Goal: Task Accomplishment & Management: Manage account settings

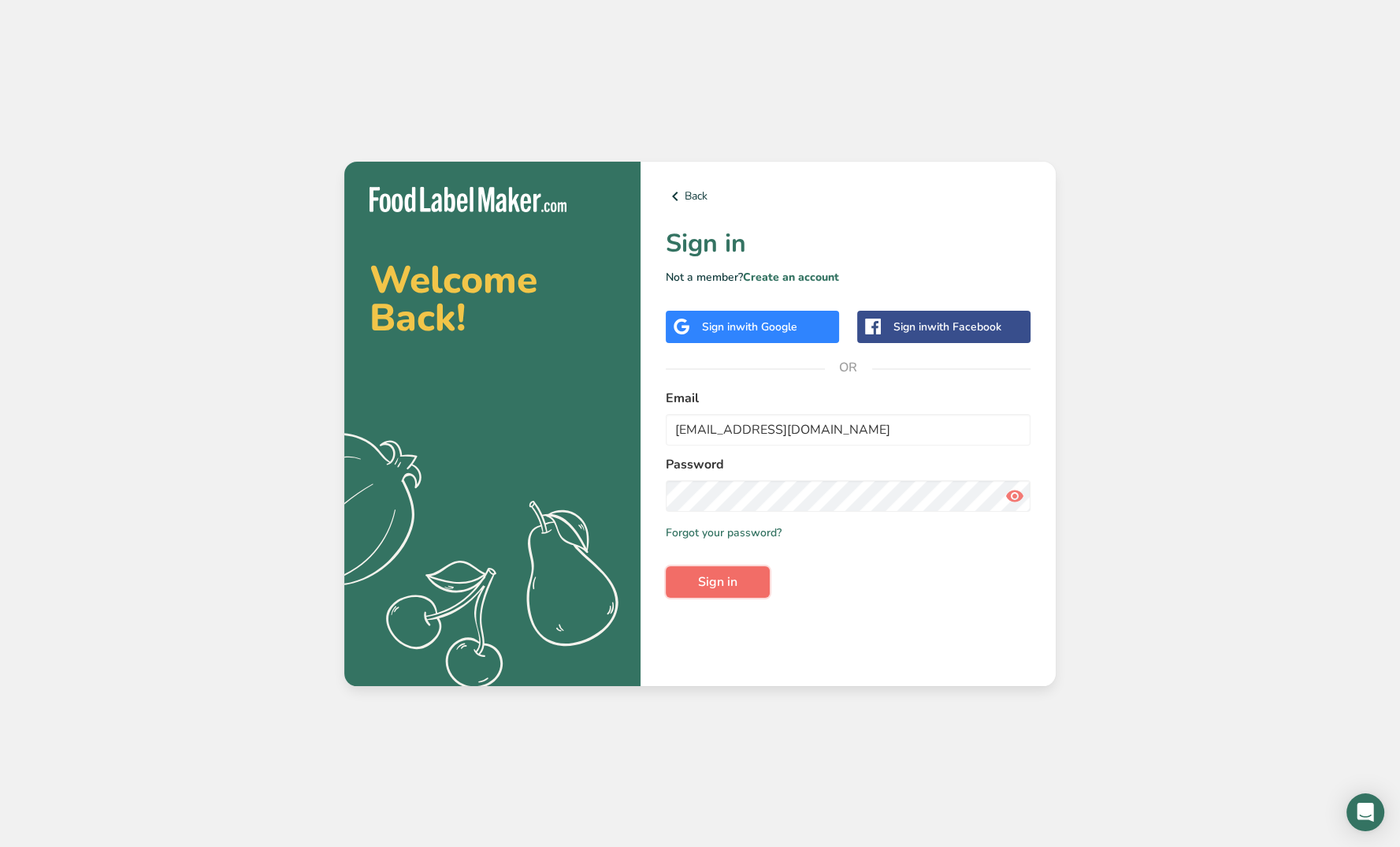
click at [745, 577] on button "Sign in" at bounding box center [717, 582] width 104 height 32
click at [721, 579] on span "Sign in" at bounding box center [717, 582] width 39 height 19
click at [1015, 492] on icon at bounding box center [1015, 496] width 19 height 29
click at [808, 278] on link "Create an account" at bounding box center [791, 277] width 96 height 15
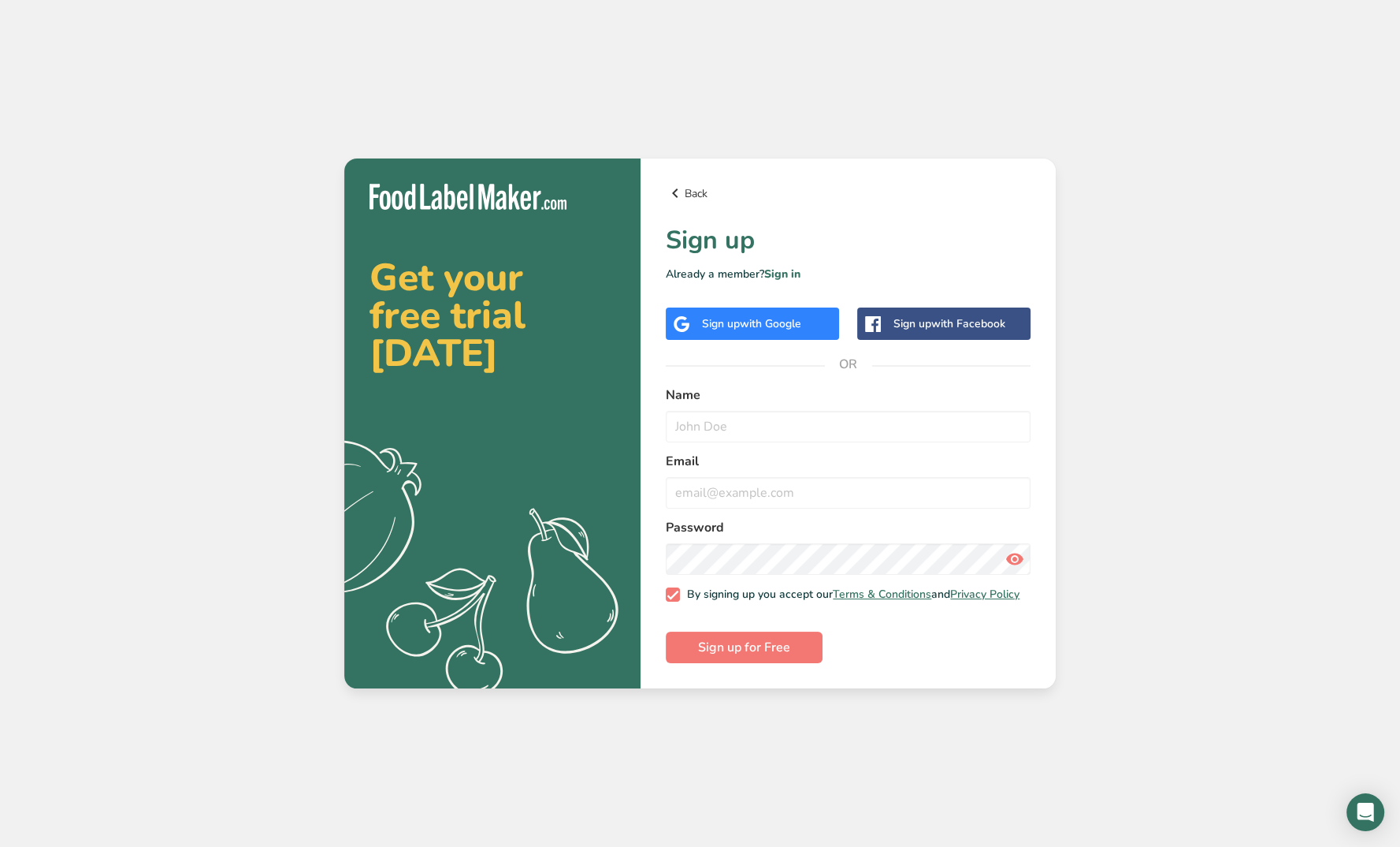
click at [696, 190] on link "Back" at bounding box center [847, 194] width 365 height 19
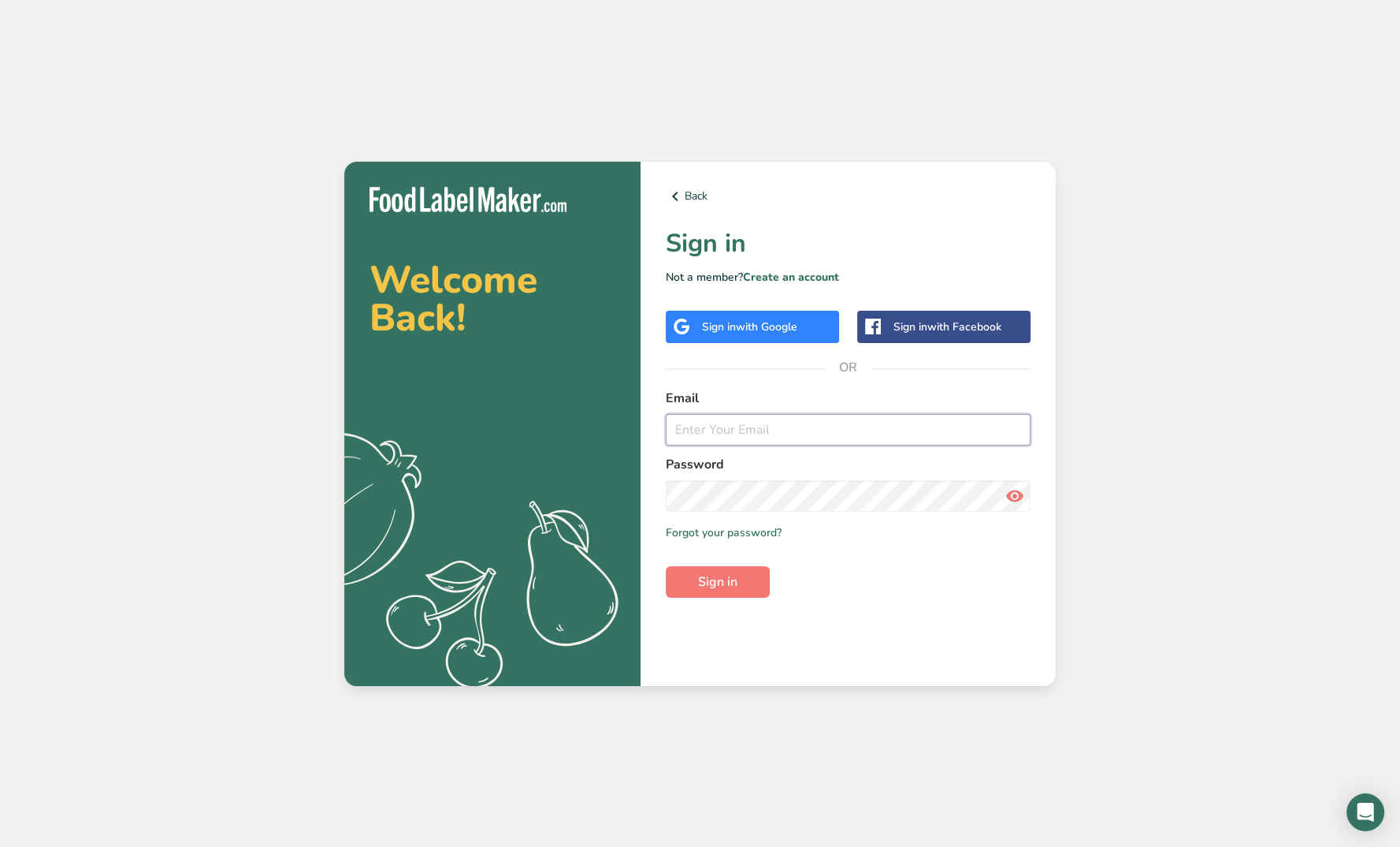
type input "[EMAIL_ADDRESS][DOMAIN_NAME]"
click at [401, 496] on section "Welcome Back! .a{fill:#f5f3ed;} Back Sign in Not a member? Create an account Si…" at bounding box center [700, 424] width 711 height 524
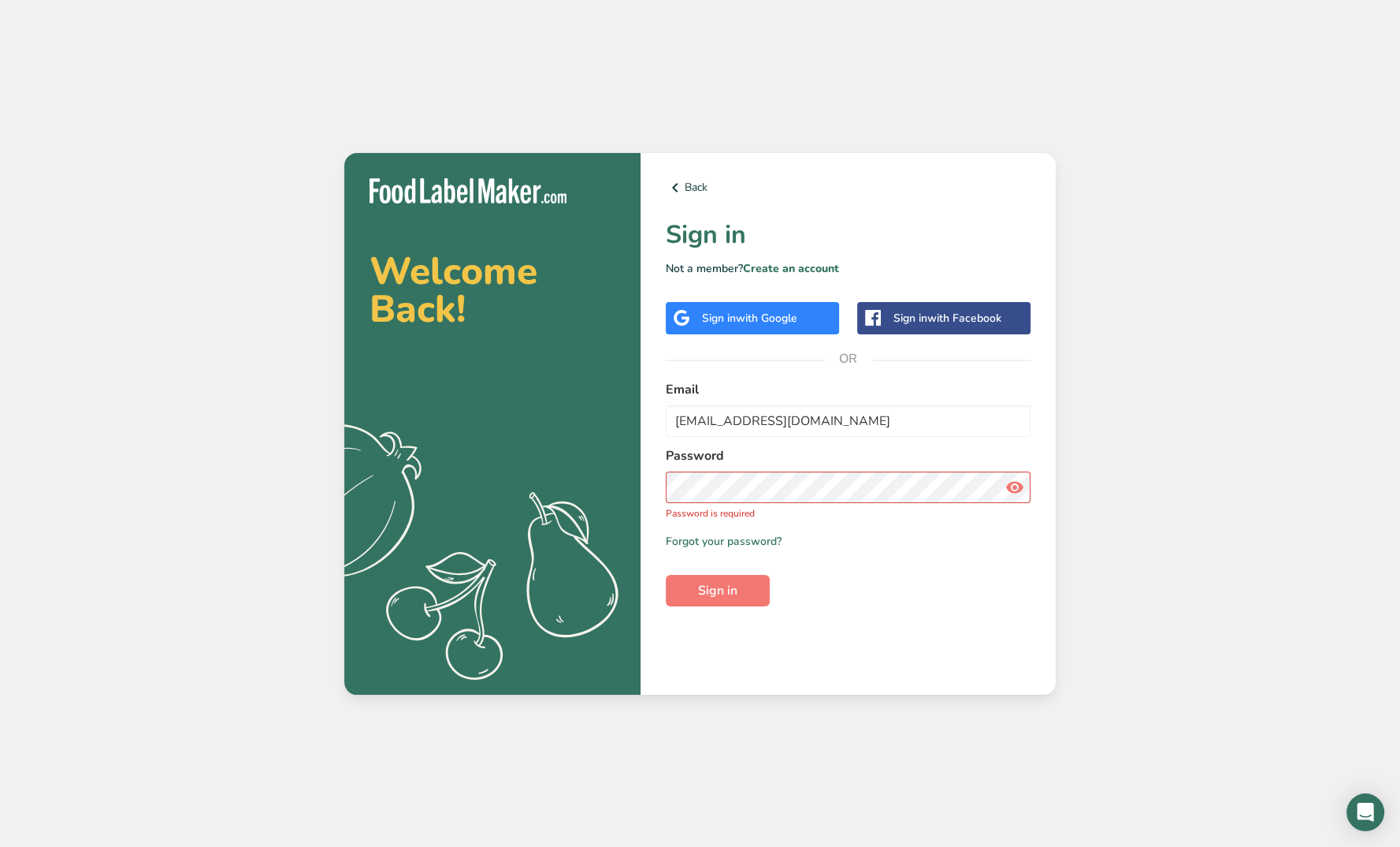
click at [679, 659] on div "Back Sign in Not a member? Create an account Sign in with Google Sign in with F…" at bounding box center [848, 424] width 416 height 541
click at [741, 538] on link "Forgot your password?" at bounding box center [723, 540] width 116 height 16
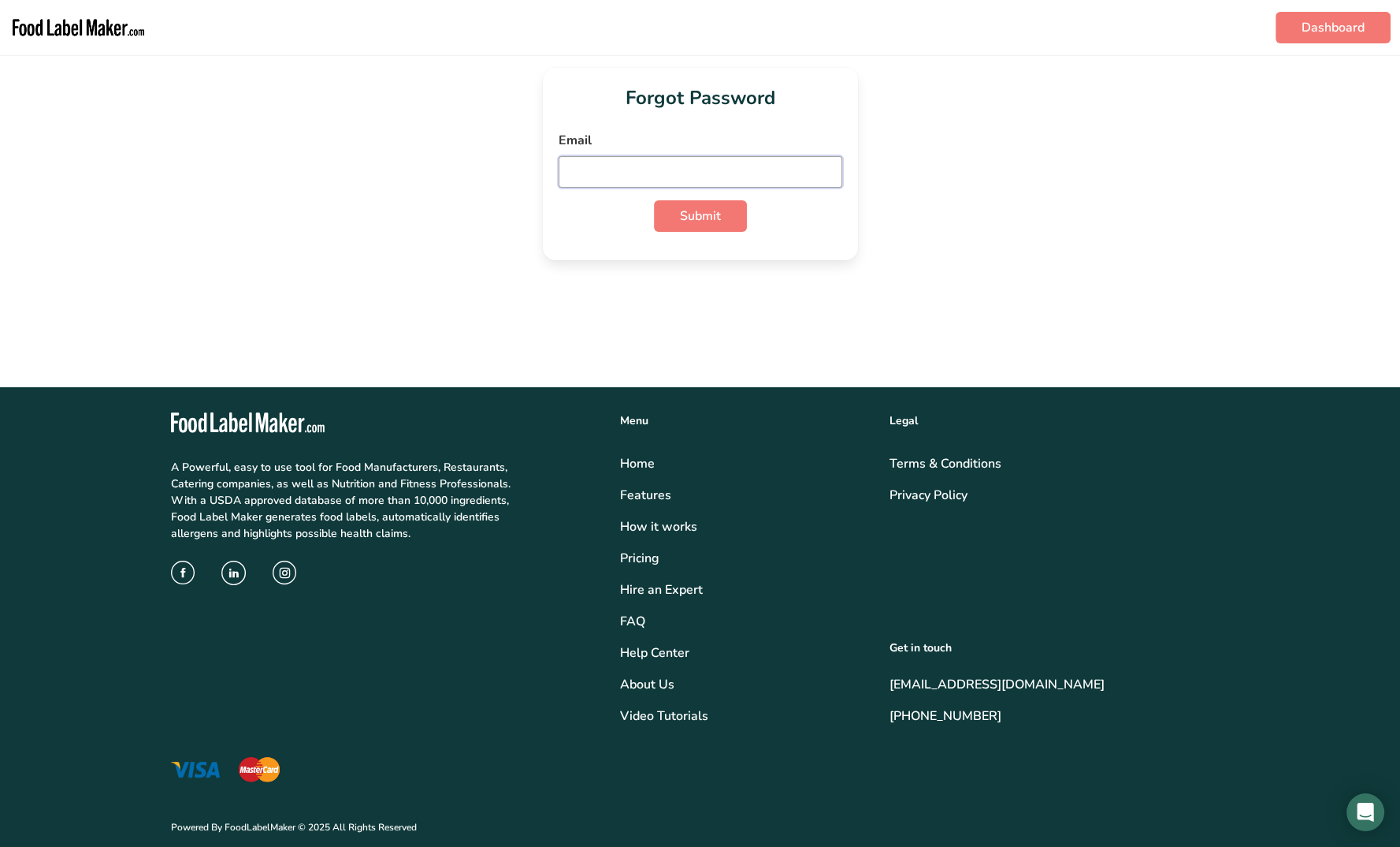
type input "[EMAIL_ADDRESS][DOMAIN_NAME]"
click at [723, 211] on button "Submit" at bounding box center [700, 216] width 93 height 32
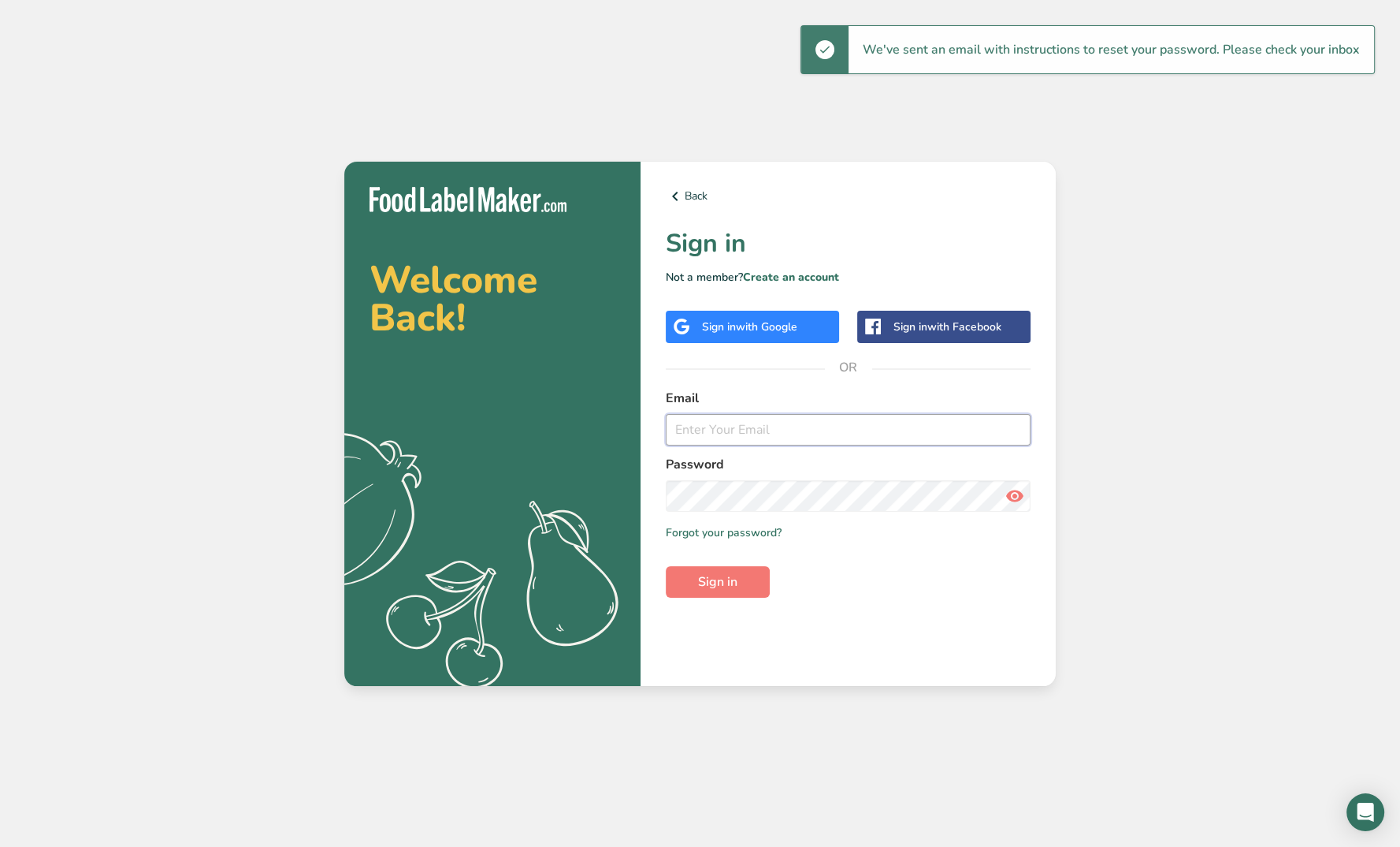
type input "[EMAIL_ADDRESS][DOMAIN_NAME]"
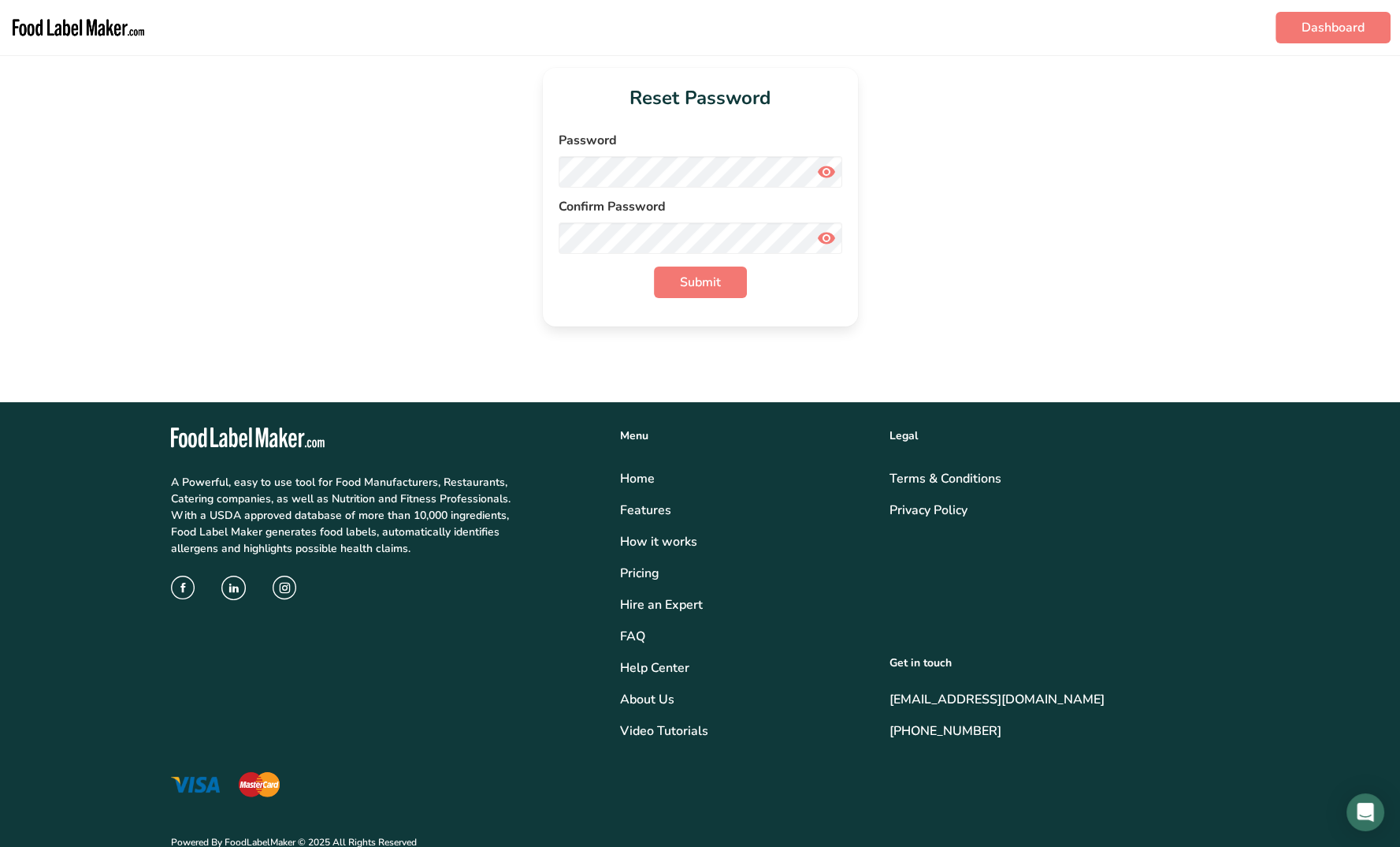
click at [1061, 180] on div "Reset Password Password Confirm Password Submit" at bounding box center [700, 197] width 1350 height 259
click at [829, 172] on icon at bounding box center [826, 172] width 19 height 29
click at [937, 200] on div "Reset Password Password Confirm Password Submit" at bounding box center [700, 197] width 1350 height 259
click at [706, 277] on span "Submit" at bounding box center [700, 283] width 41 height 19
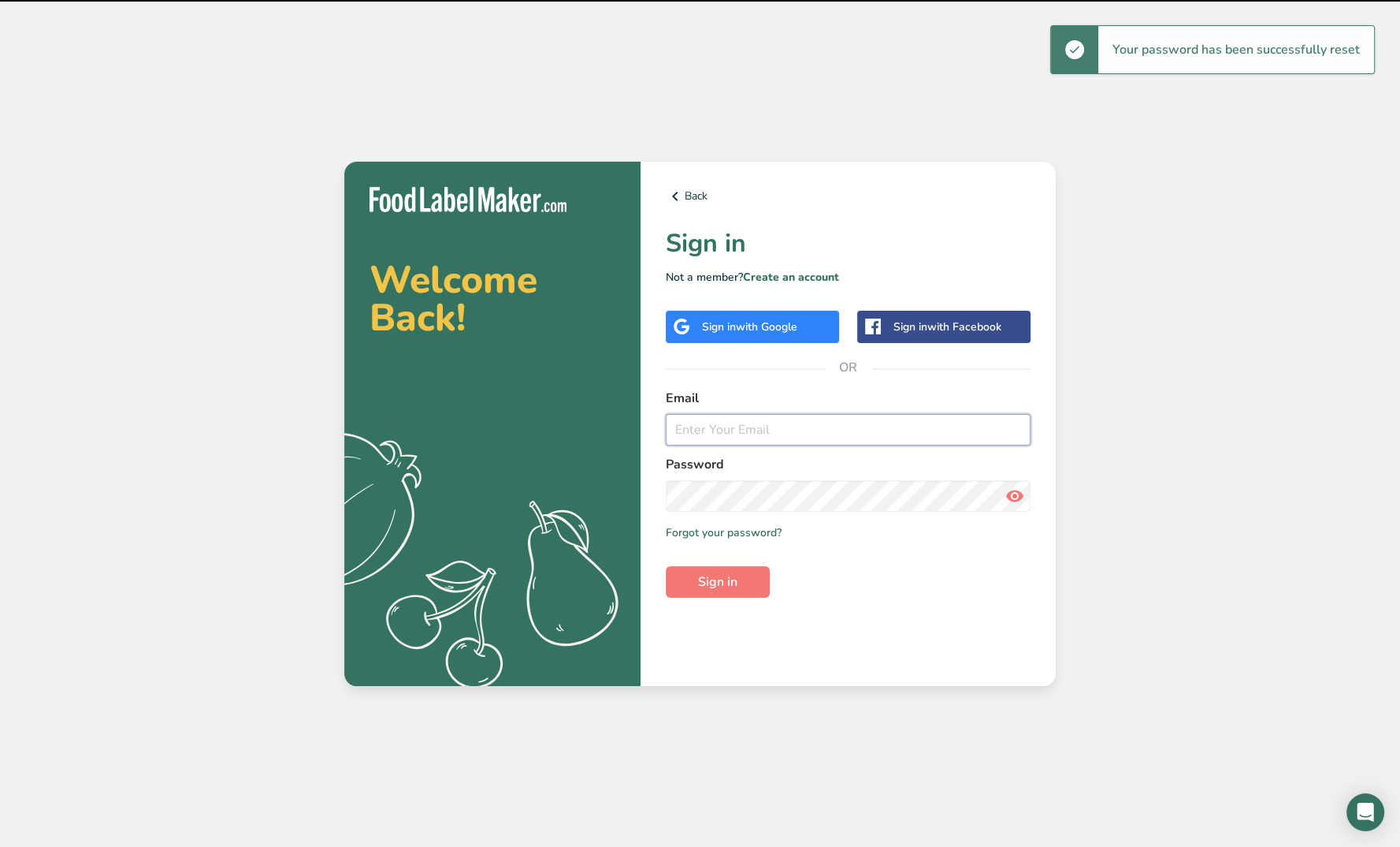
type input "[EMAIL_ADDRESS][DOMAIN_NAME]"
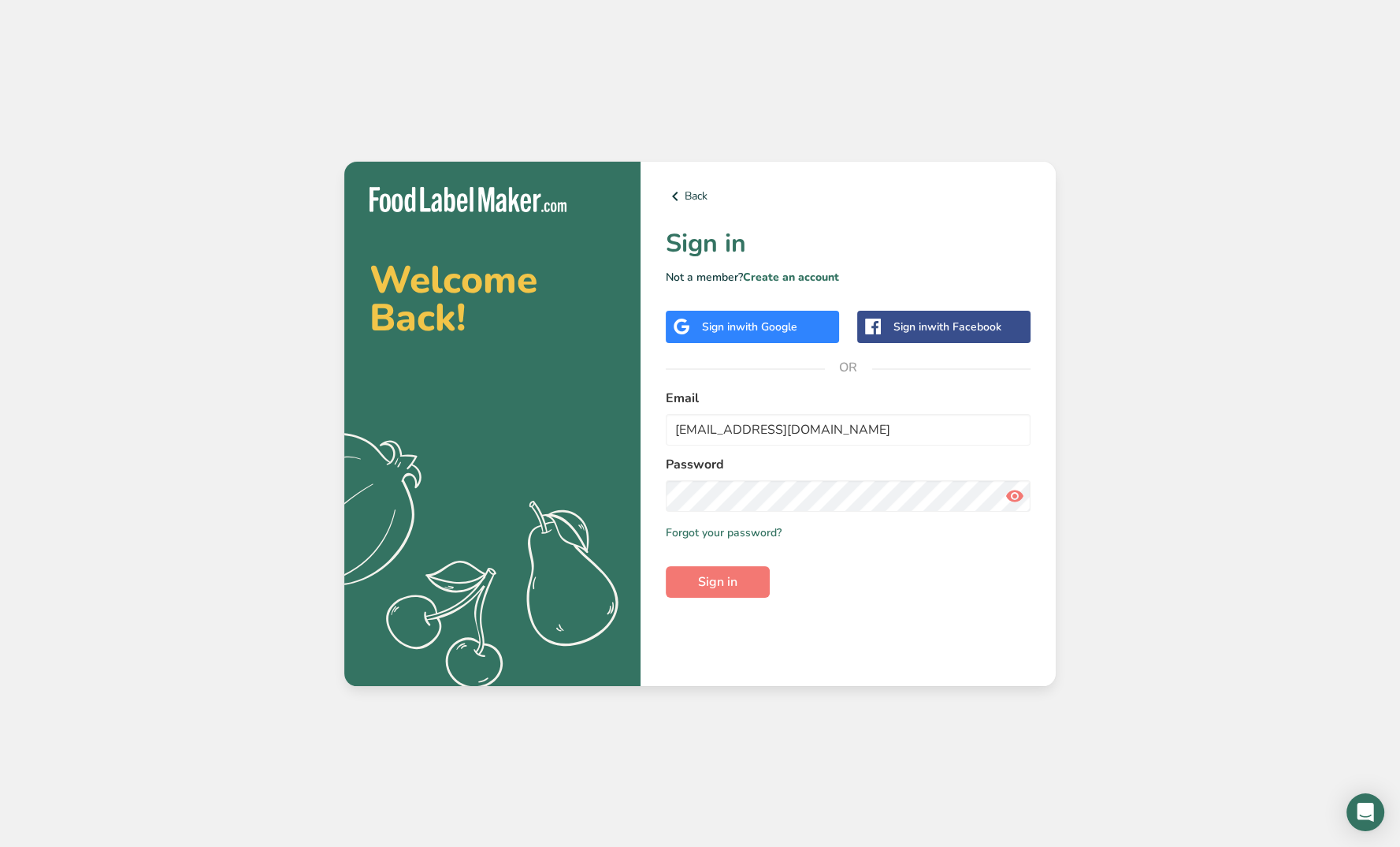
click at [1019, 495] on icon at bounding box center [1015, 496] width 19 height 29
click at [710, 585] on span "Sign in" at bounding box center [717, 582] width 39 height 19
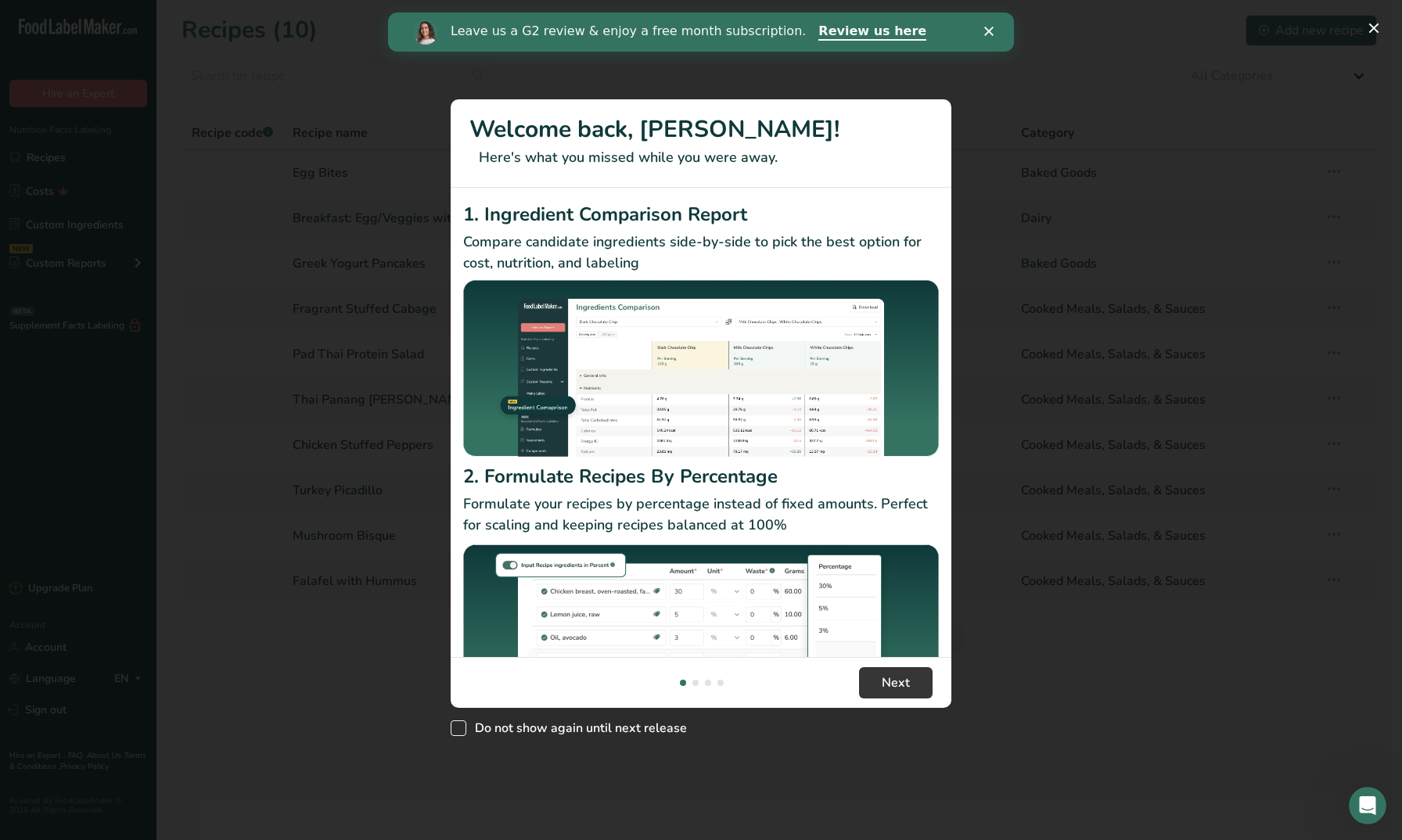
click at [453, 726] on span "New Features" at bounding box center [458, 728] width 15 height 15
click at [453, 726] on input "Do not show again until next release" at bounding box center [455, 727] width 10 height 10
checkbox input "true"
click at [887, 672] on button "Next" at bounding box center [895, 682] width 73 height 31
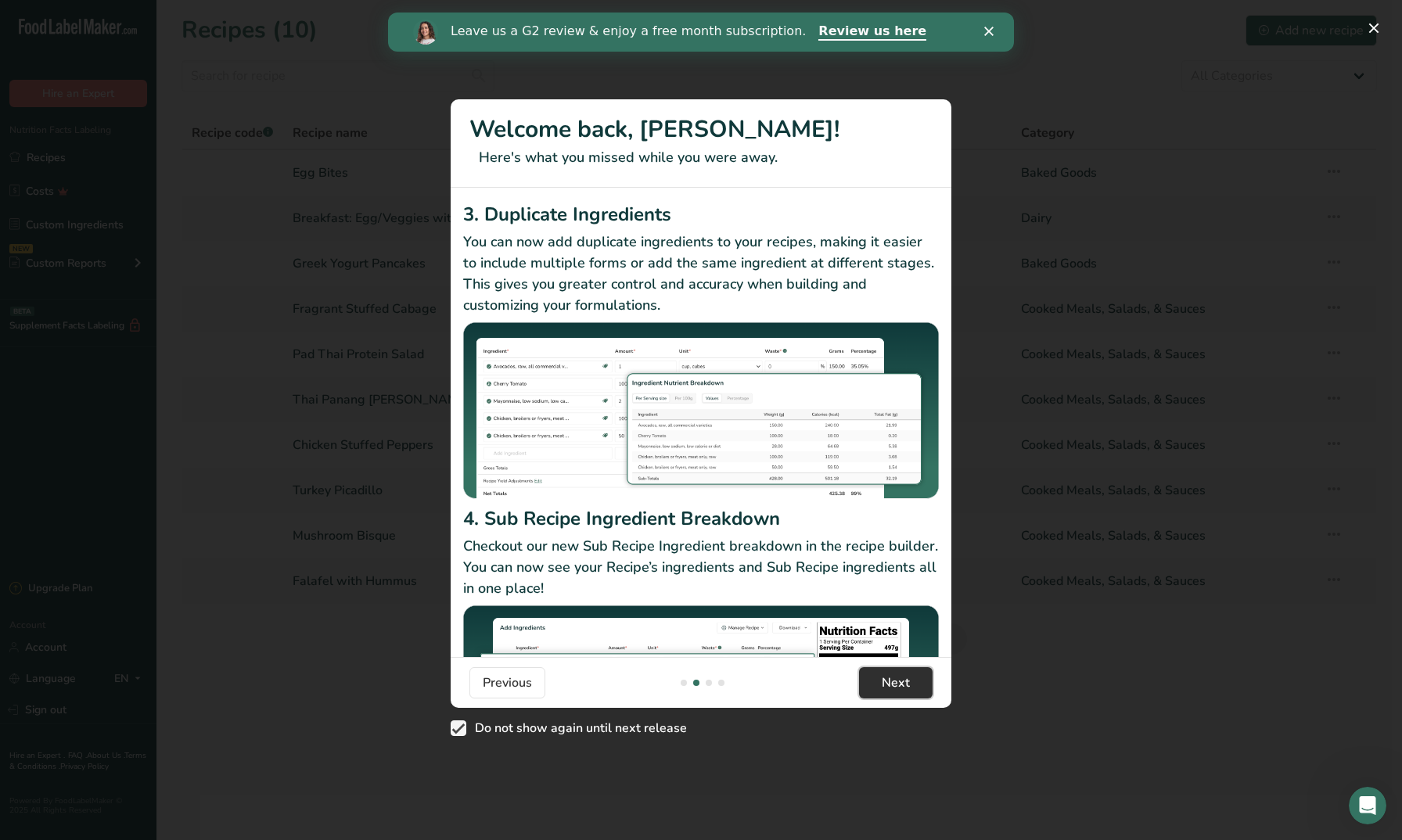
click at [887, 672] on button "Next" at bounding box center [895, 682] width 73 height 31
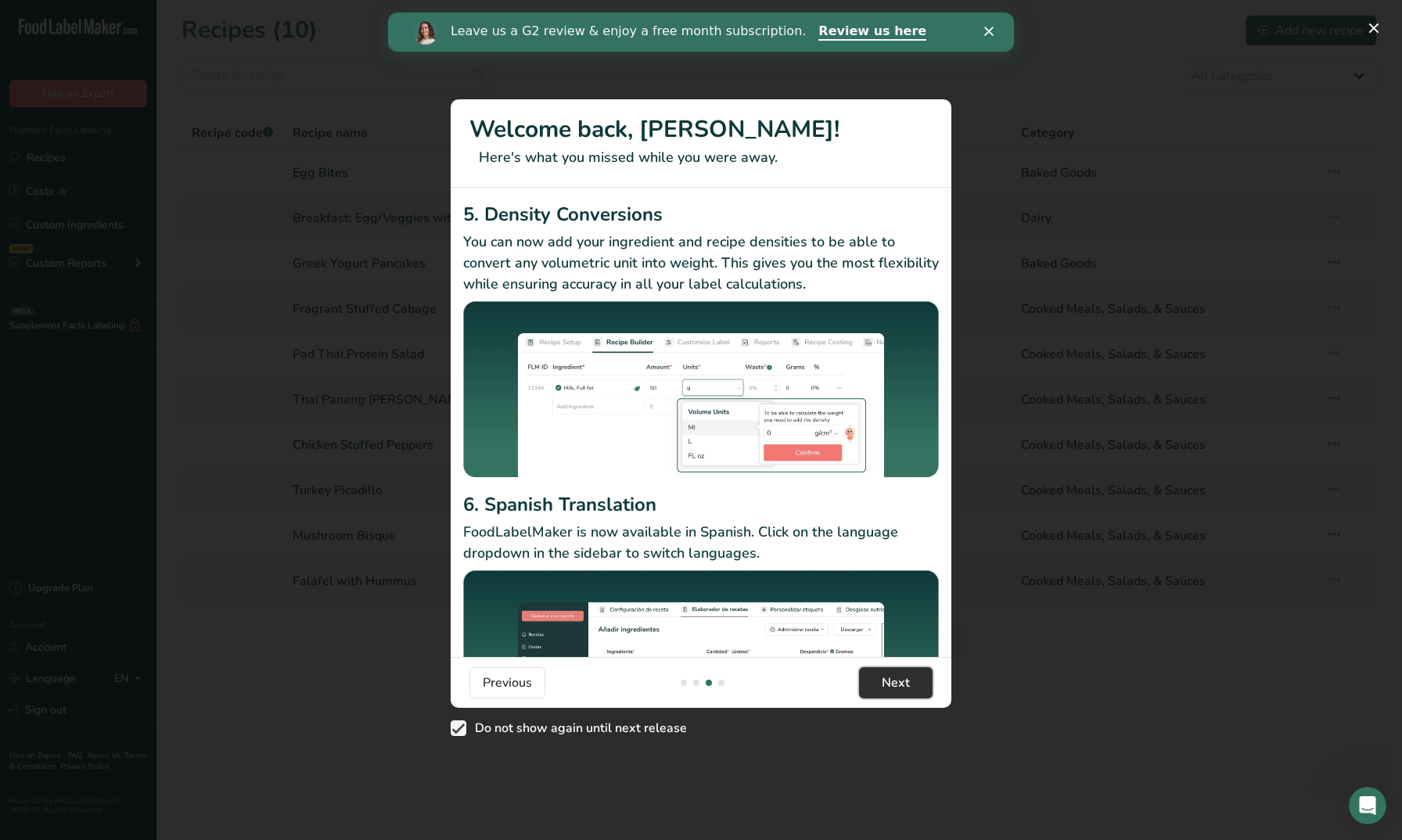
click at [887, 672] on button "Next" at bounding box center [895, 682] width 73 height 31
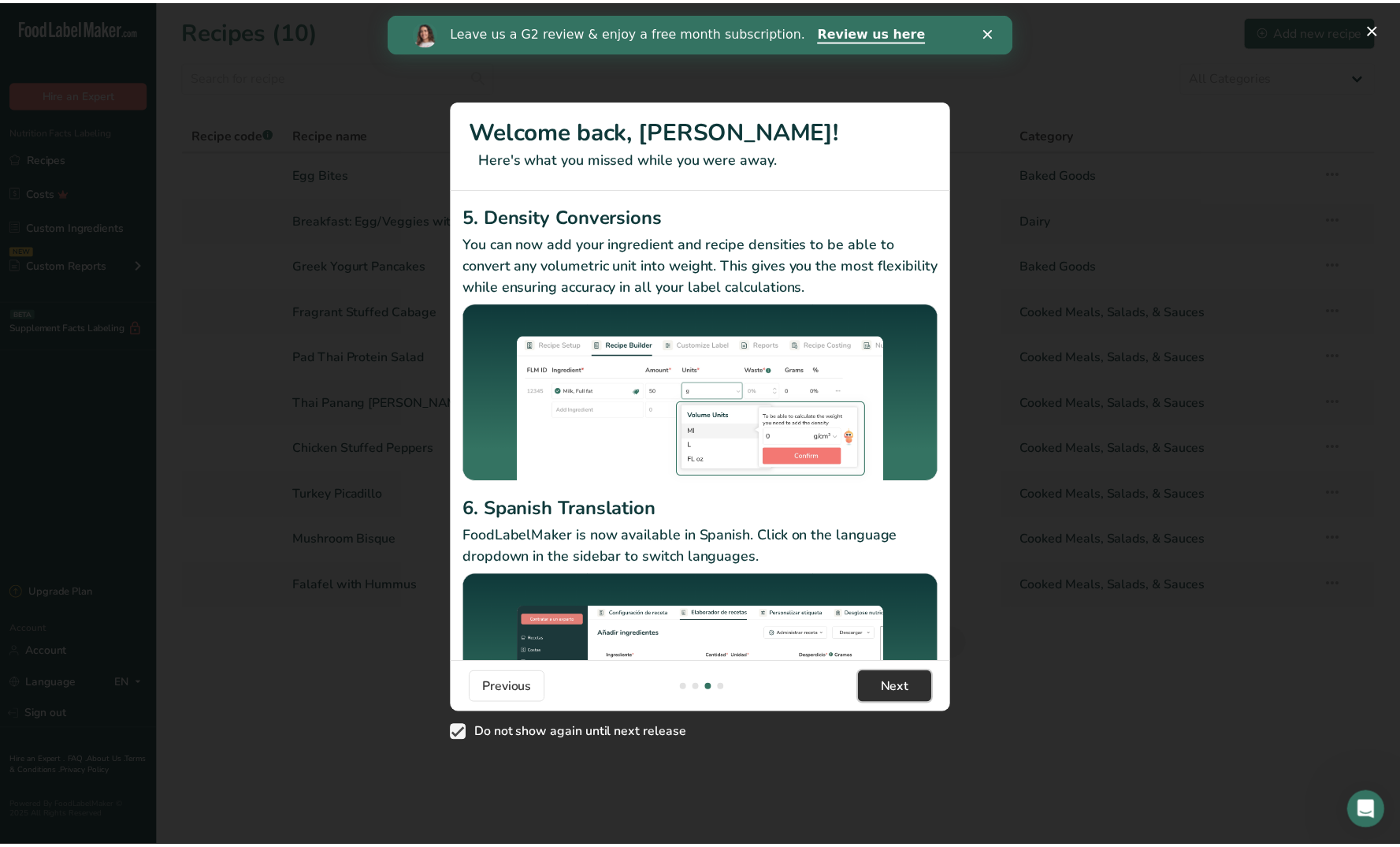
scroll to position [0, 1513]
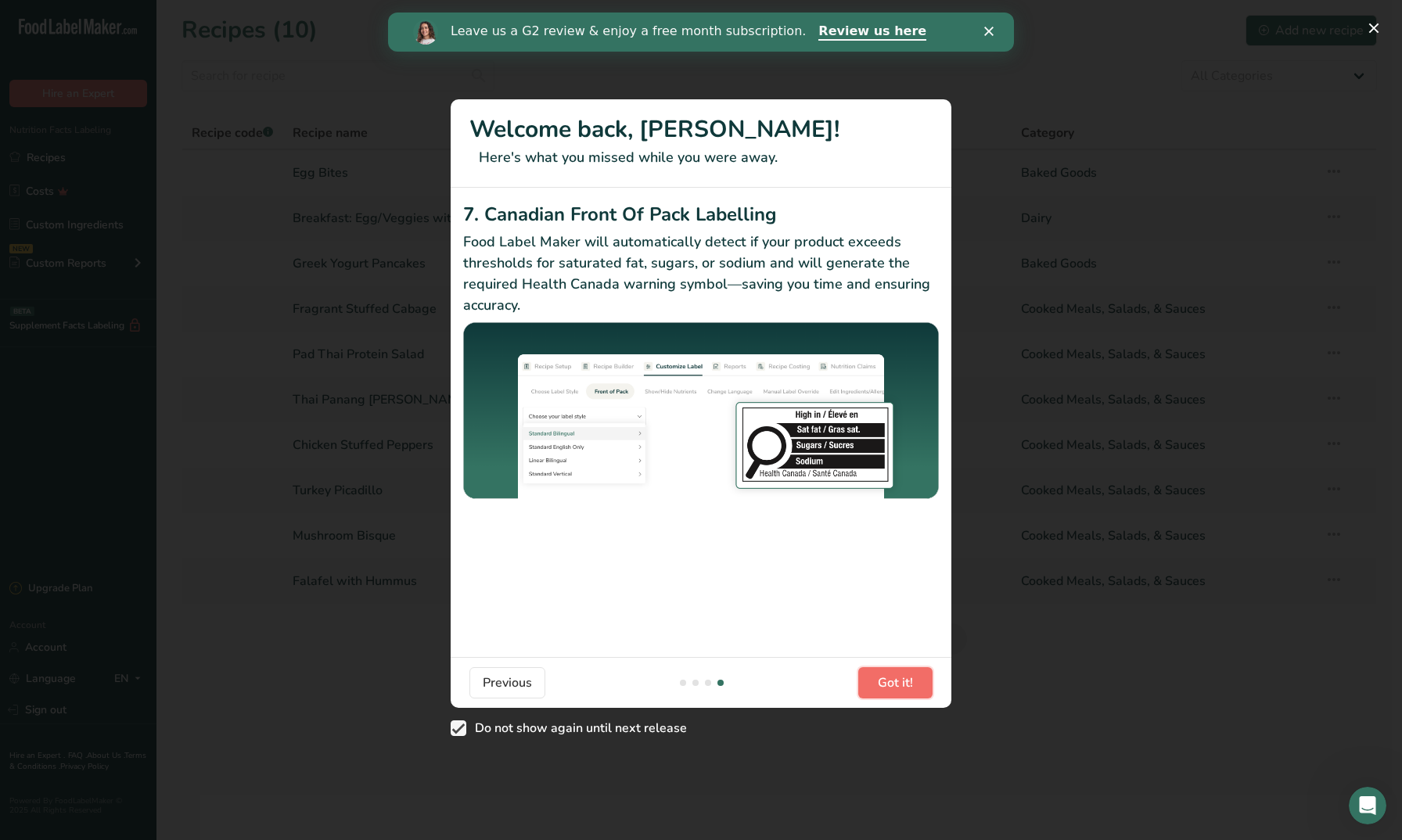
click at [887, 672] on button "Got it!" at bounding box center [895, 682] width 74 height 31
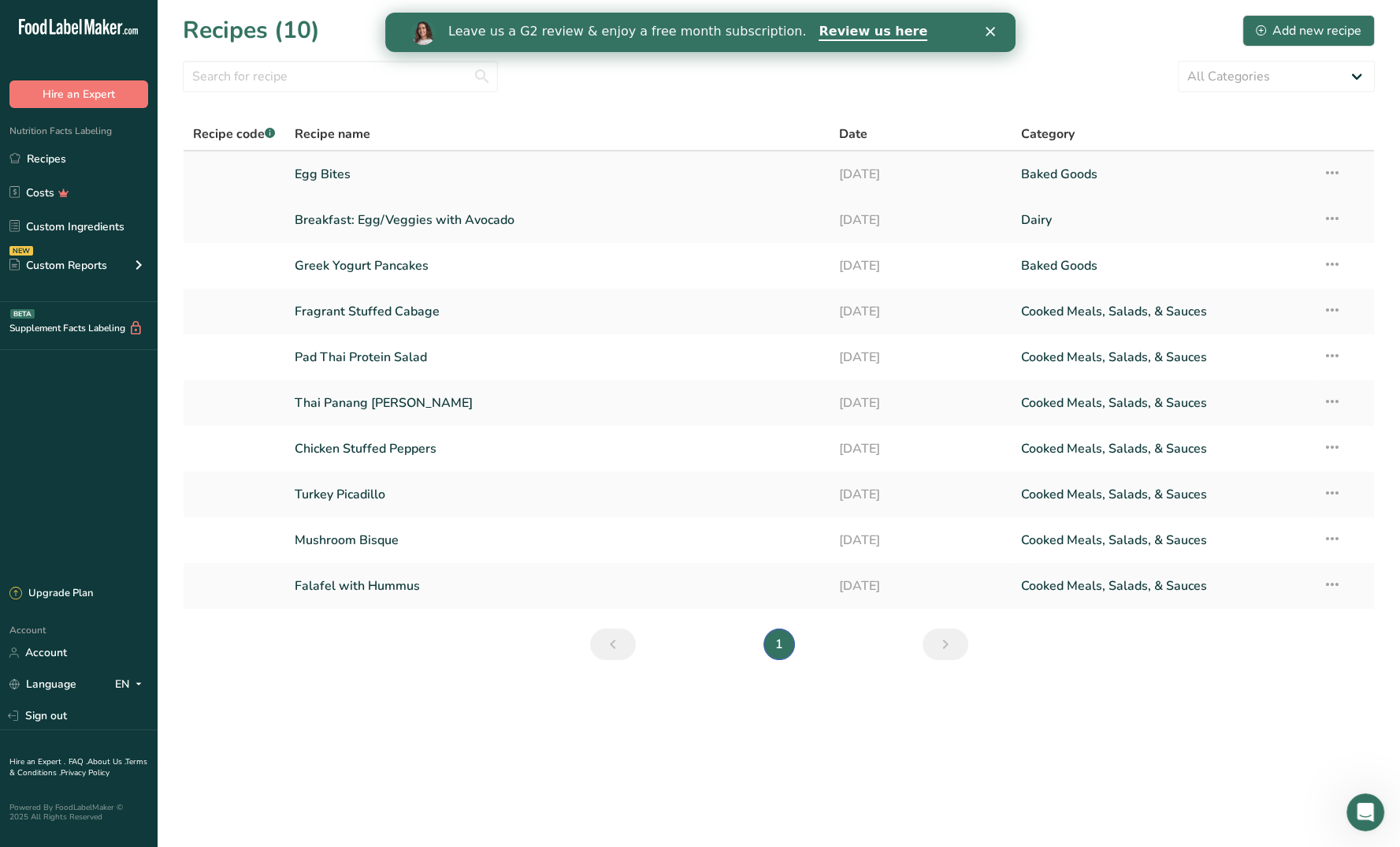
click at [332, 170] on link "Egg Bites" at bounding box center [557, 174] width 526 height 34
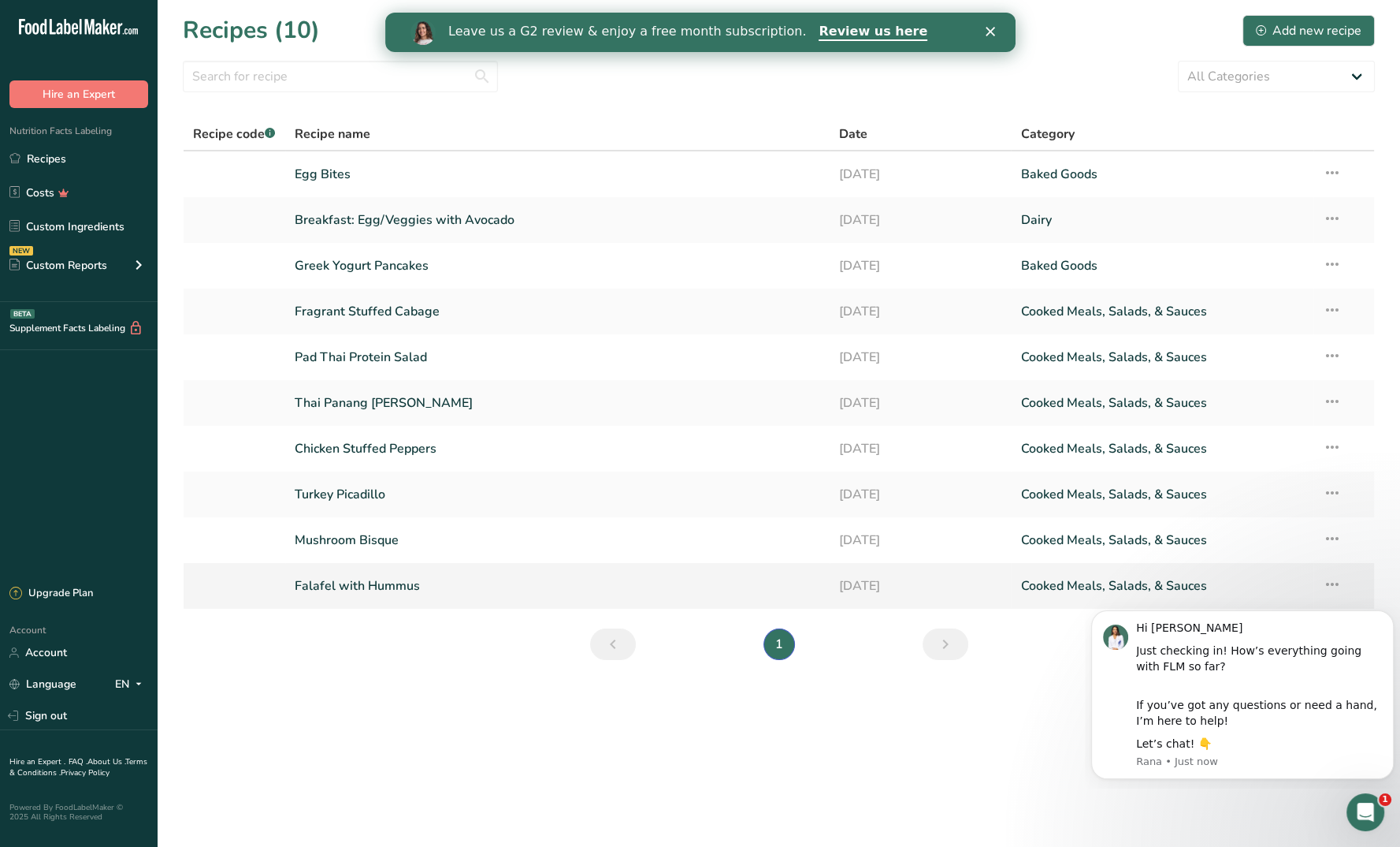
click at [368, 583] on link "Falafel with Hummus" at bounding box center [557, 585] width 526 height 34
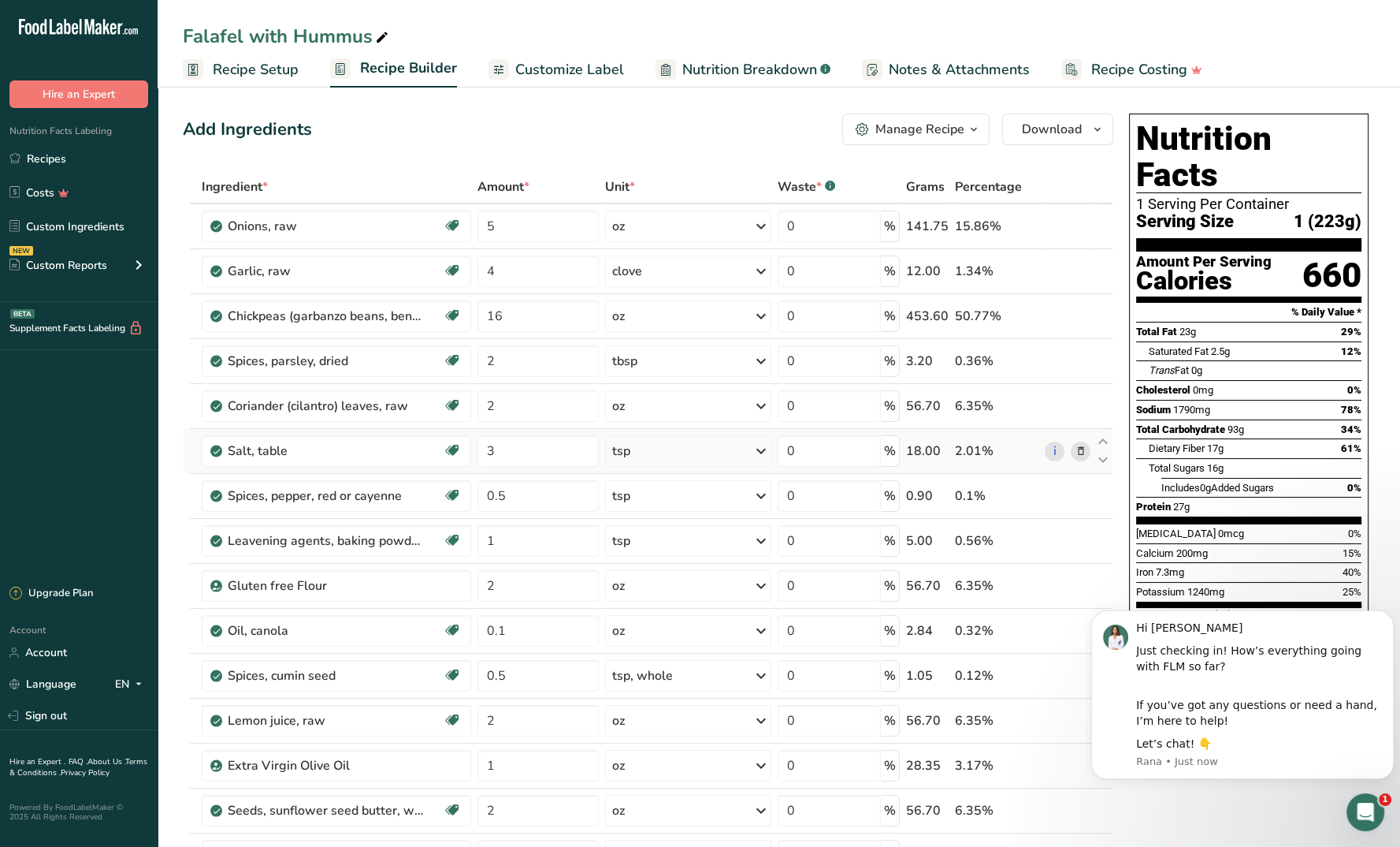
click at [1078, 447] on icon at bounding box center [1080, 450] width 11 height 16
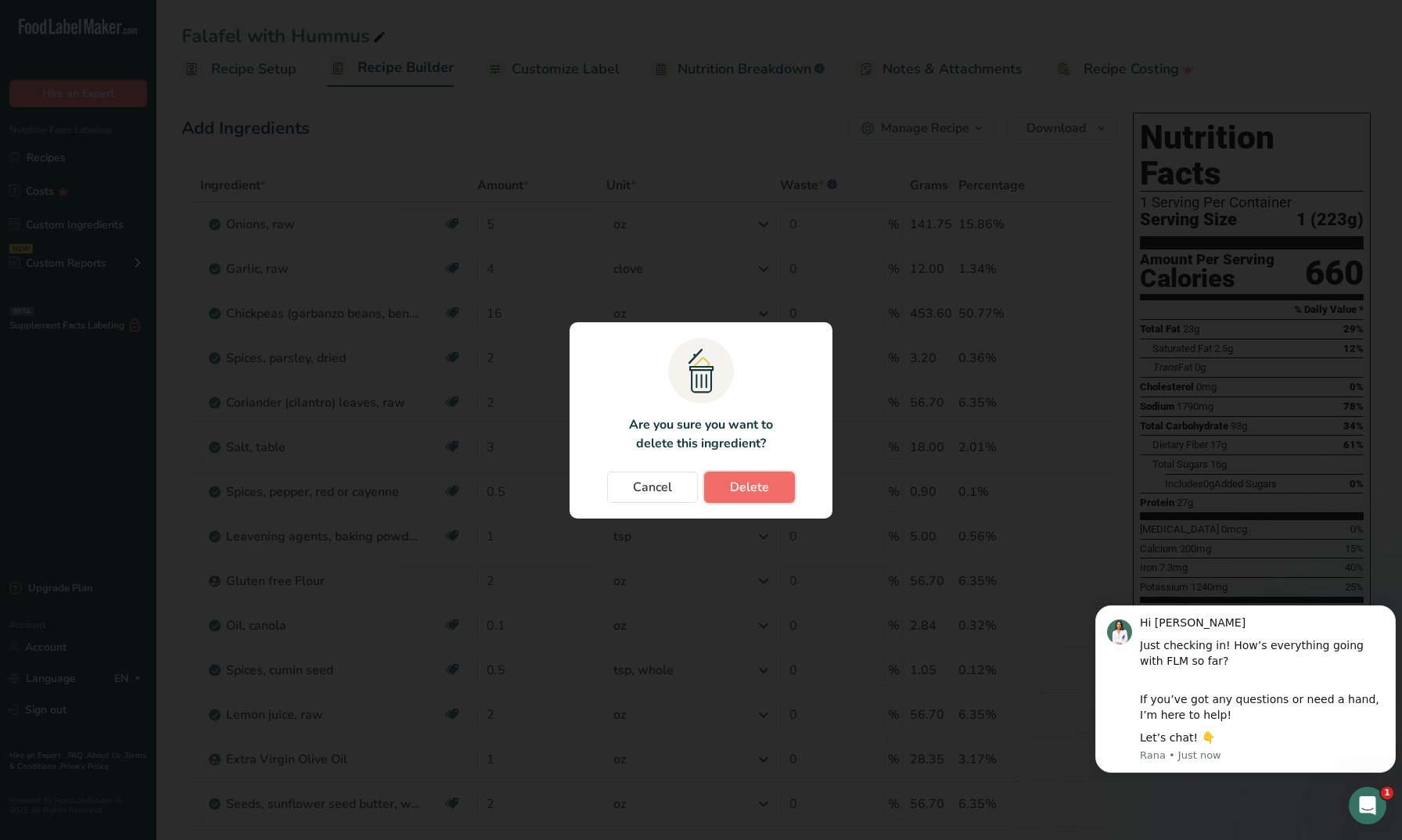
click at [759, 479] on span "Delete" at bounding box center [749, 487] width 39 height 19
type input "0.5"
type input "1"
type input "2"
type input "0.1"
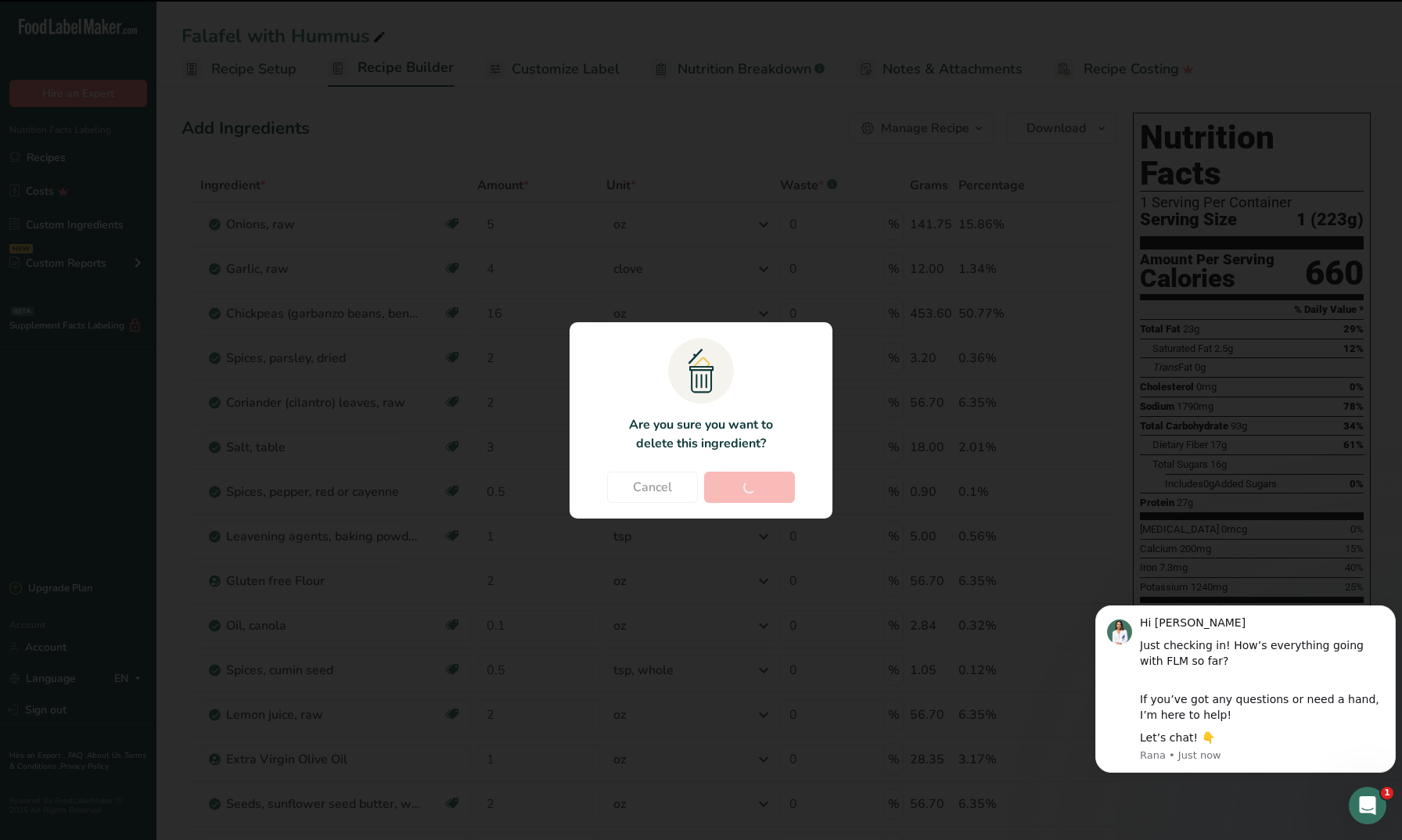
type input "0.5"
type input "2"
type input "1"
type input "2"
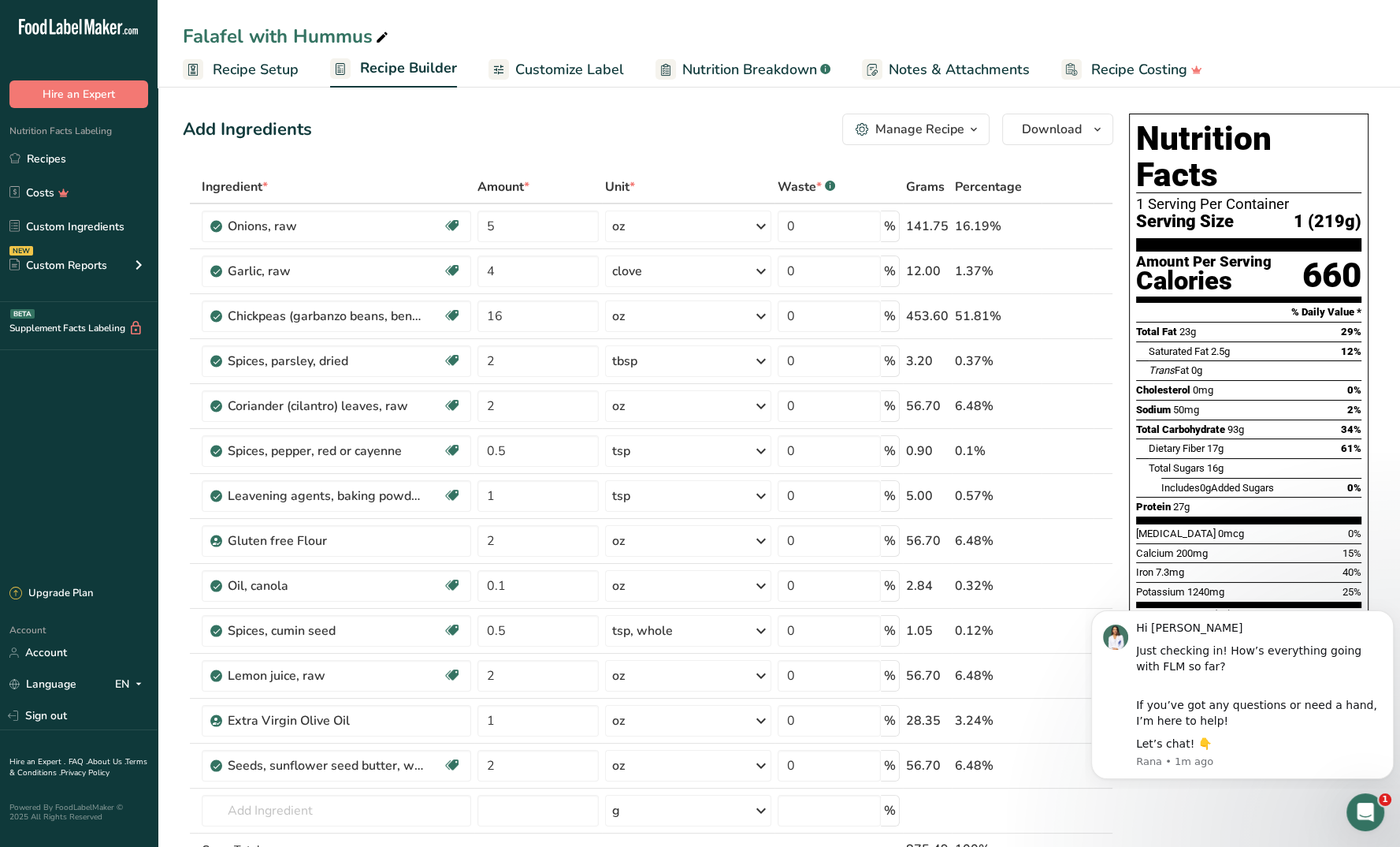
click at [112, 457] on div ".a-20{fill:#fff;} Hire an Expert Nutrition Facts Labeling Recipes Costs Custom …" at bounding box center [79, 287] width 158 height 551
click at [1281, 63] on ul "Recipe Setup Recipe Builder Customize Label Nutrition Breakdown .a-a{fill:#3473…" at bounding box center [779, 69] width 1243 height 37
click at [68, 646] on link "Account" at bounding box center [79, 652] width 158 height 28
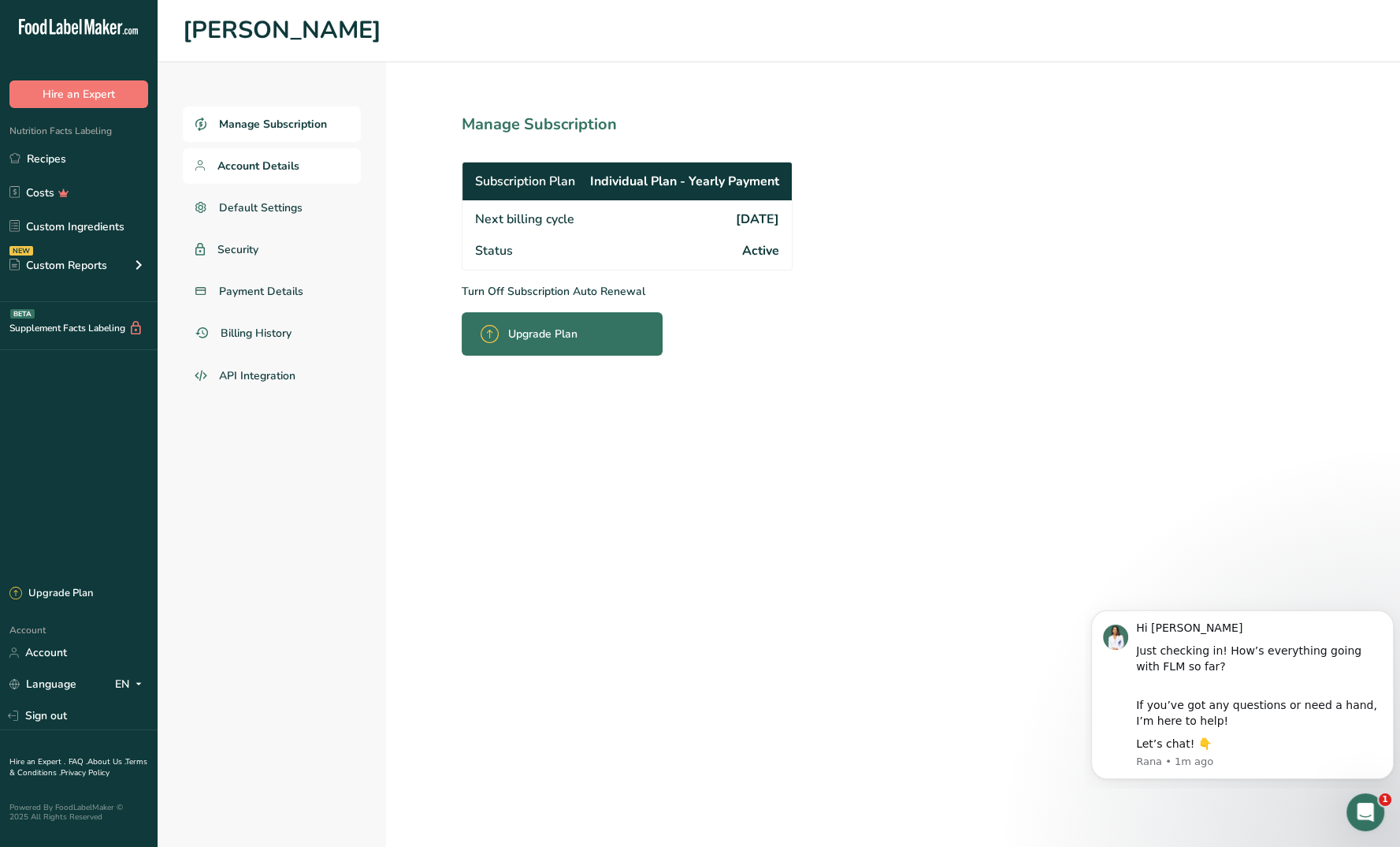
click at [278, 165] on span "Account Details" at bounding box center [259, 166] width 82 height 16
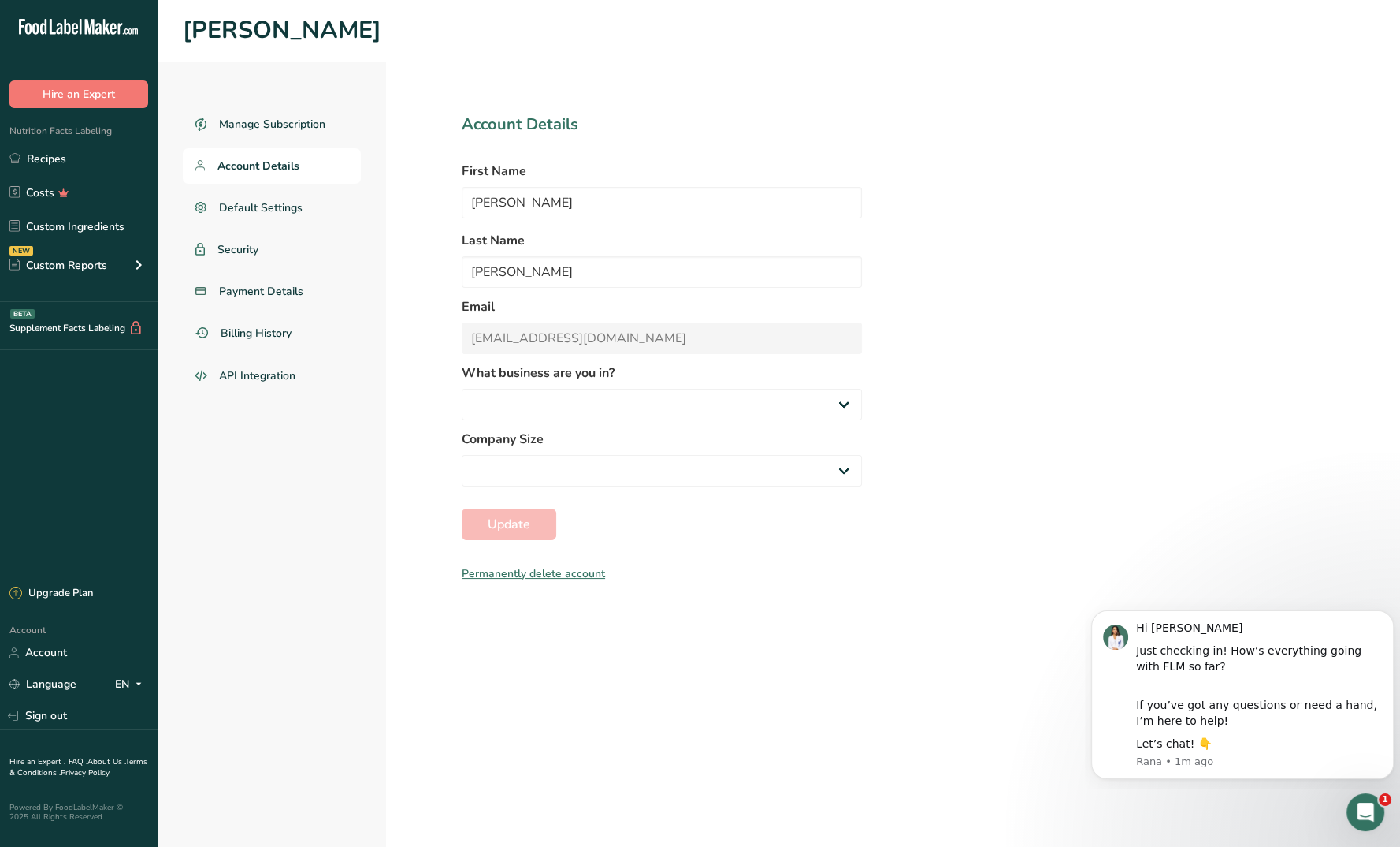
select select "2"
click at [248, 336] on span "Billing History" at bounding box center [257, 332] width 74 height 16
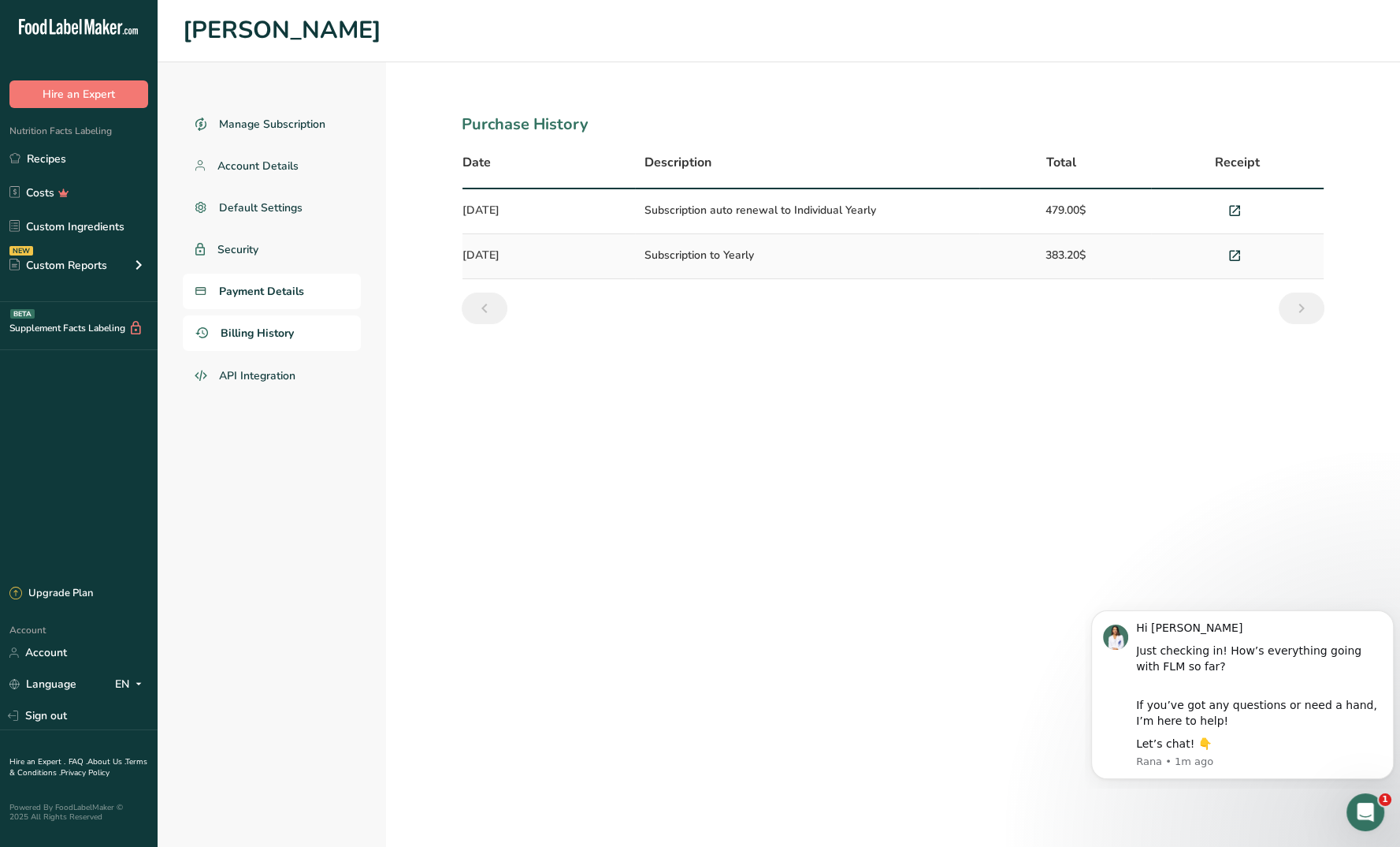
click at [280, 294] on span "Payment Details" at bounding box center [261, 290] width 85 height 16
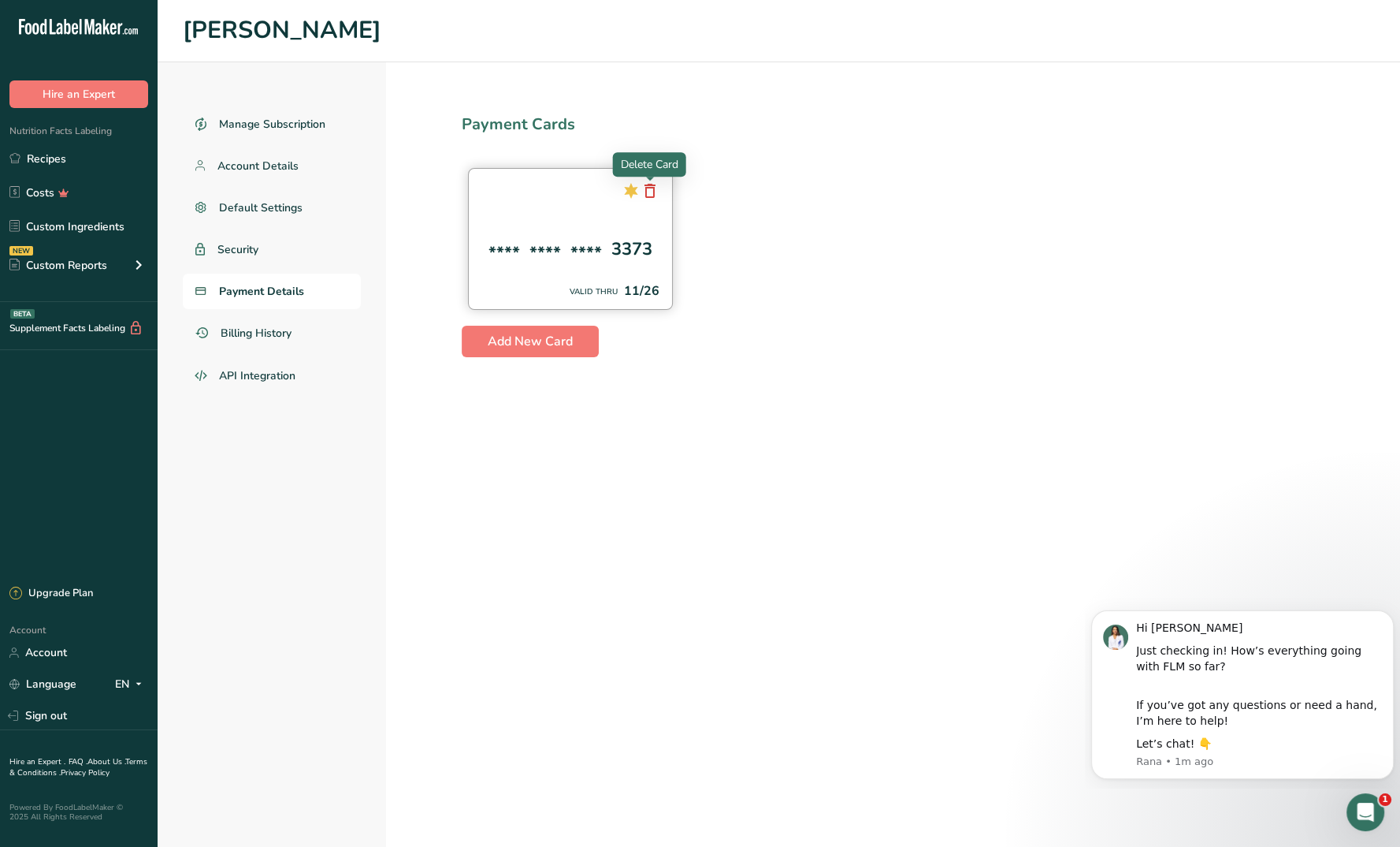
click at [654, 190] on icon at bounding box center [650, 191] width 19 height 29
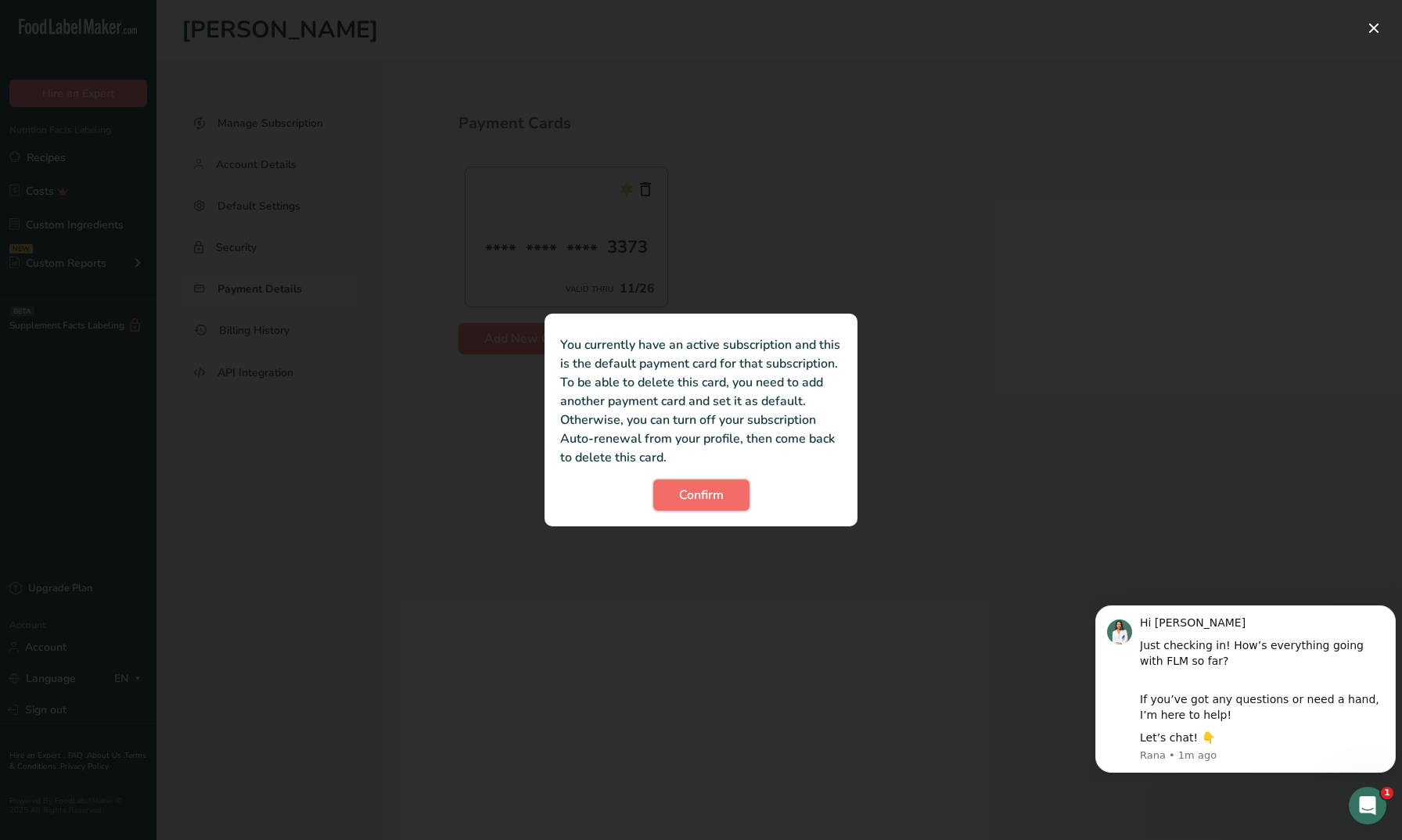
click at [688, 495] on span "Confirm" at bounding box center [701, 495] width 45 height 19
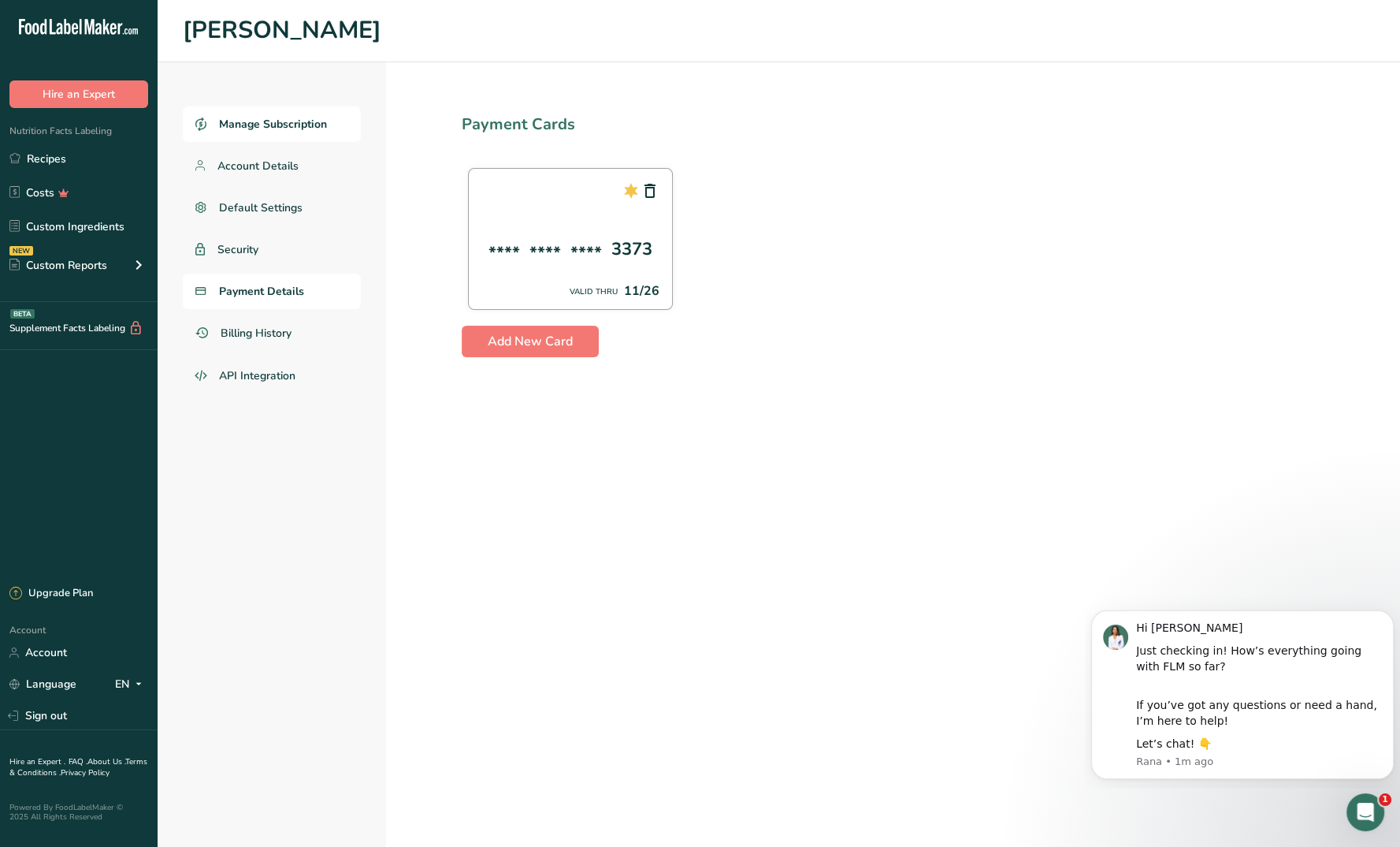
click at [264, 118] on span "Manage Subscription" at bounding box center [273, 124] width 108 height 16
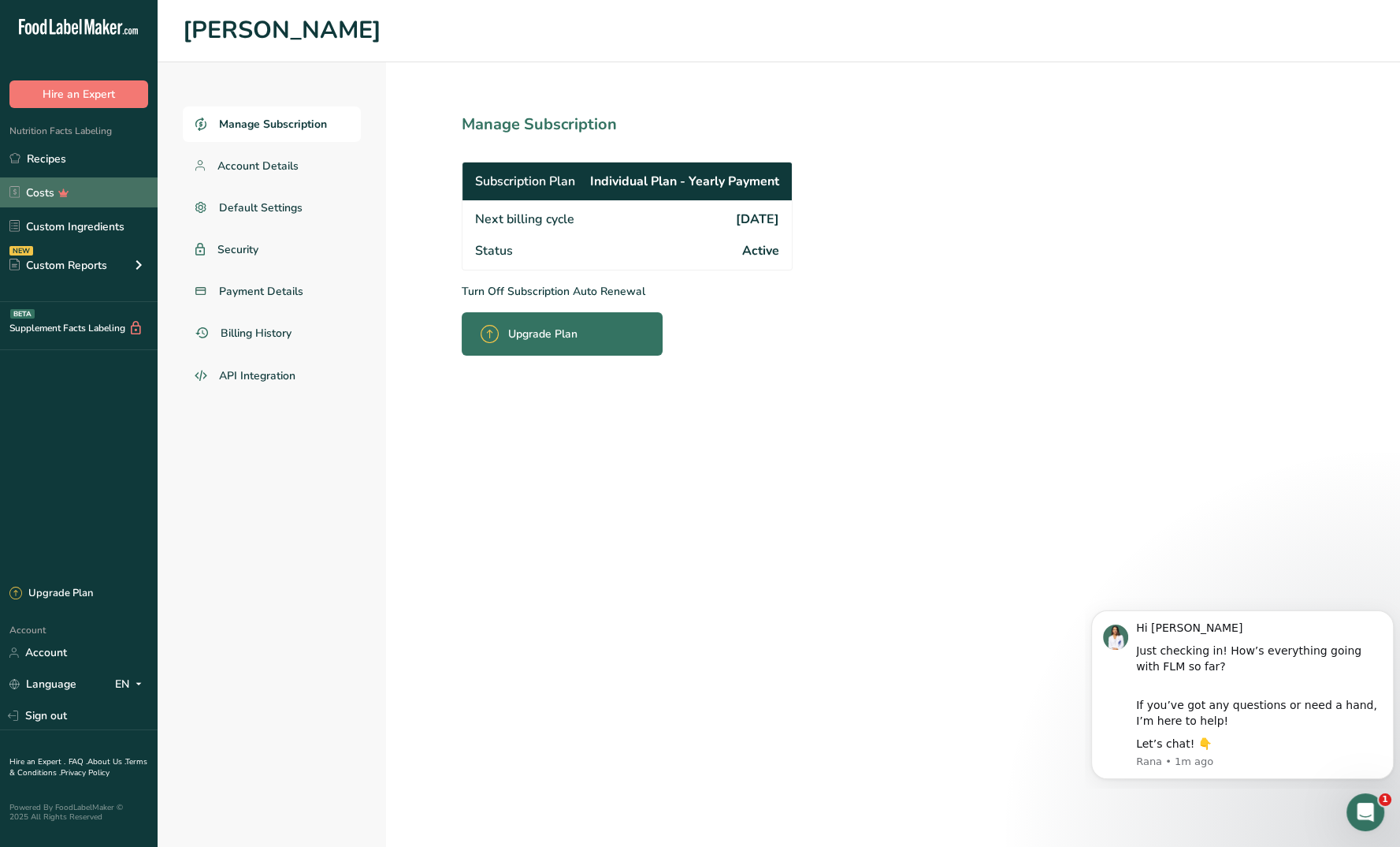
click at [34, 184] on link "Costs" at bounding box center [79, 192] width 158 height 30
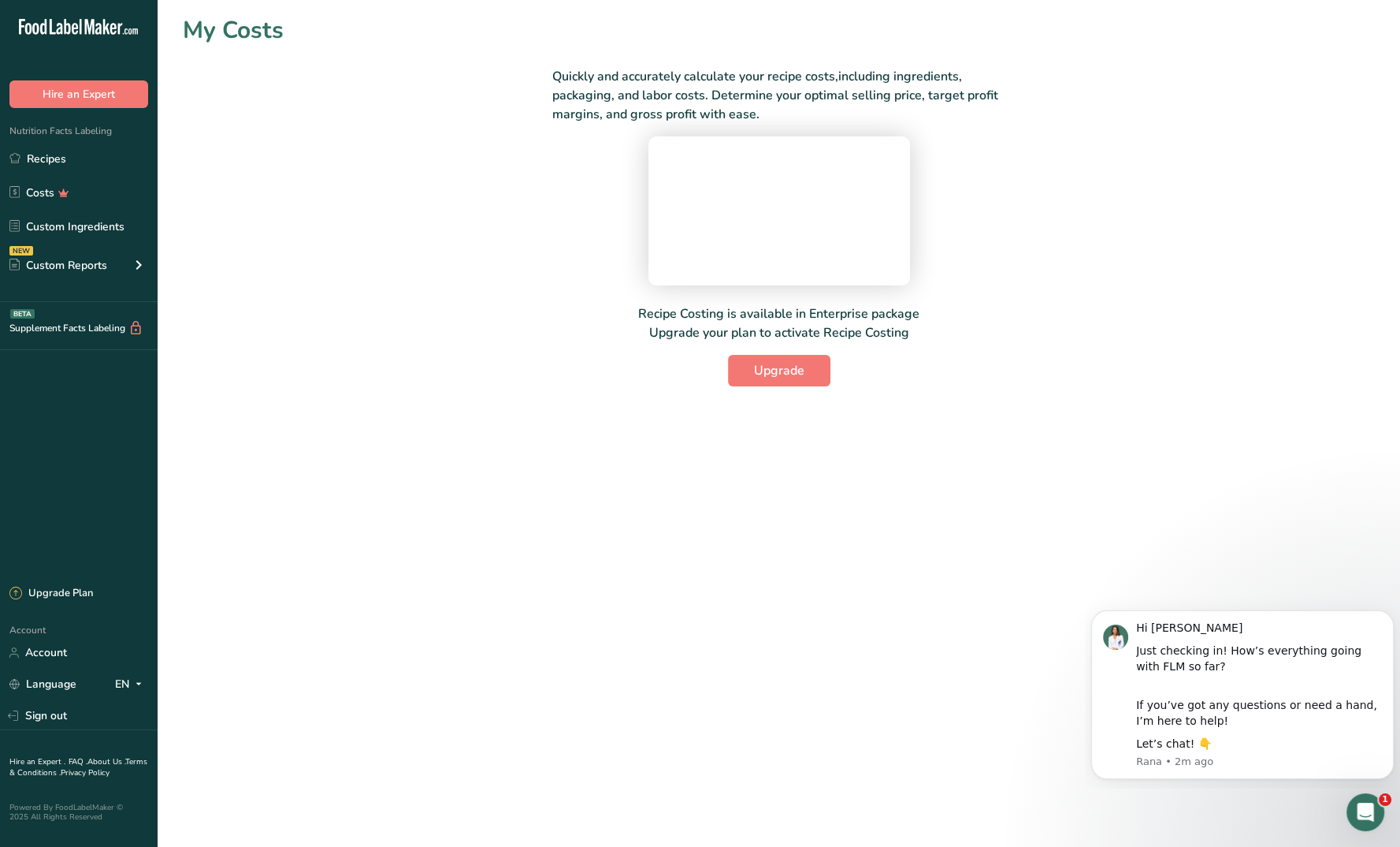
click at [875, 267] on video at bounding box center [779, 208] width 237 height 118
click at [55, 254] on div "NEW Custom Reports" at bounding box center [79, 264] width 158 height 39
click at [66, 328] on link "Ingredient Comparison NEW" at bounding box center [79, 336] width 158 height 34
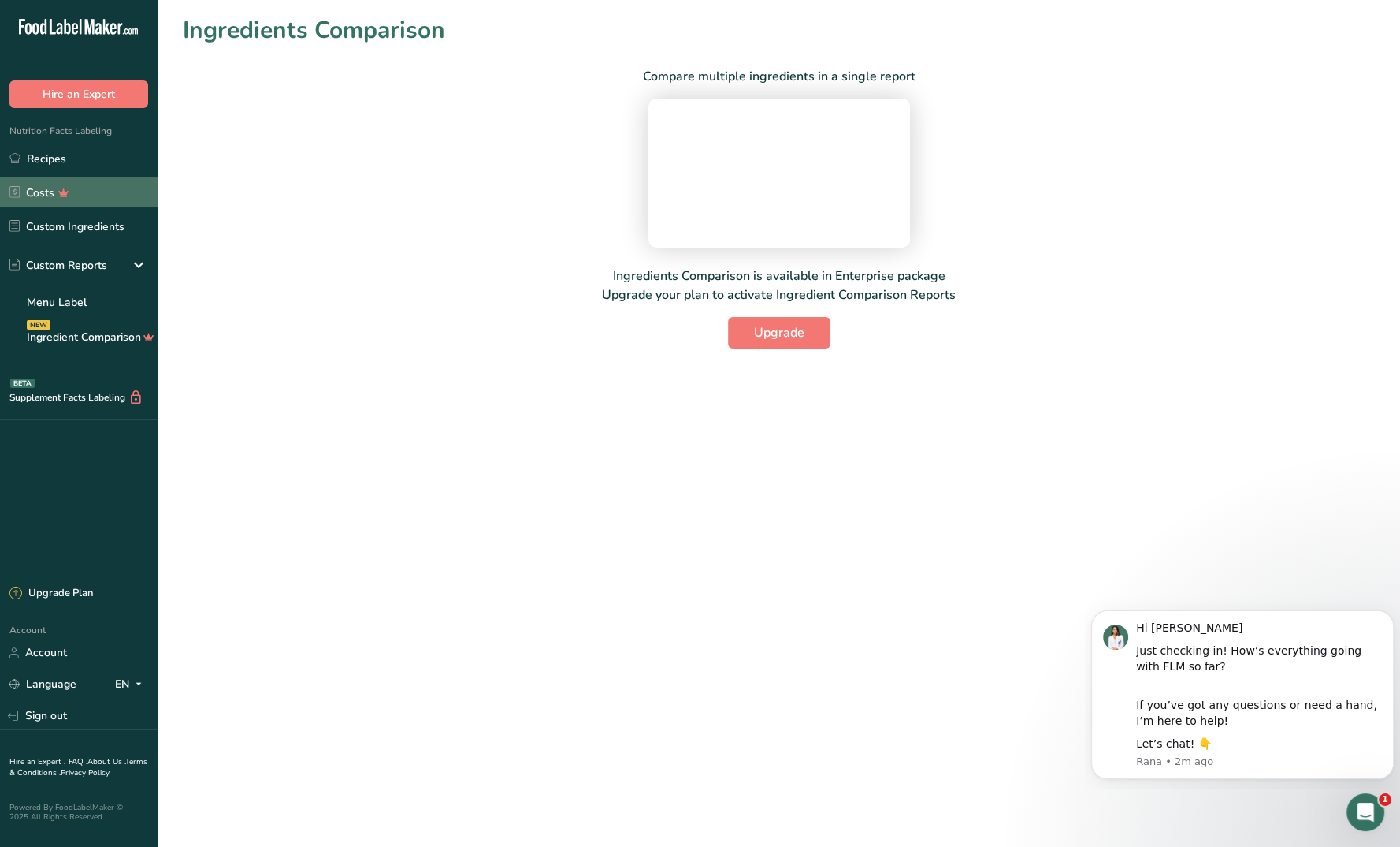
click at [79, 190] on link "Costs" at bounding box center [79, 192] width 158 height 30
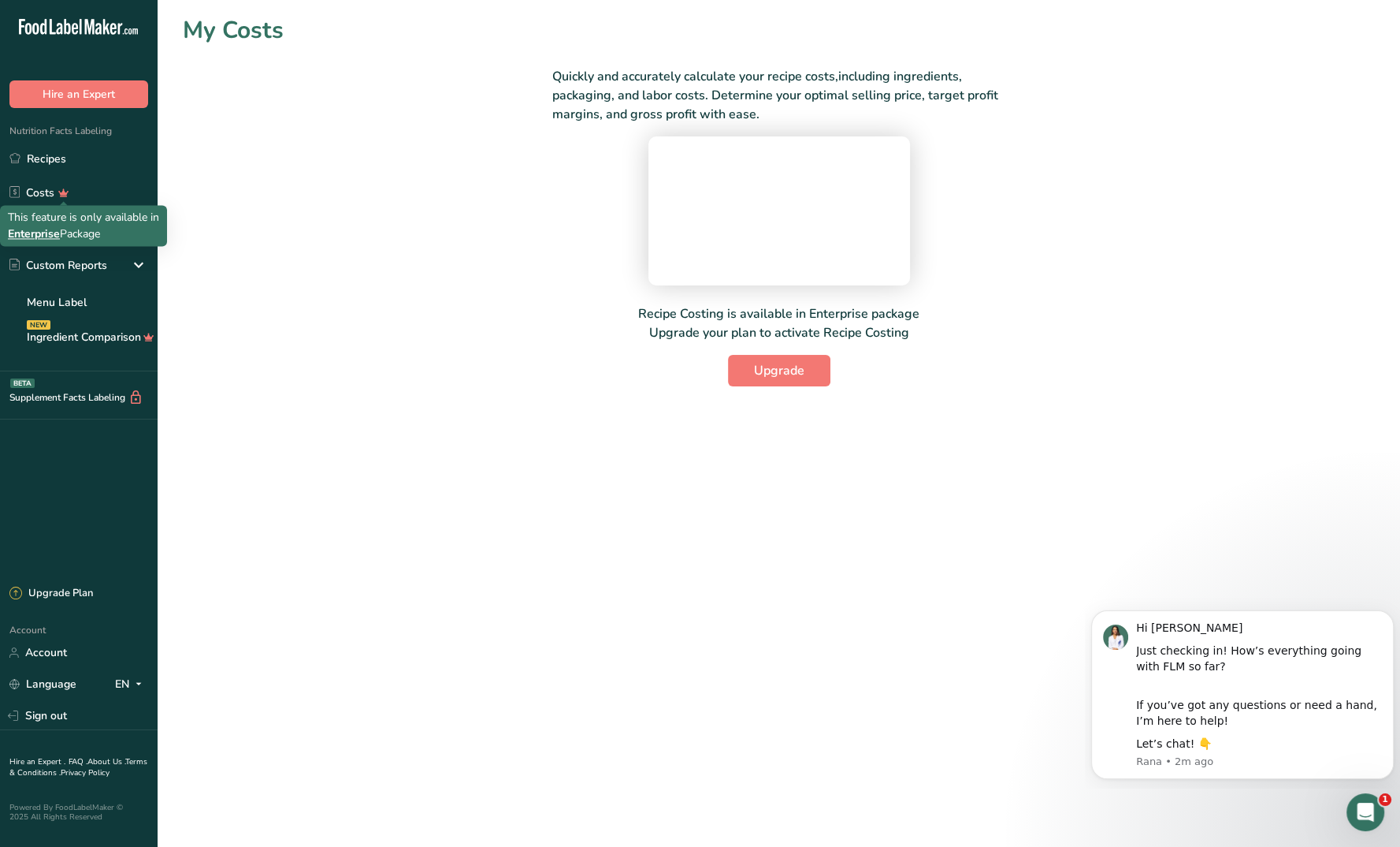
click at [51, 232] on span "Enterprise" at bounding box center [34, 234] width 52 height 15
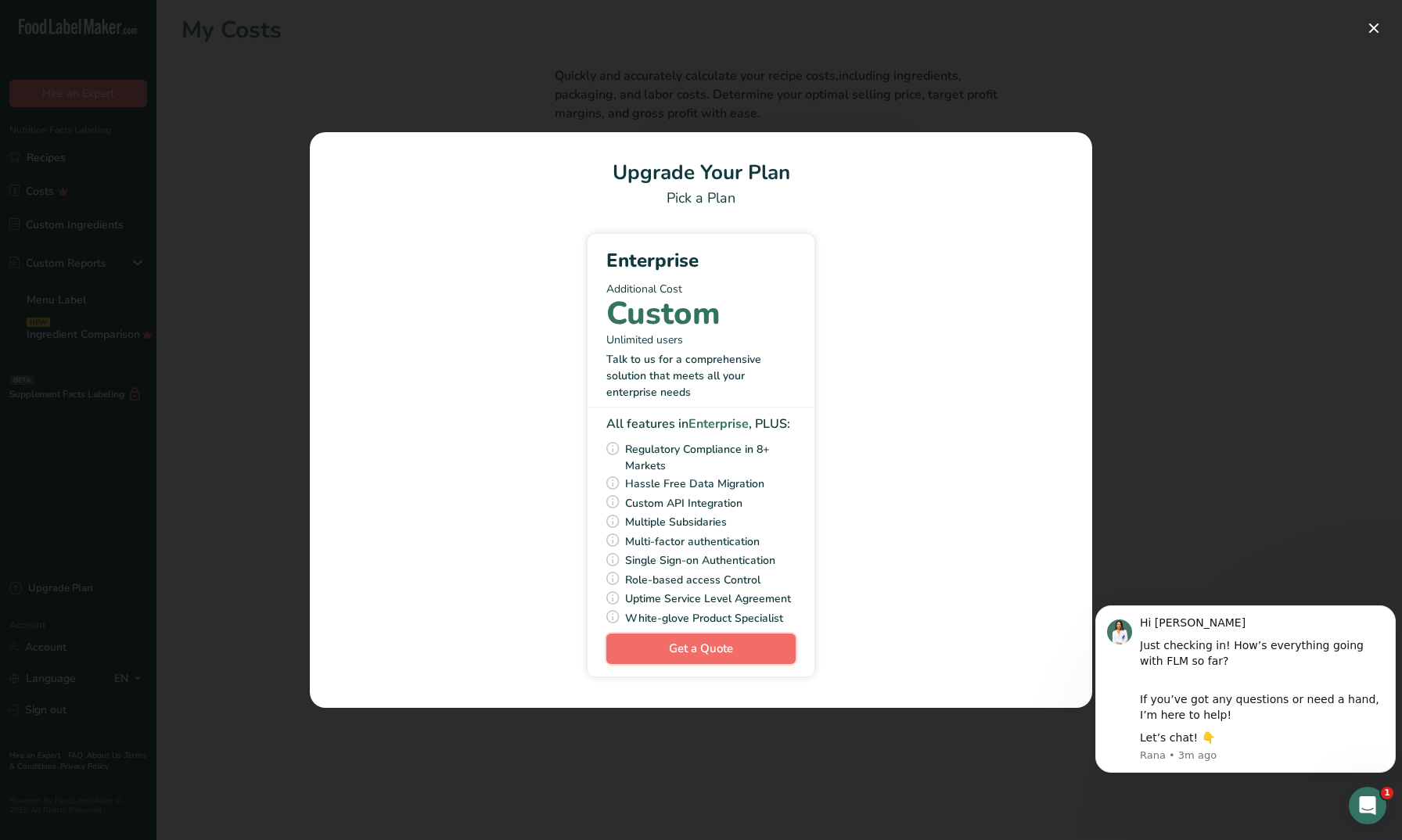
click at [703, 652] on span "Get a Quote" at bounding box center [701, 648] width 64 height 18
click at [1367, 25] on button "Pick Your Pricing Plan Modal" at bounding box center [1373, 28] width 25 height 25
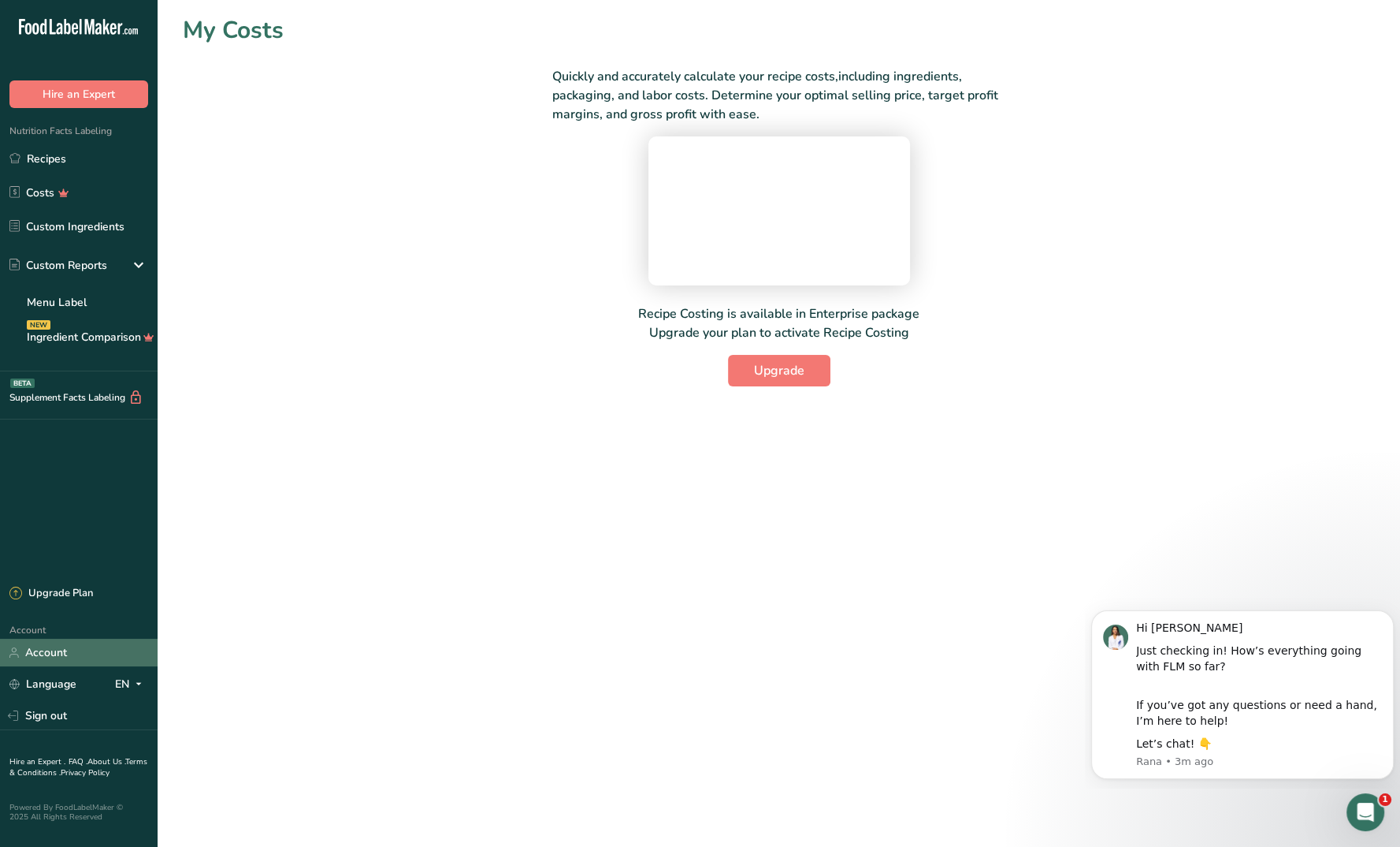
click at [87, 643] on link "Account" at bounding box center [79, 652] width 158 height 28
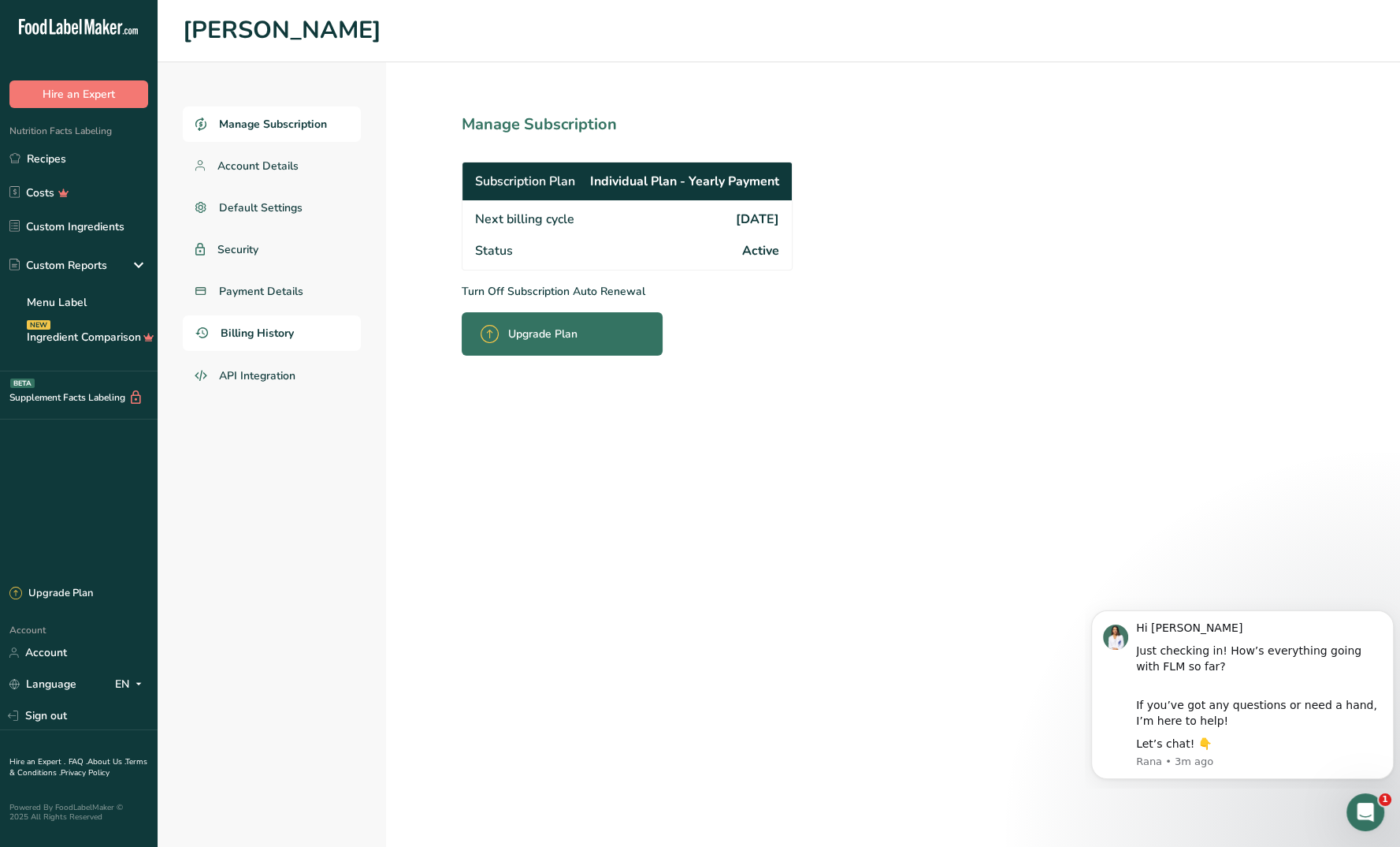
click at [263, 328] on span "Billing History" at bounding box center [257, 332] width 74 height 16
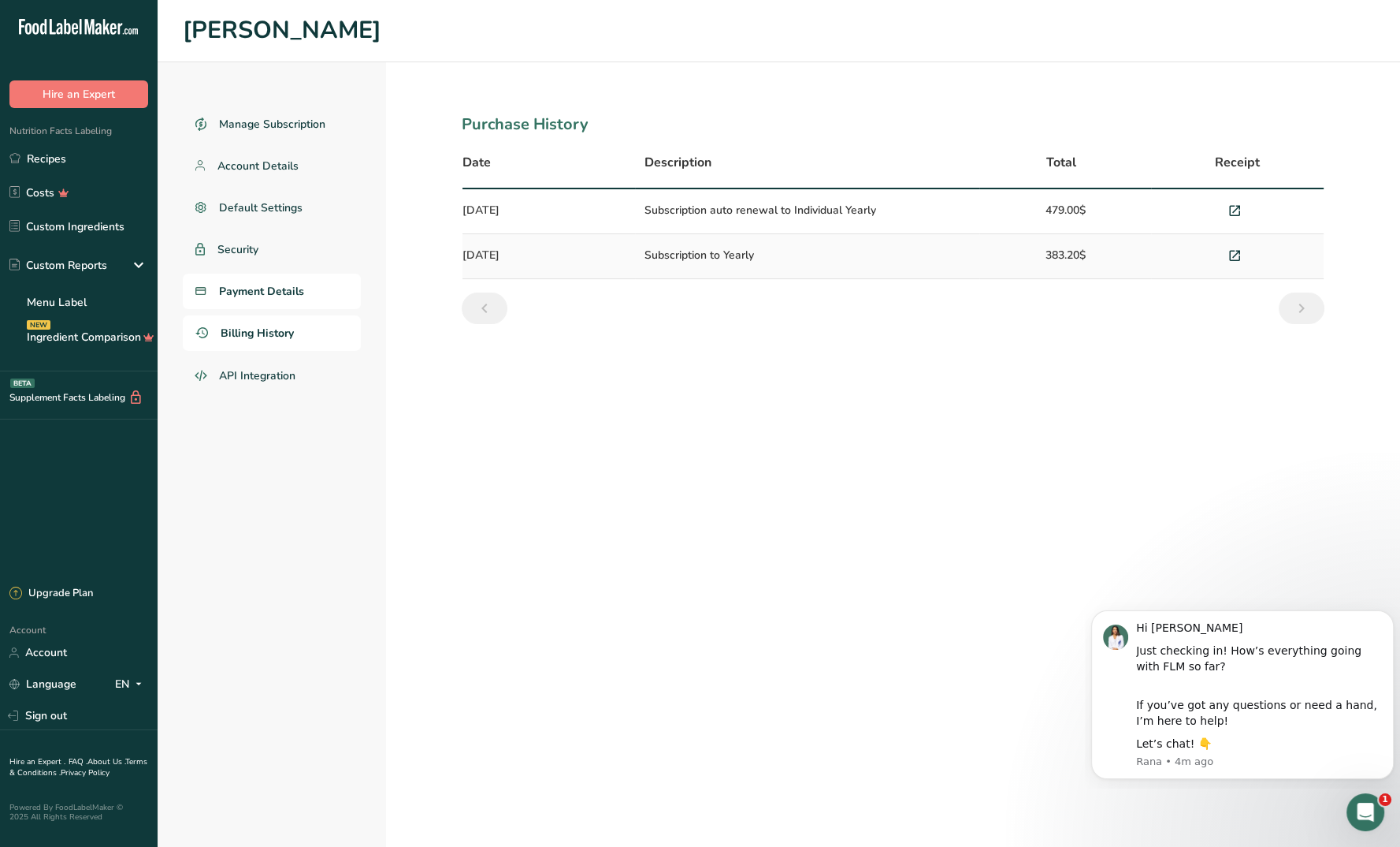
click at [242, 286] on span "Payment Details" at bounding box center [261, 290] width 85 height 16
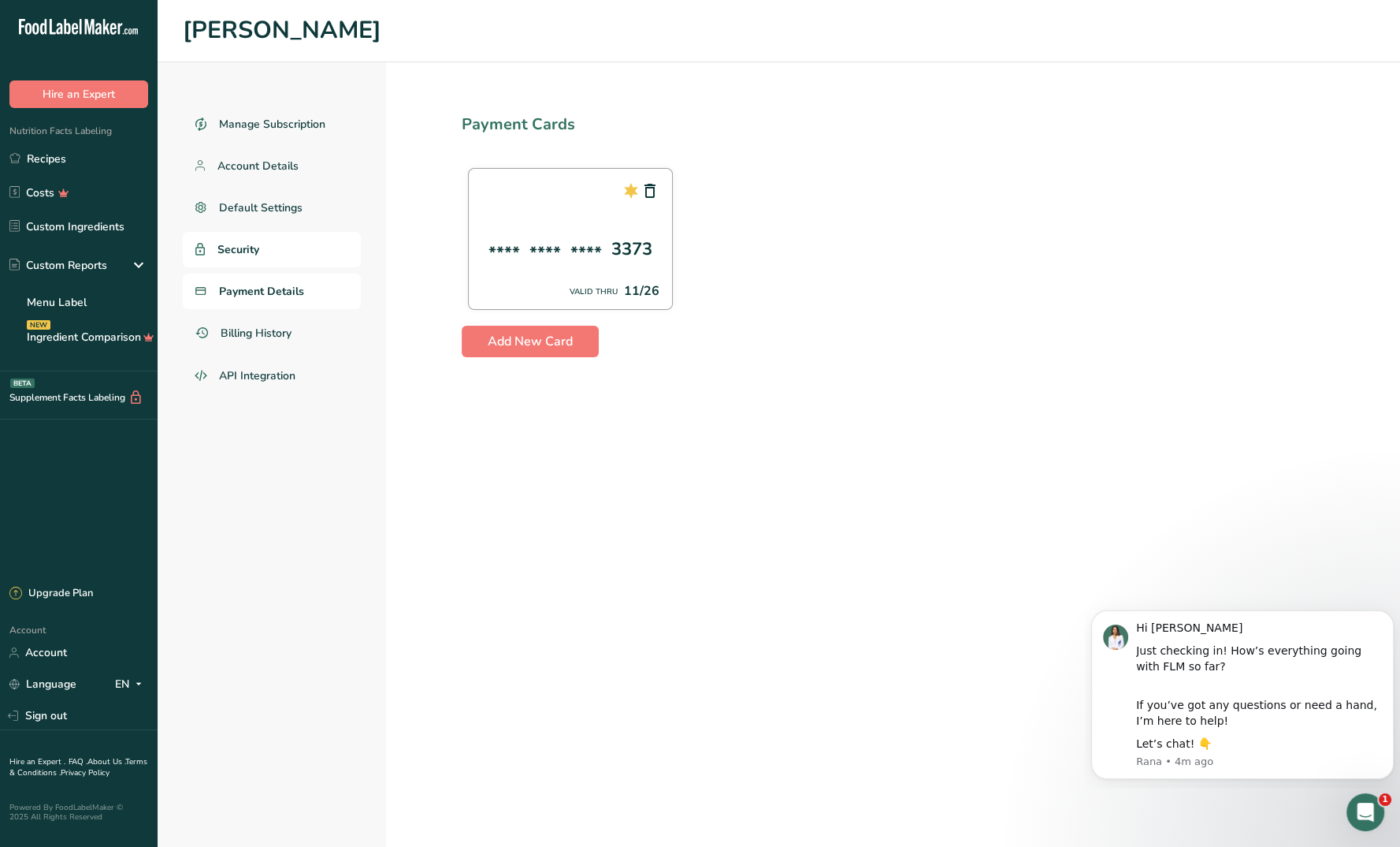
click at [249, 256] on span "Security" at bounding box center [238, 249] width 42 height 16
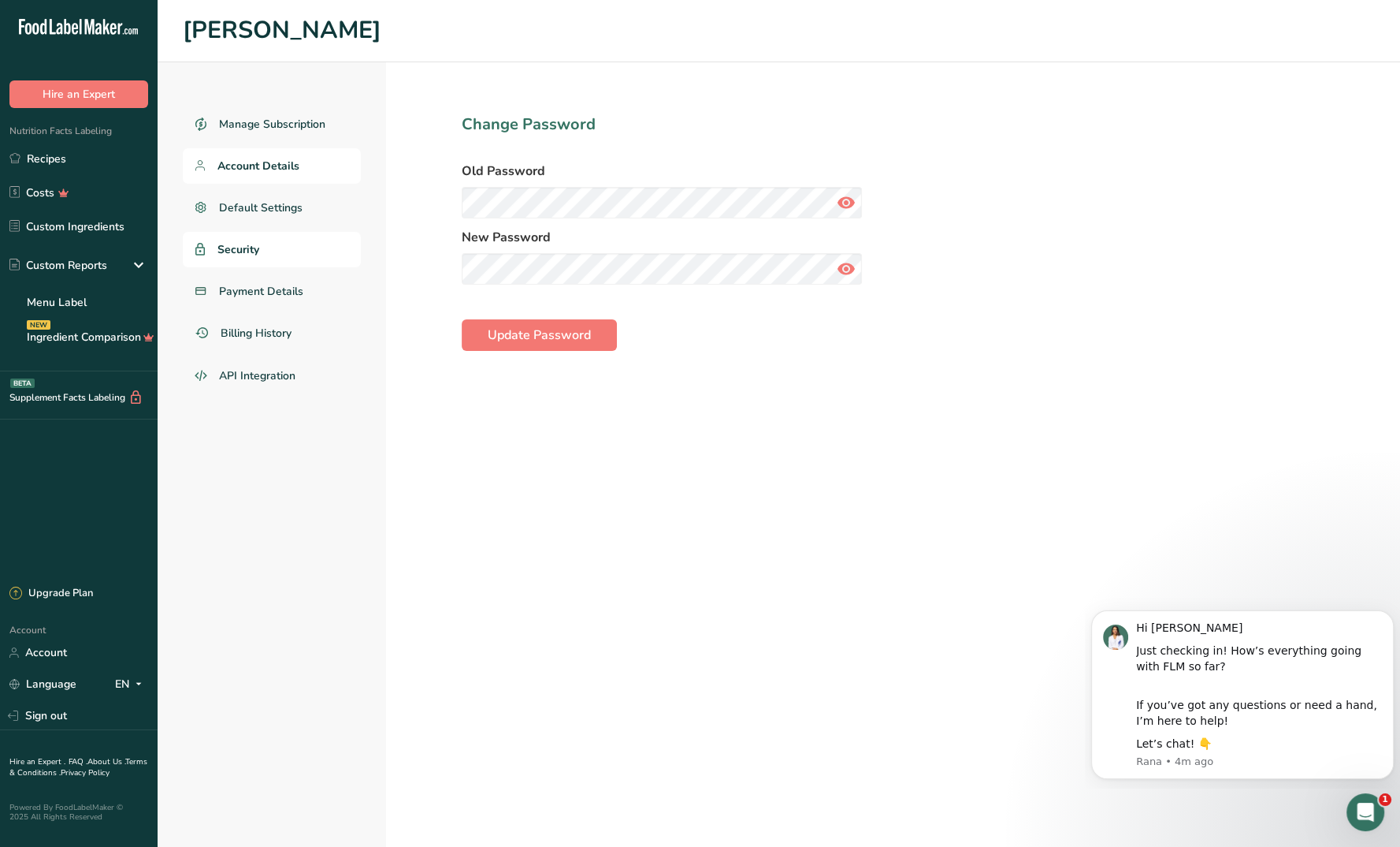
click at [279, 167] on span "Account Details" at bounding box center [259, 166] width 82 height 16
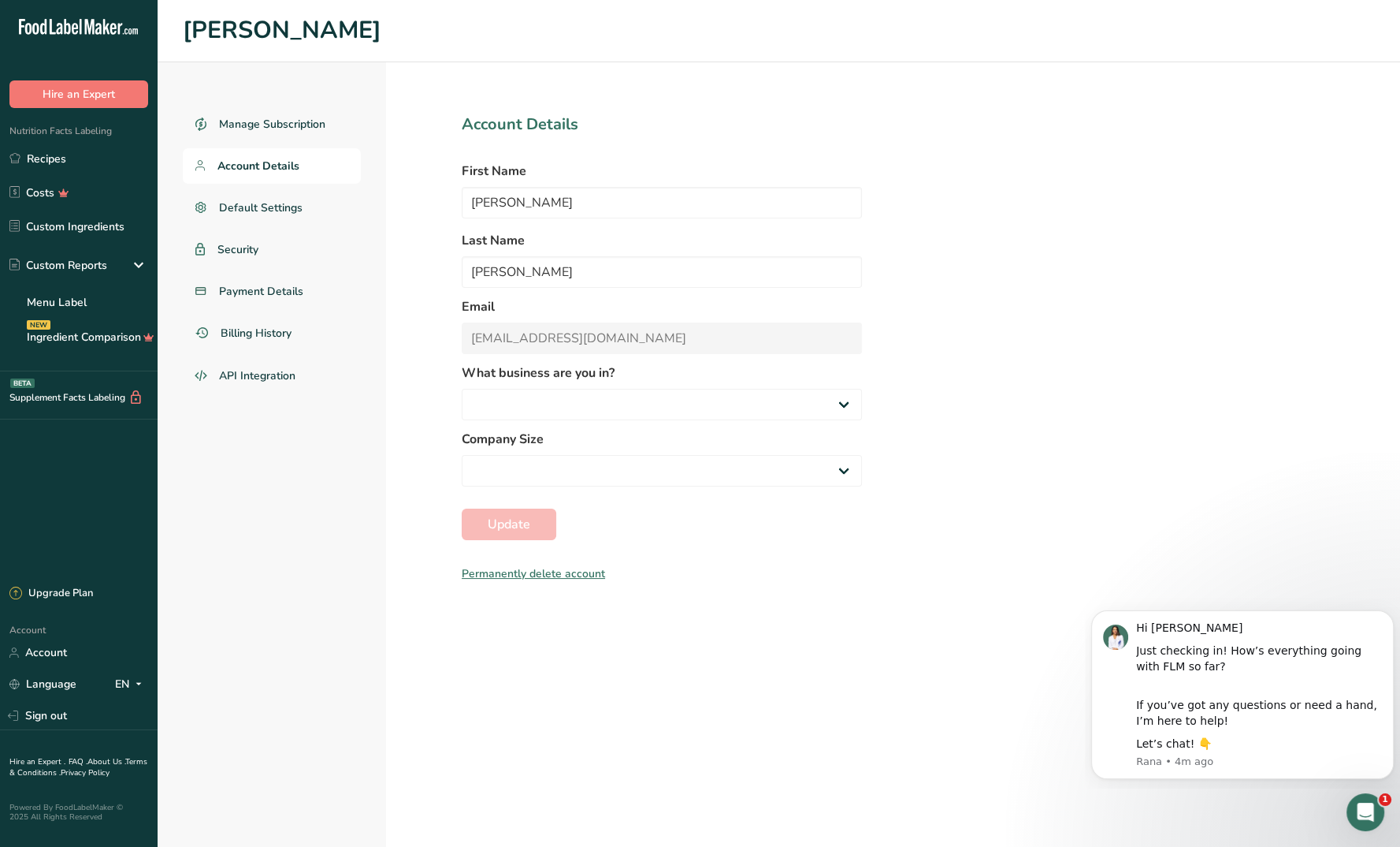
select select "2"
click at [287, 126] on span "Manage Subscription" at bounding box center [273, 124] width 108 height 16
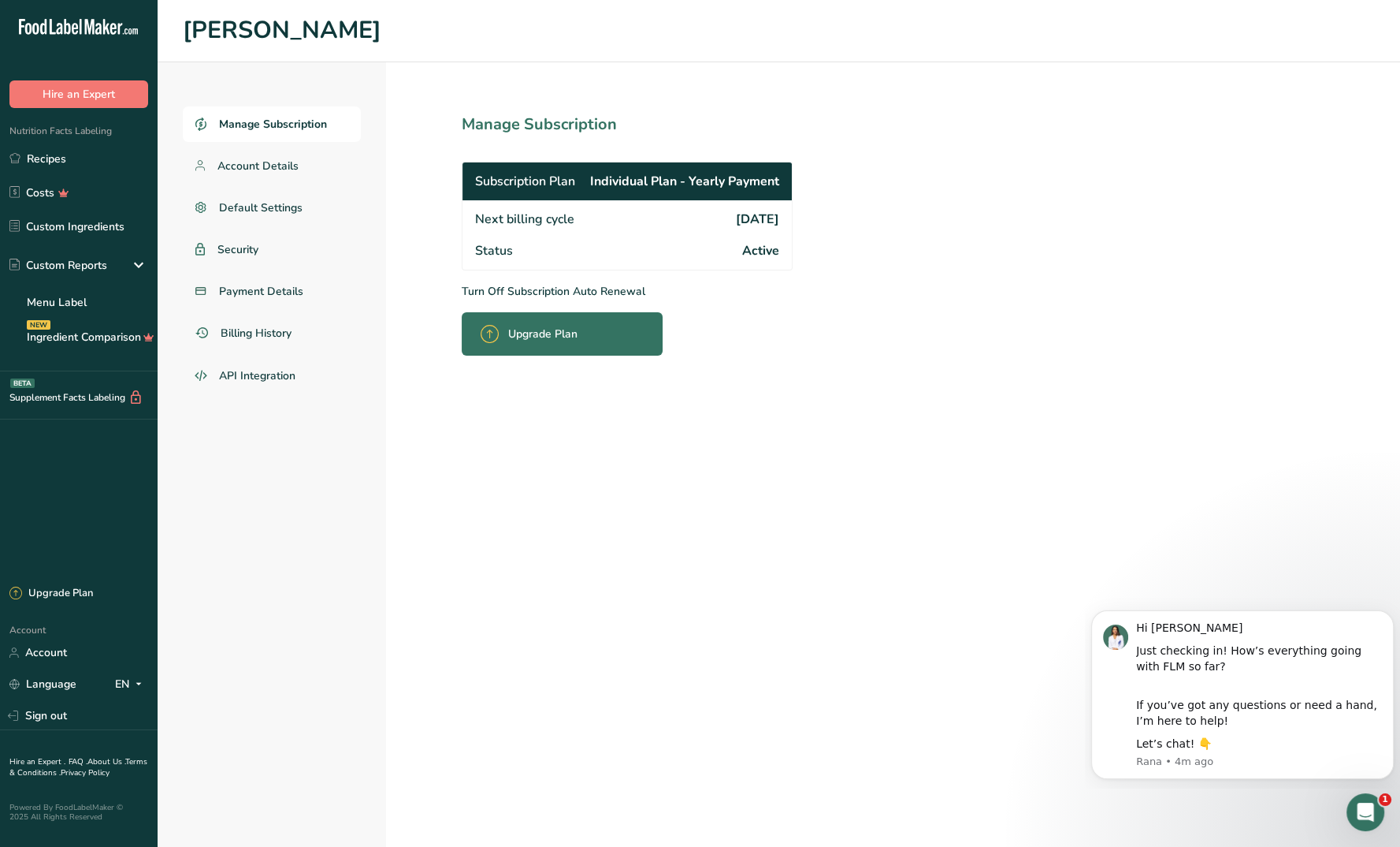
click at [585, 332] on div "Upgrade Plan" at bounding box center [533, 333] width 106 height 37
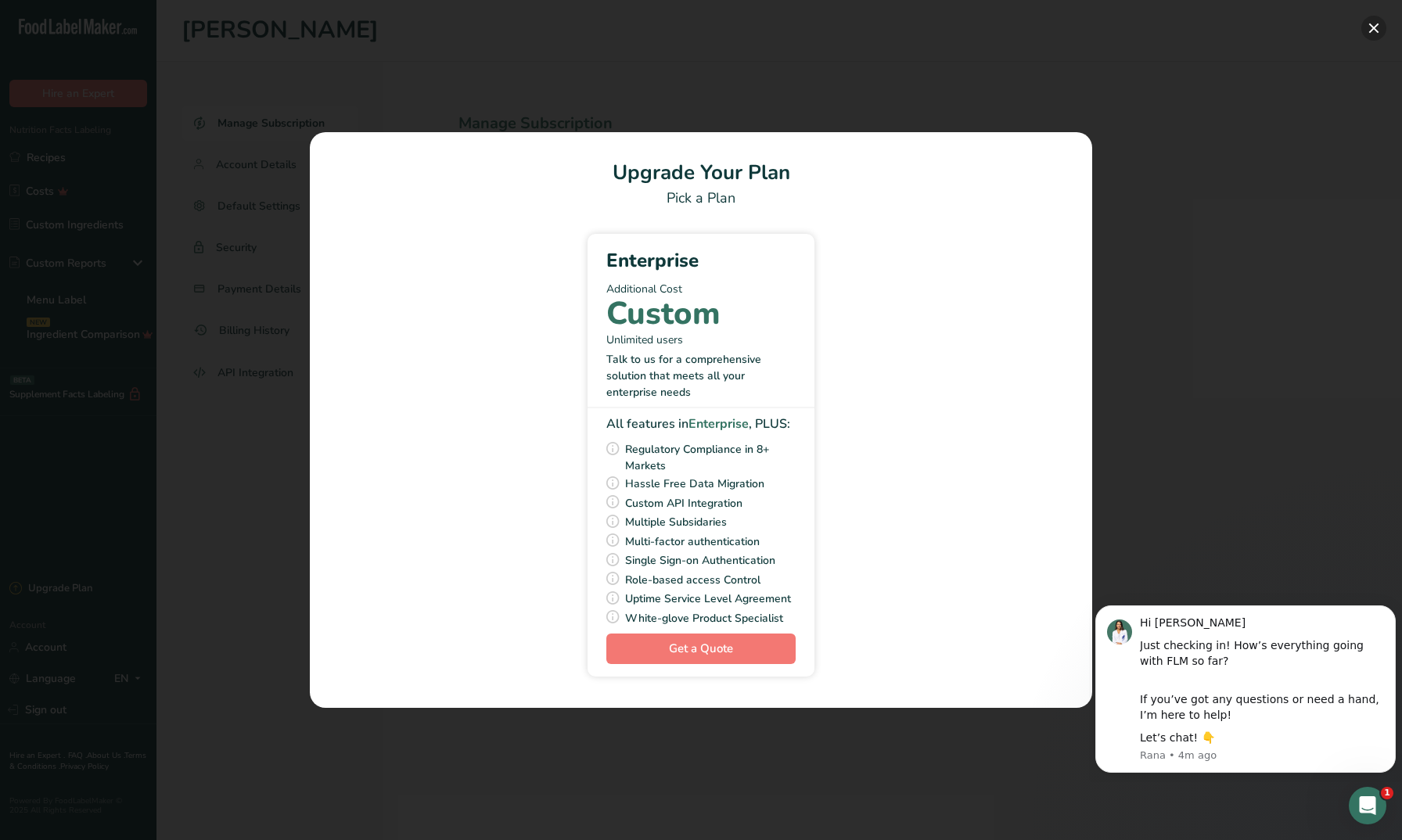
click at [1376, 28] on button "Pick Your Pricing Plan Modal" at bounding box center [1373, 28] width 25 height 25
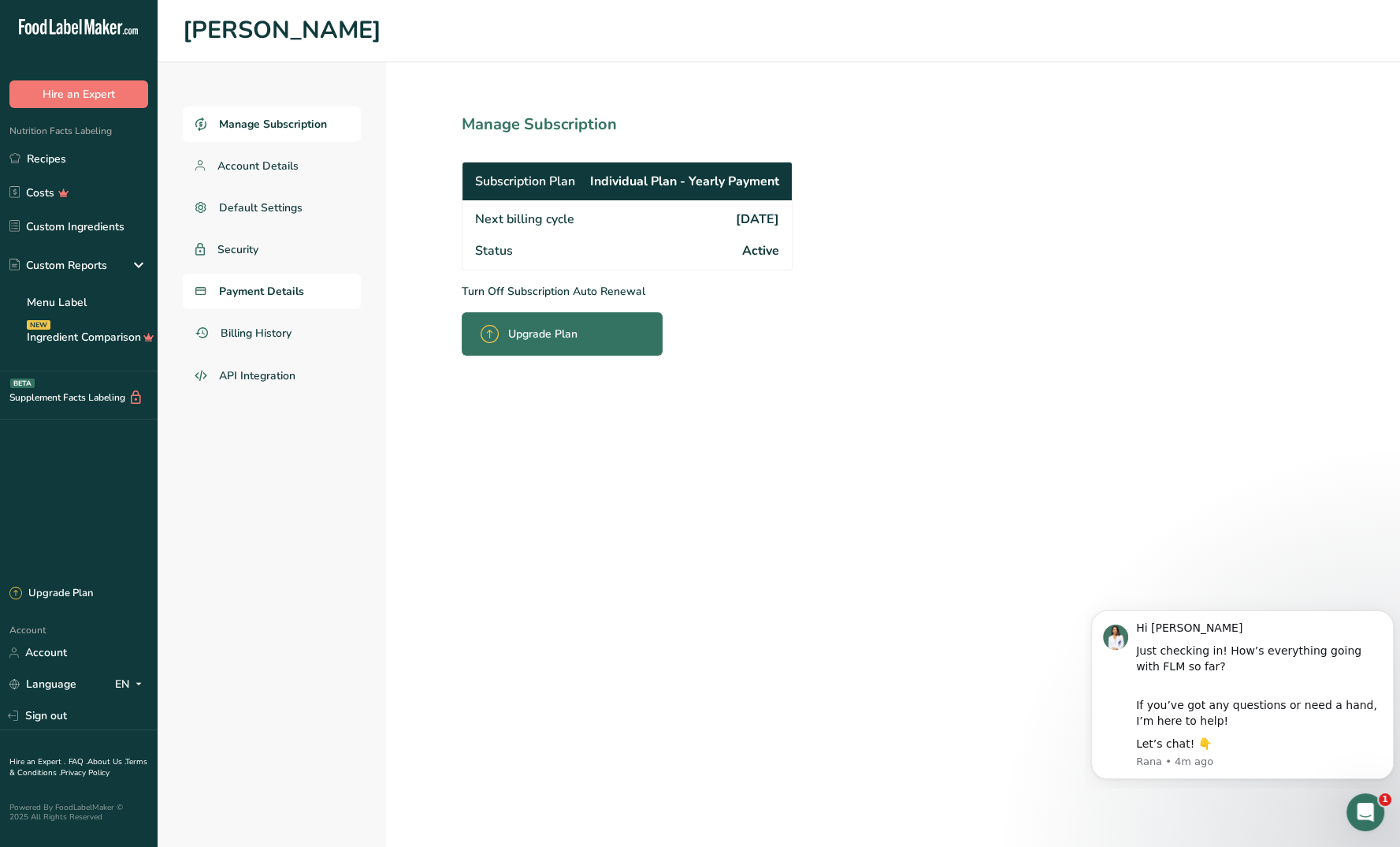
click at [271, 291] on span "Payment Details" at bounding box center [261, 290] width 85 height 16
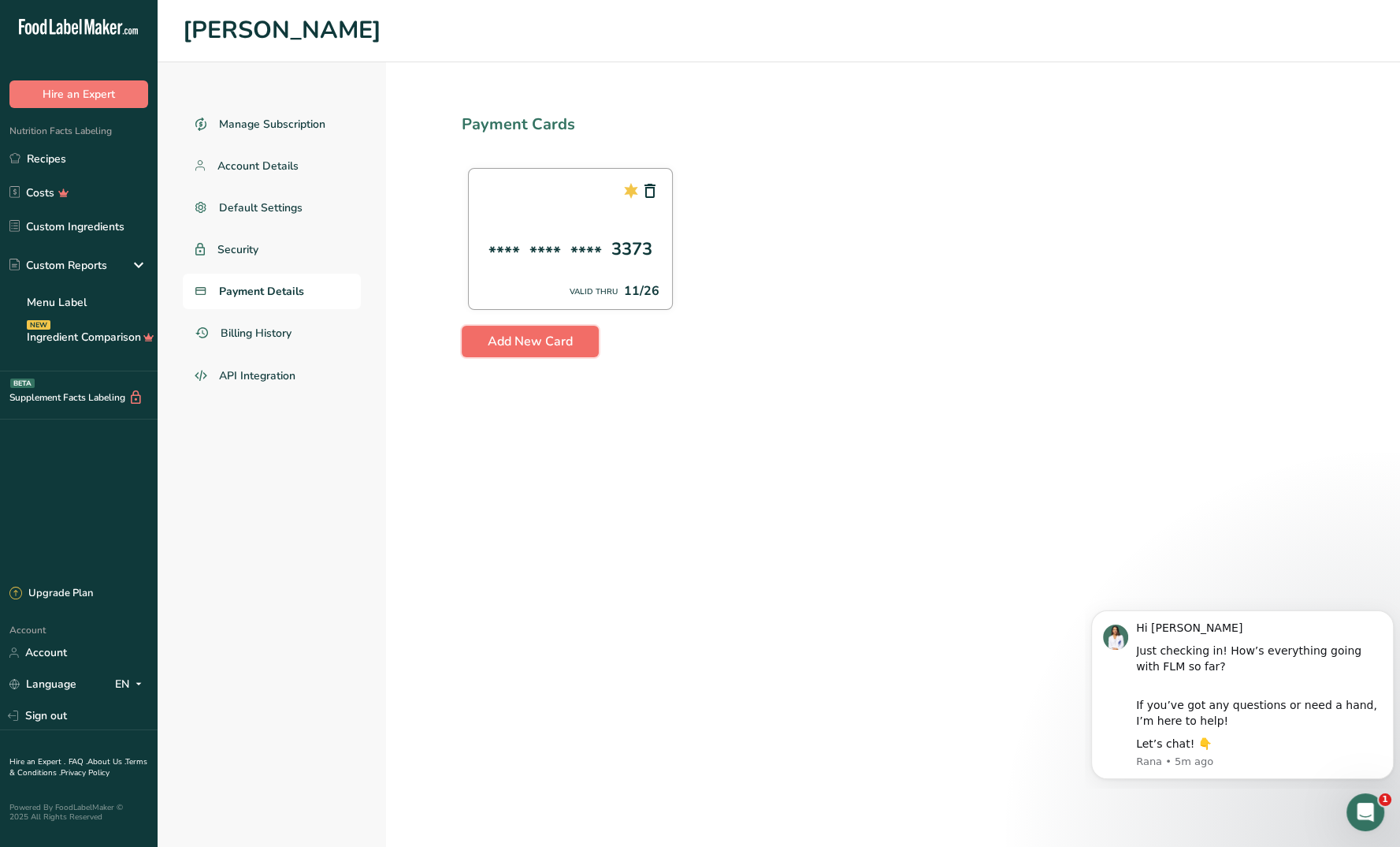
click at [566, 336] on span "Add New Card" at bounding box center [530, 341] width 85 height 19
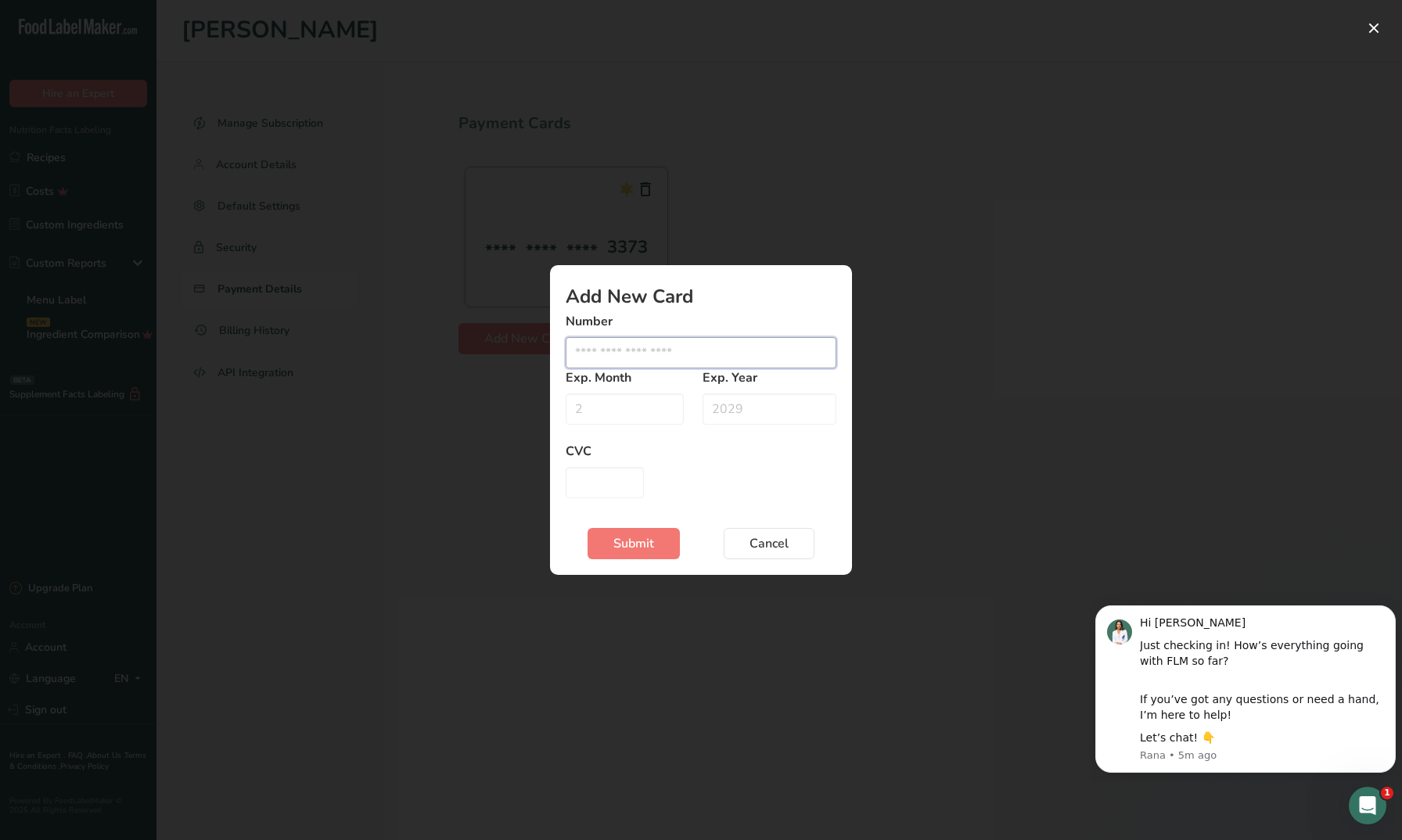
click at [645, 347] on input "Edit card modal" at bounding box center [701, 353] width 271 height 31
type input "[CREDIT_CARD_NUMBER]"
click at [759, 411] on input "Edit card modal" at bounding box center [769, 409] width 134 height 31
type input "2026"
click at [612, 483] on input "Edit card modal" at bounding box center [605, 482] width 78 height 31
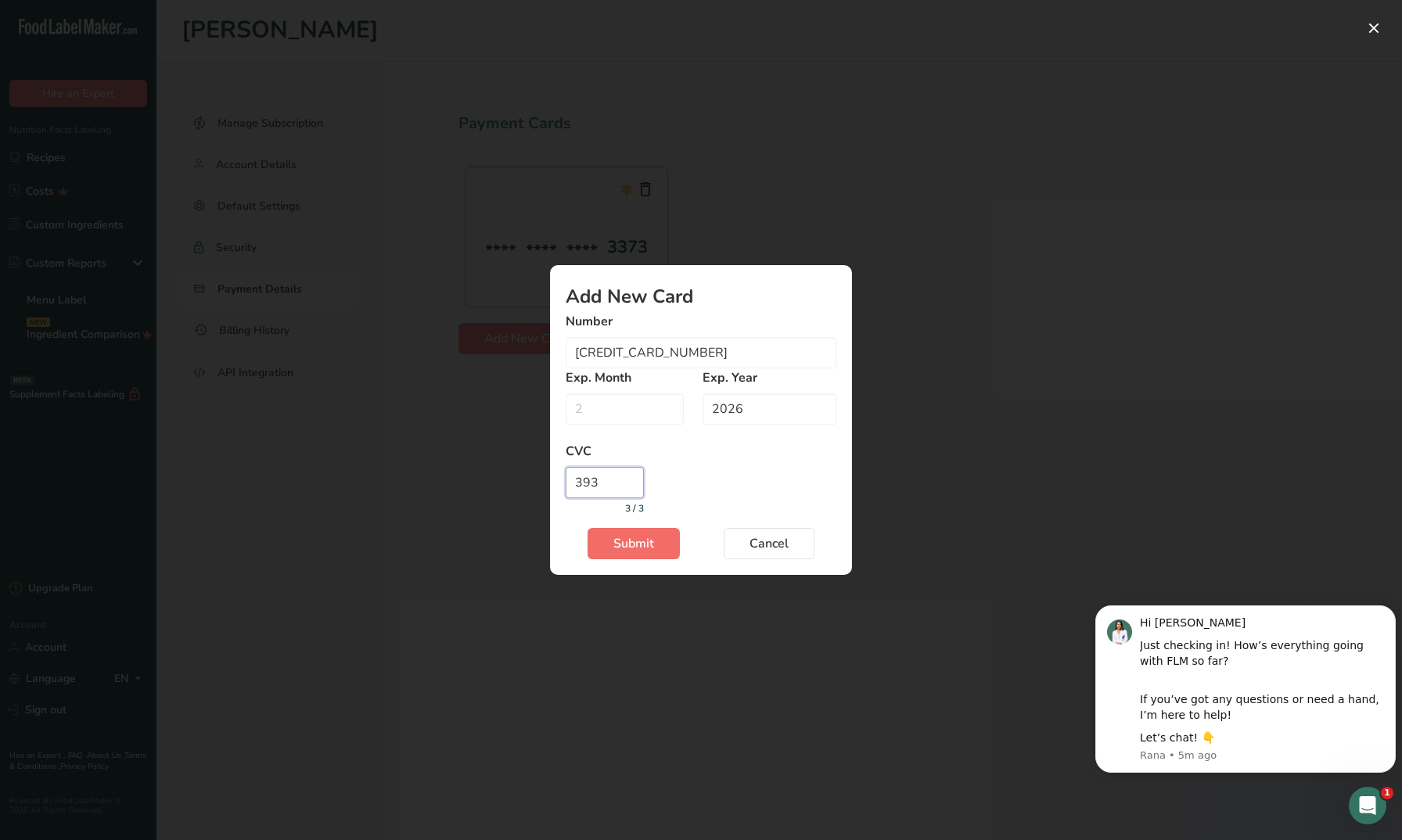
type input "393"
click at [639, 541] on span "Submit" at bounding box center [633, 544] width 41 height 19
click at [629, 411] on input "Edit card modal" at bounding box center [628, 409] width 125 height 31
type input "02"
click at [625, 543] on span "Submit" at bounding box center [633, 544] width 41 height 19
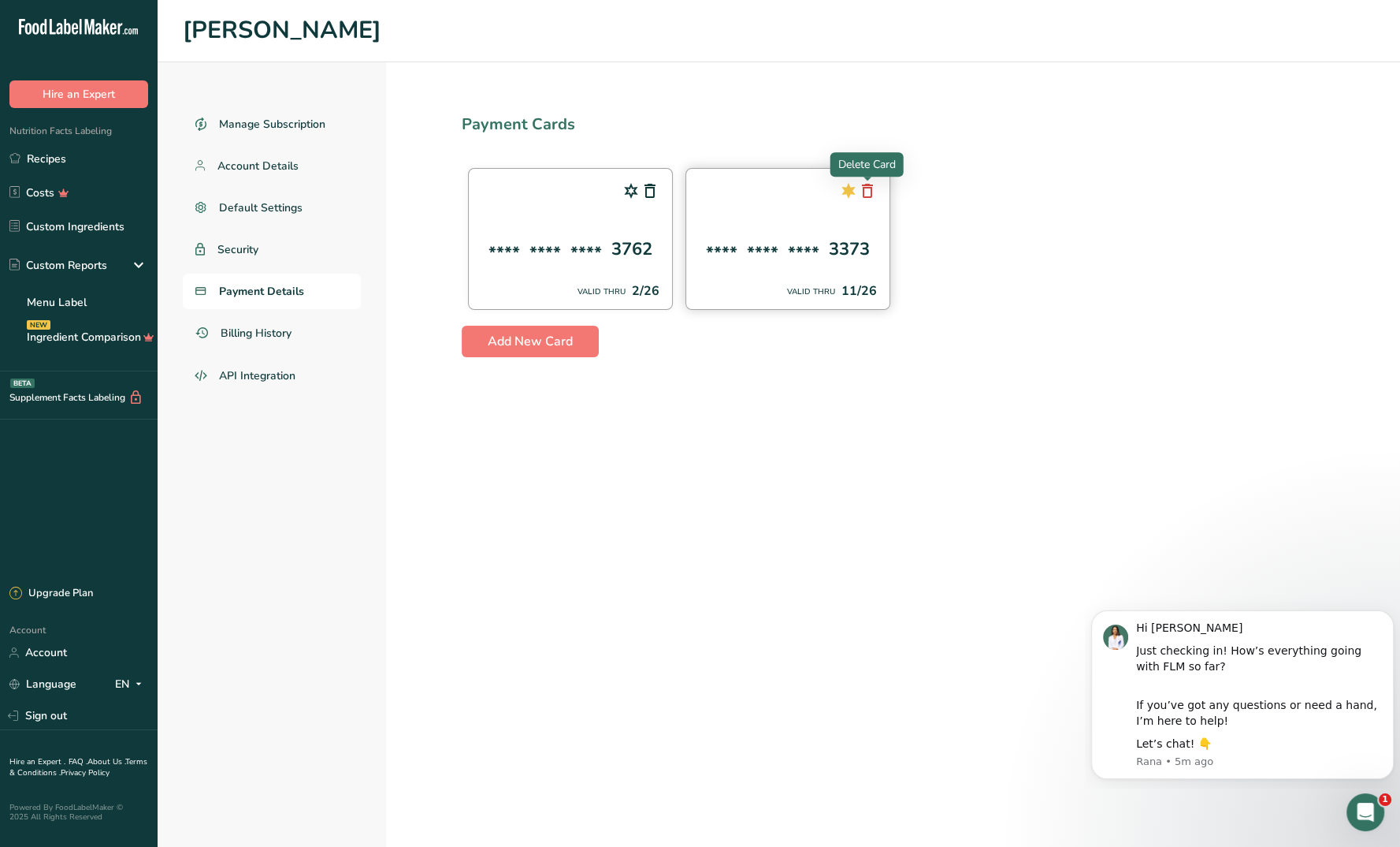
click at [872, 191] on icon at bounding box center [868, 191] width 19 height 29
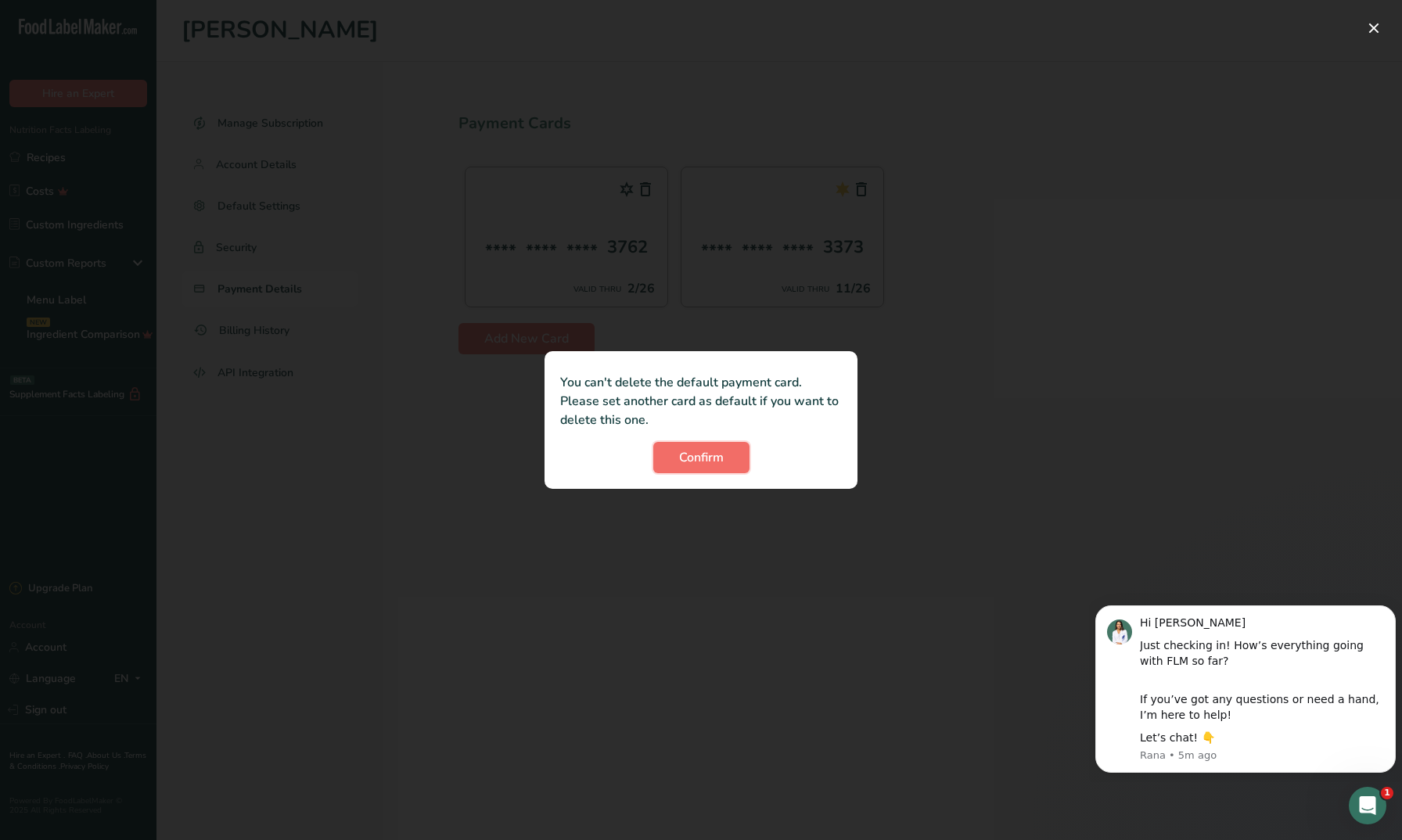
click at [727, 462] on button "Confirm" at bounding box center [701, 457] width 96 height 31
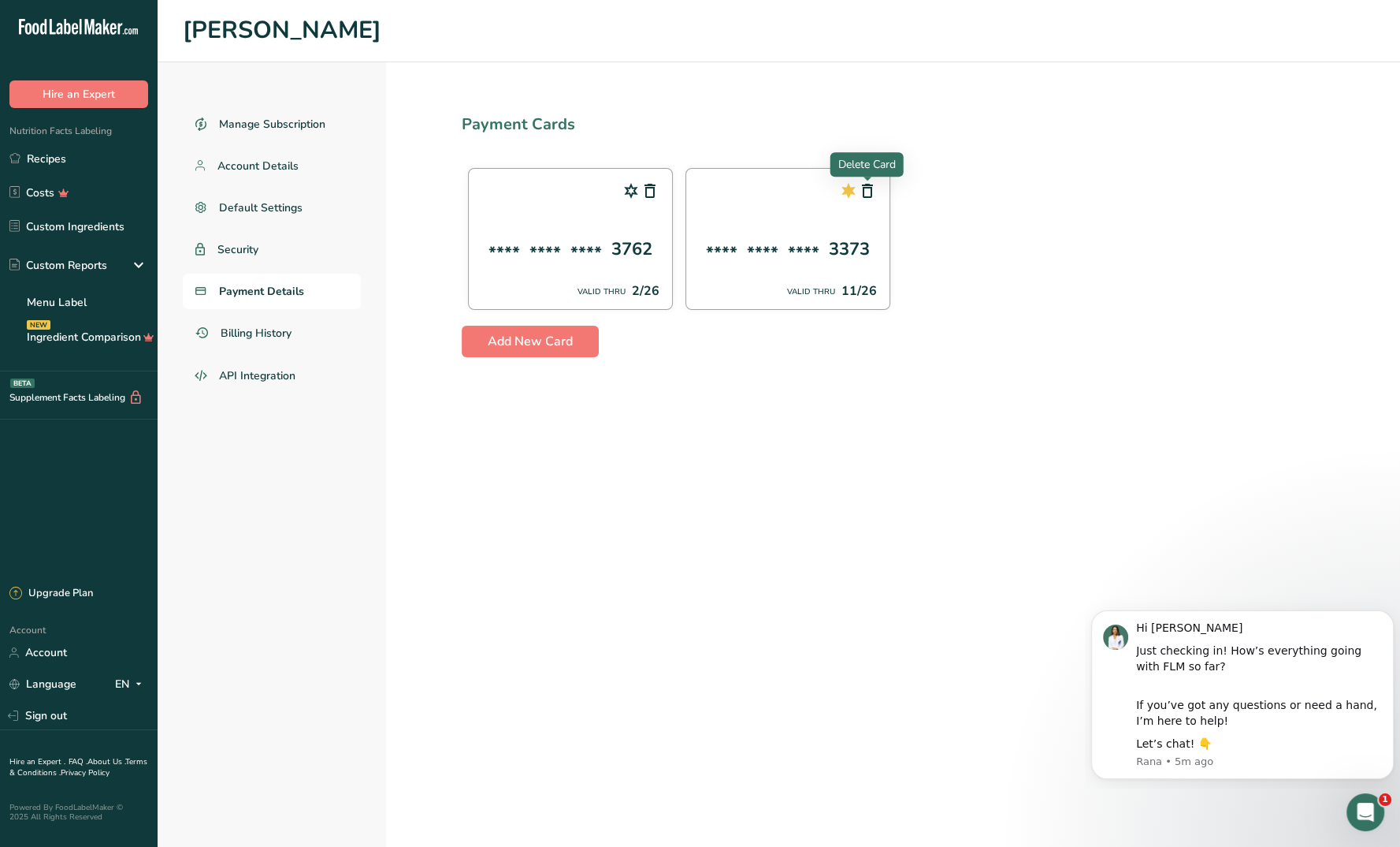
click at [870, 184] on div at bounding box center [868, 180] width 8 height 8
click at [865, 195] on icon at bounding box center [868, 191] width 19 height 29
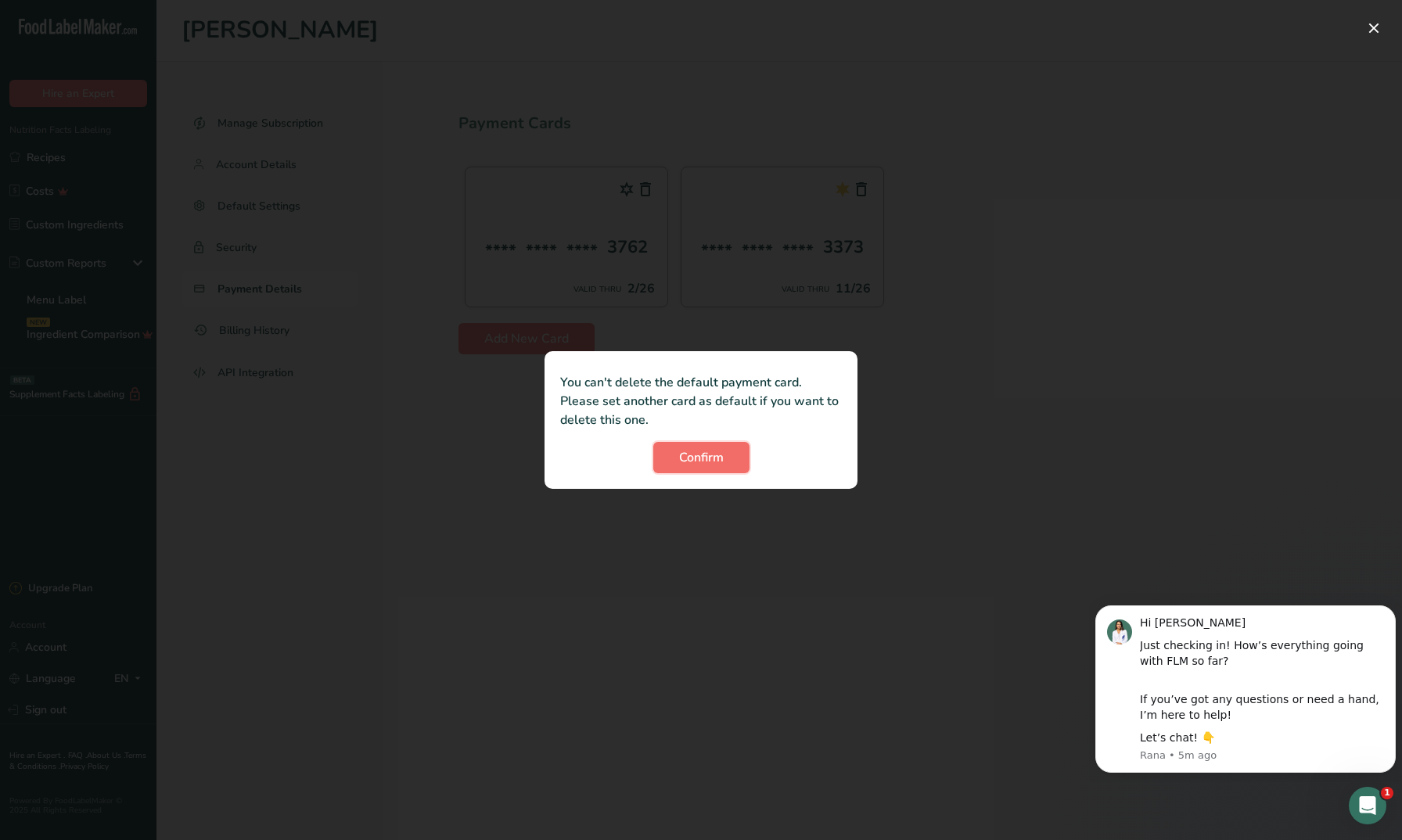
click at [689, 470] on button "Confirm" at bounding box center [701, 457] width 96 height 31
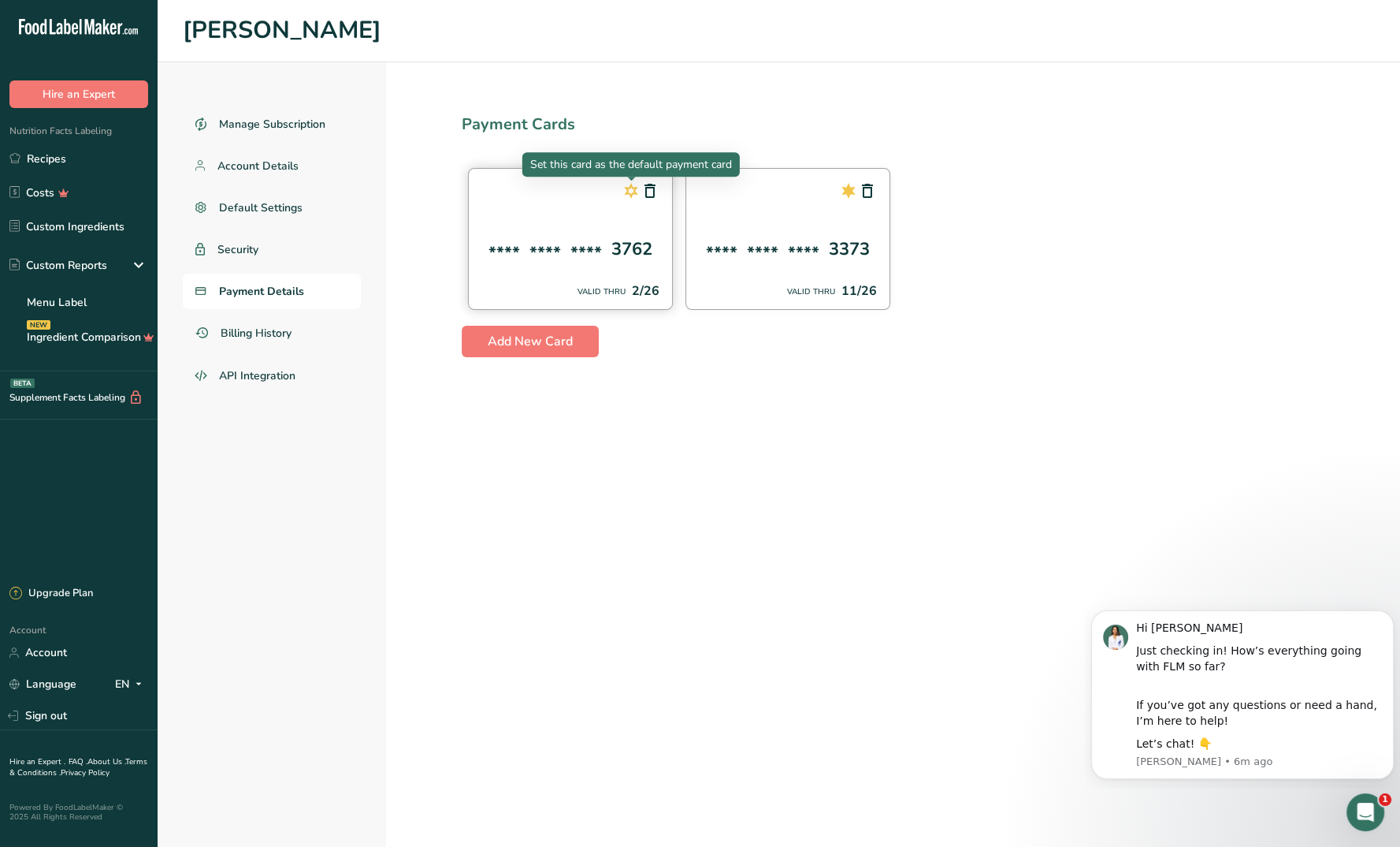
click at [629, 190] on icon at bounding box center [631, 191] width 19 height 29
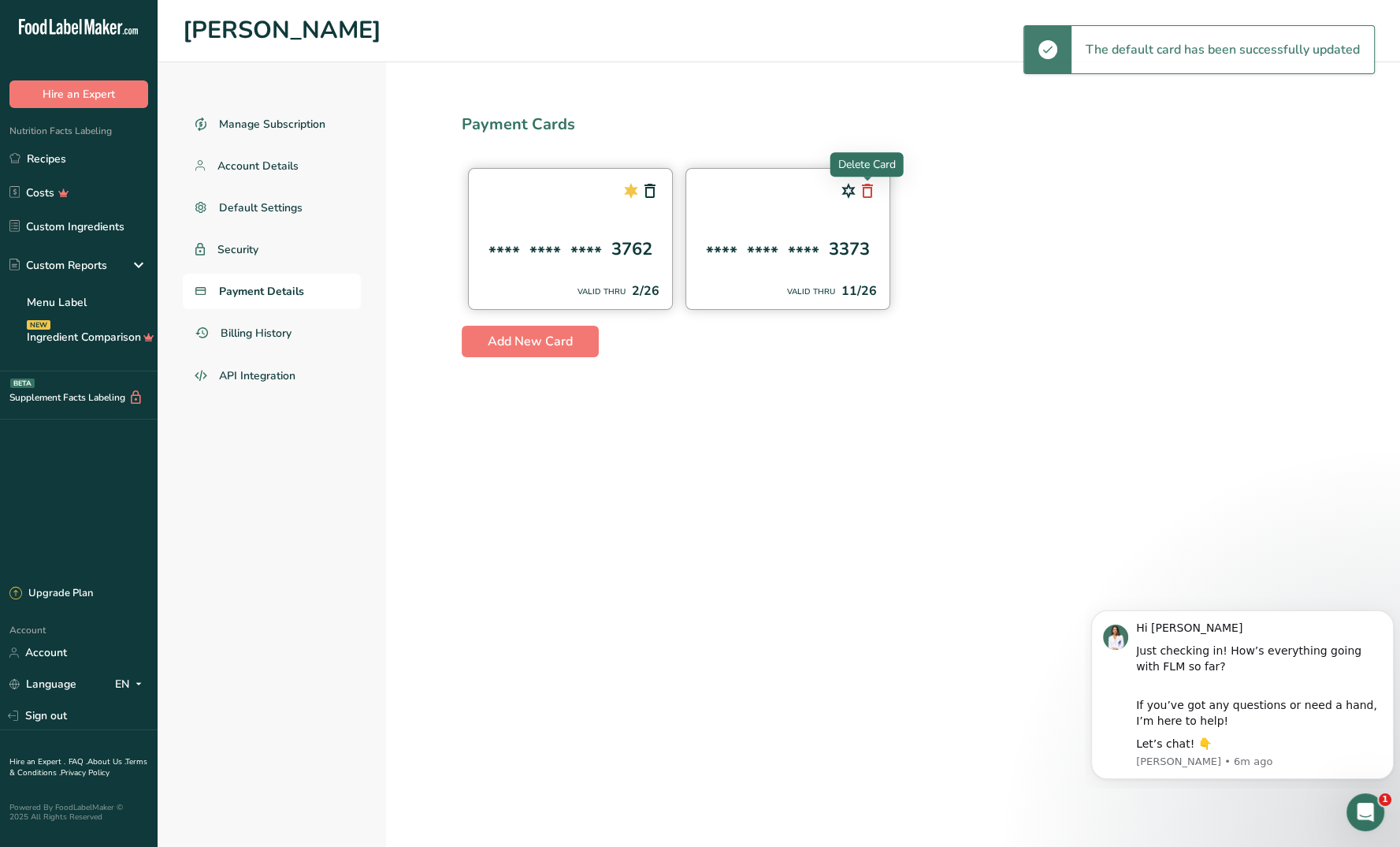
click at [866, 194] on icon at bounding box center [868, 191] width 19 height 29
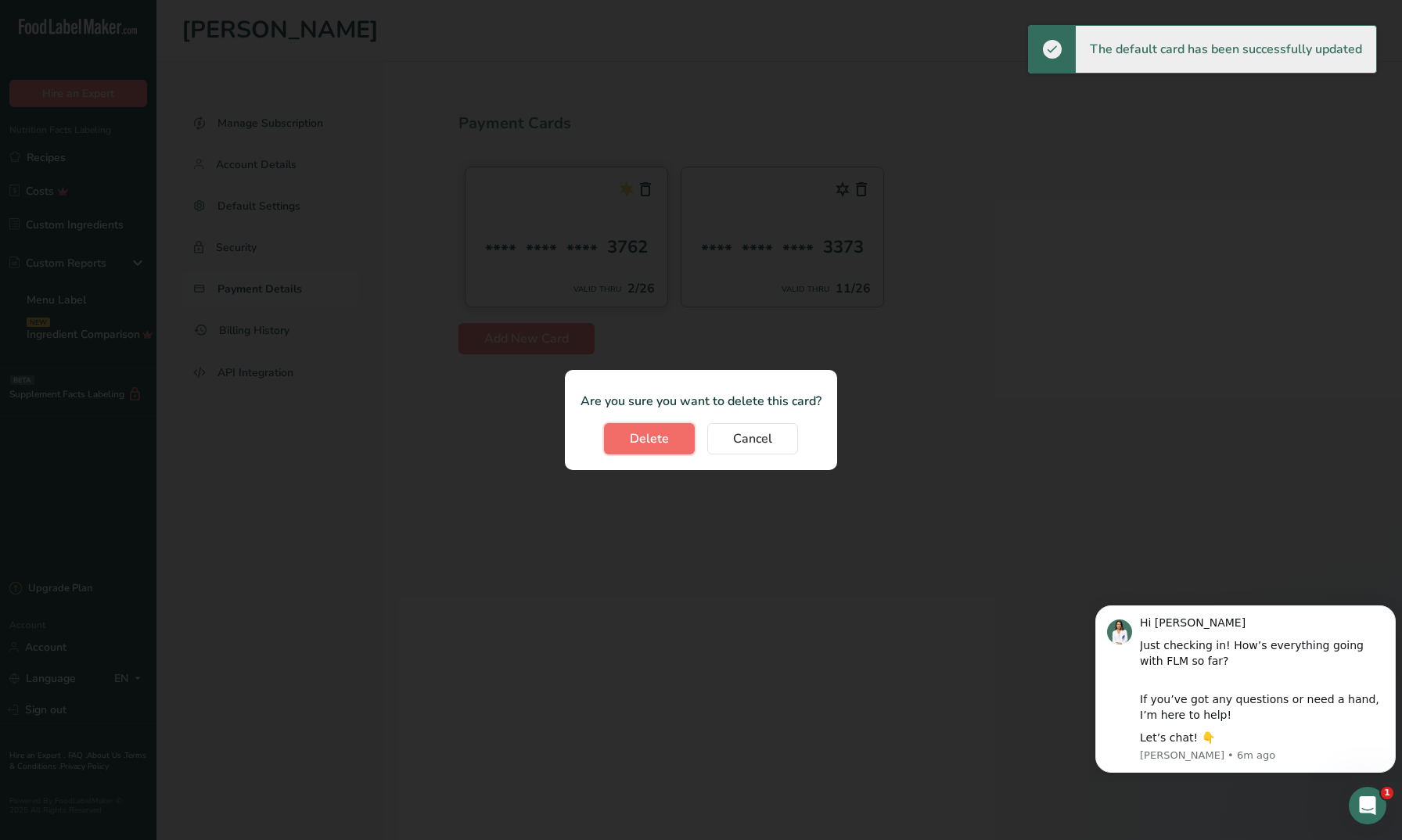
click at [677, 431] on button "Delete" at bounding box center [648, 438] width 90 height 31
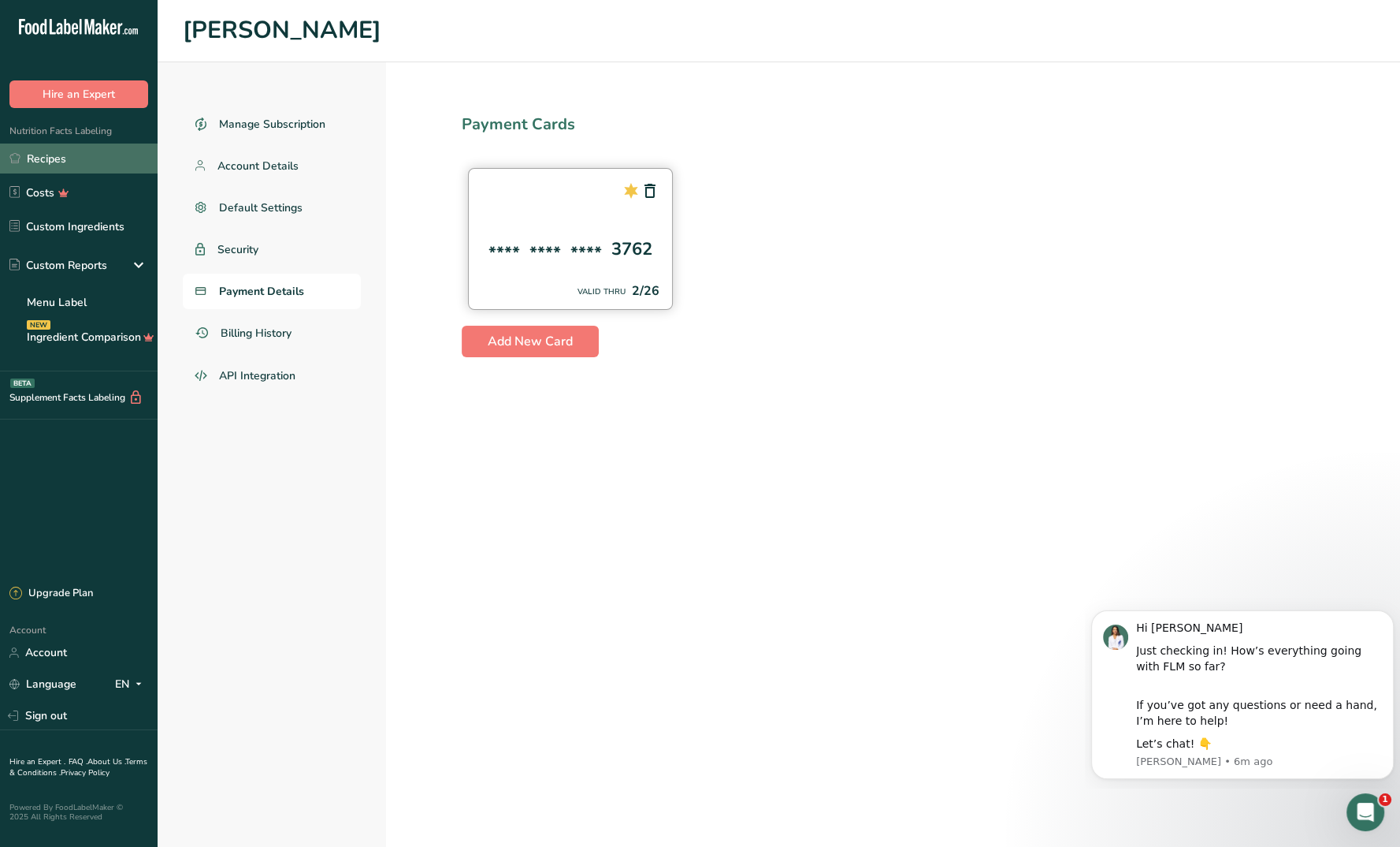
click at [66, 158] on link "Recipes" at bounding box center [79, 158] width 158 height 30
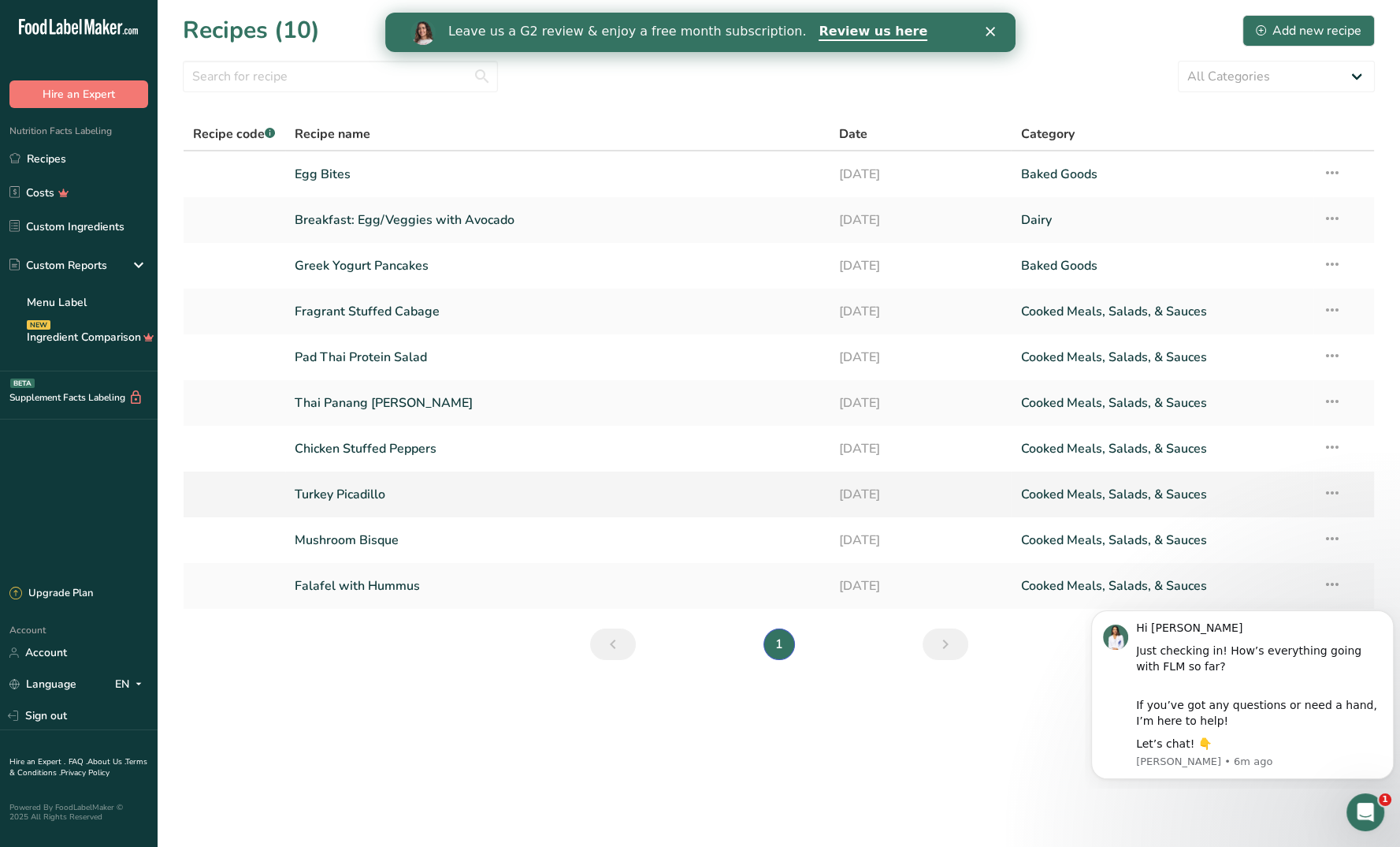
click at [368, 492] on link "Turkey Picadillo" at bounding box center [557, 494] width 526 height 34
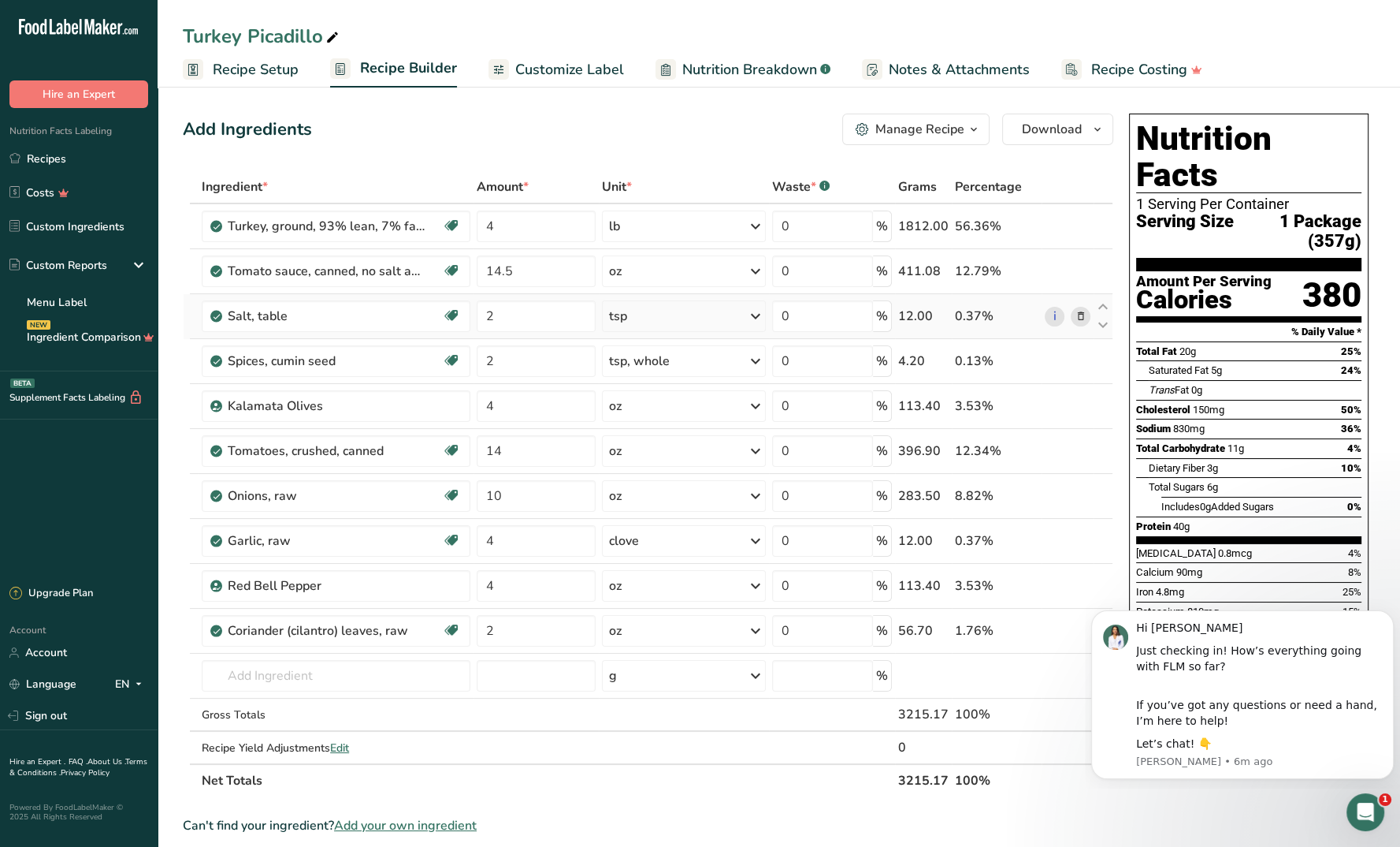
click at [1083, 314] on icon at bounding box center [1080, 316] width 11 height 16
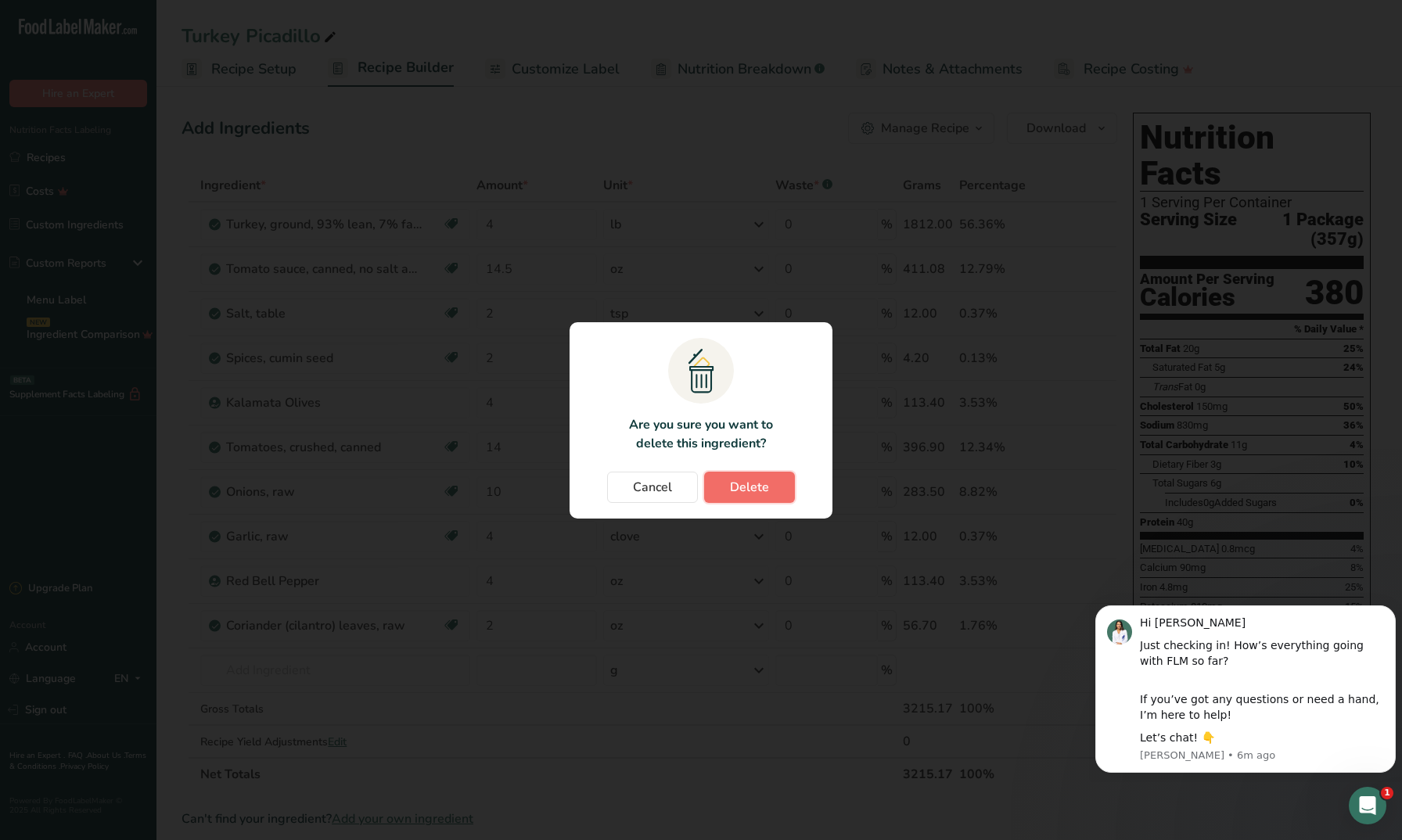
click at [741, 487] on span "Delete" at bounding box center [749, 487] width 39 height 19
type input "4"
type input "14"
type input "10"
type input "4"
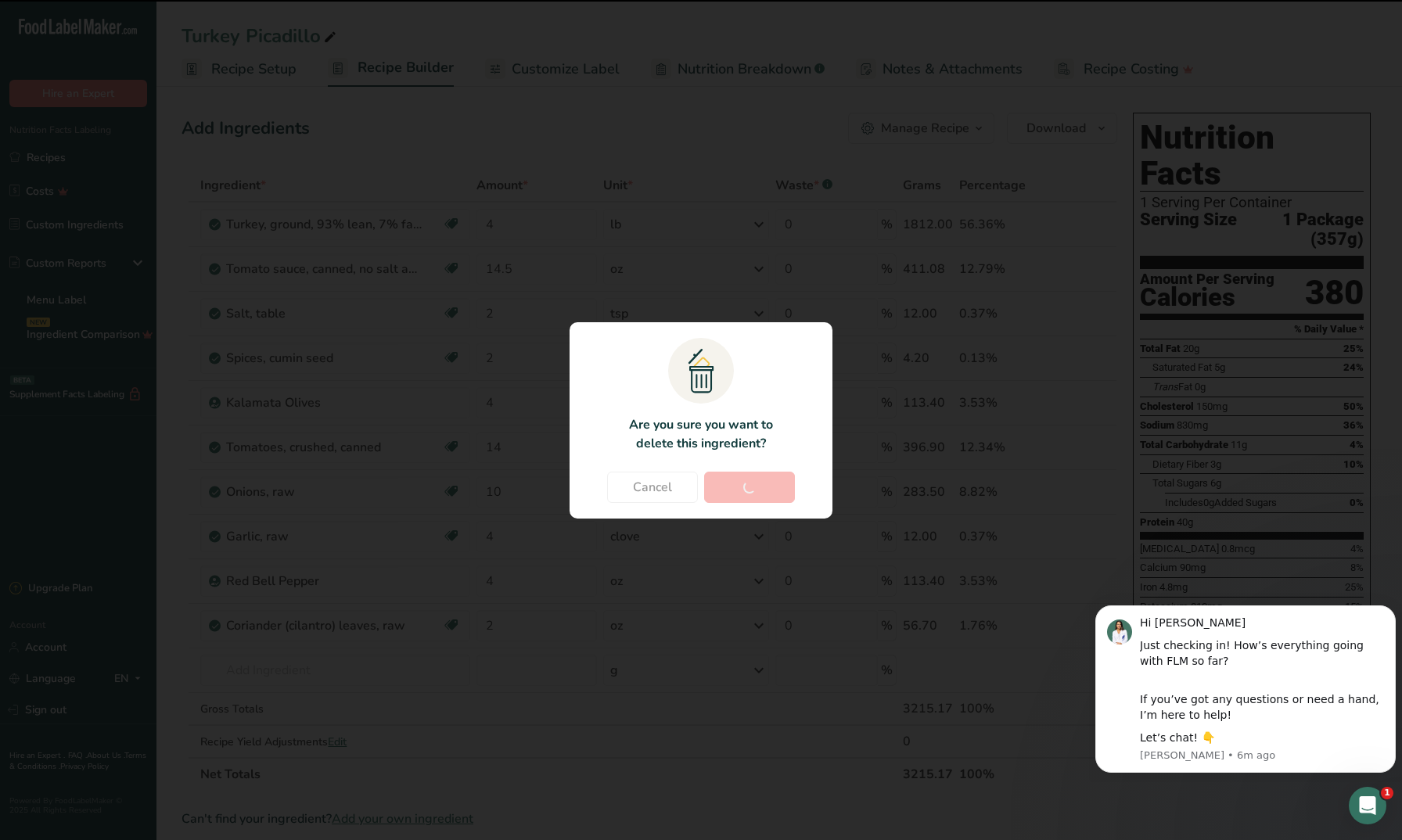
type input "2"
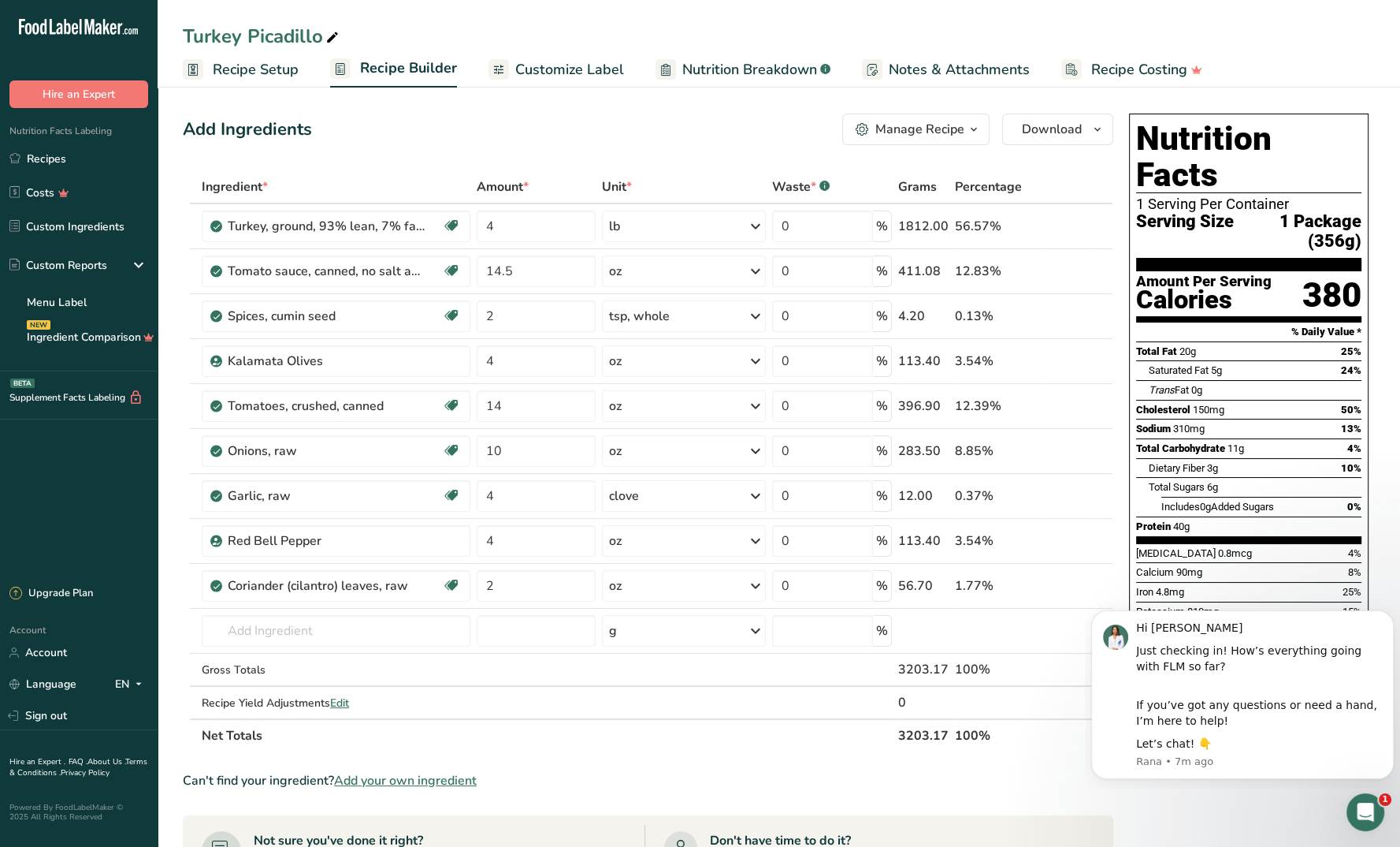
click at [701, 71] on span "Nutrition Breakdown" at bounding box center [750, 70] width 135 height 21
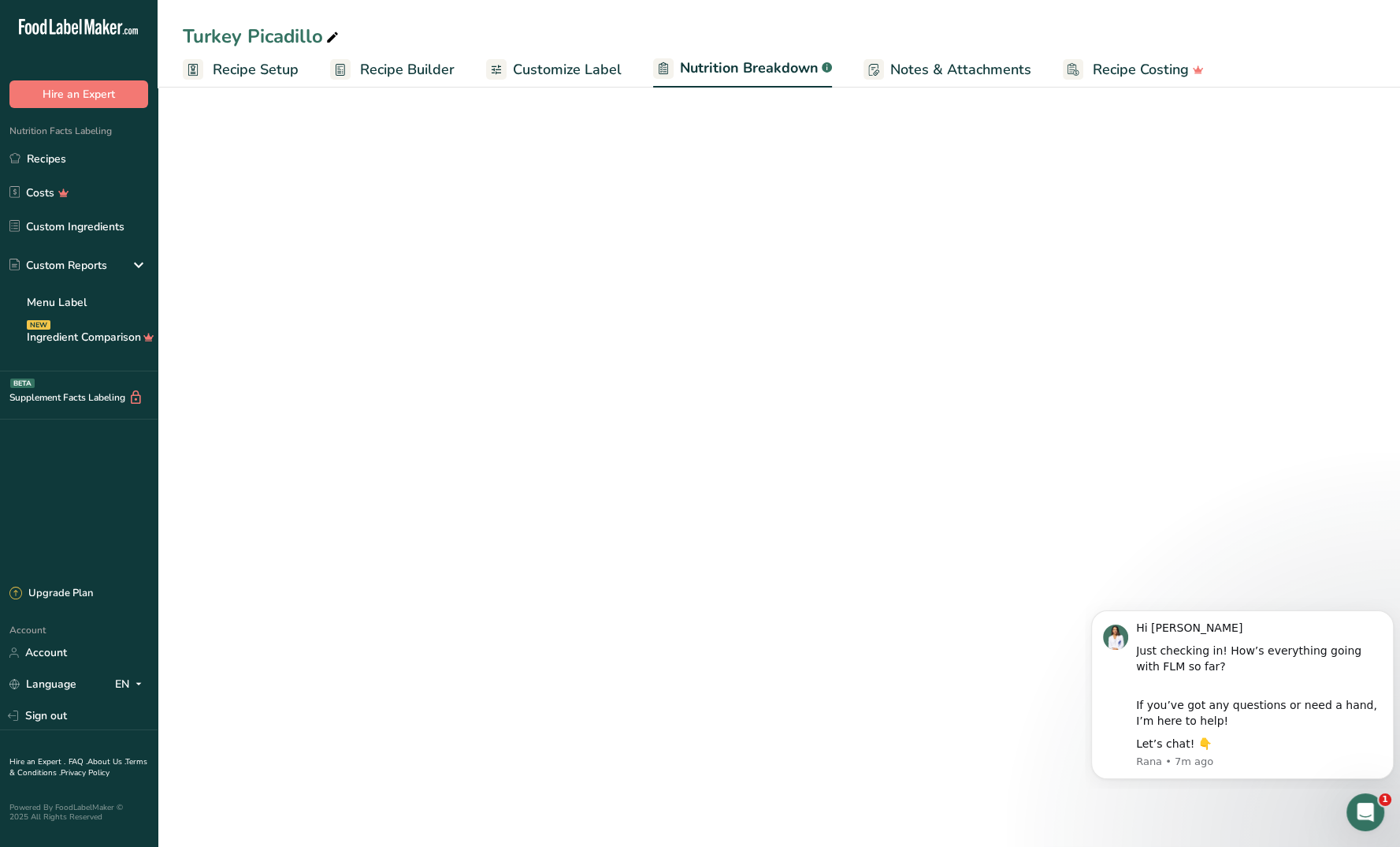
select select "Calories"
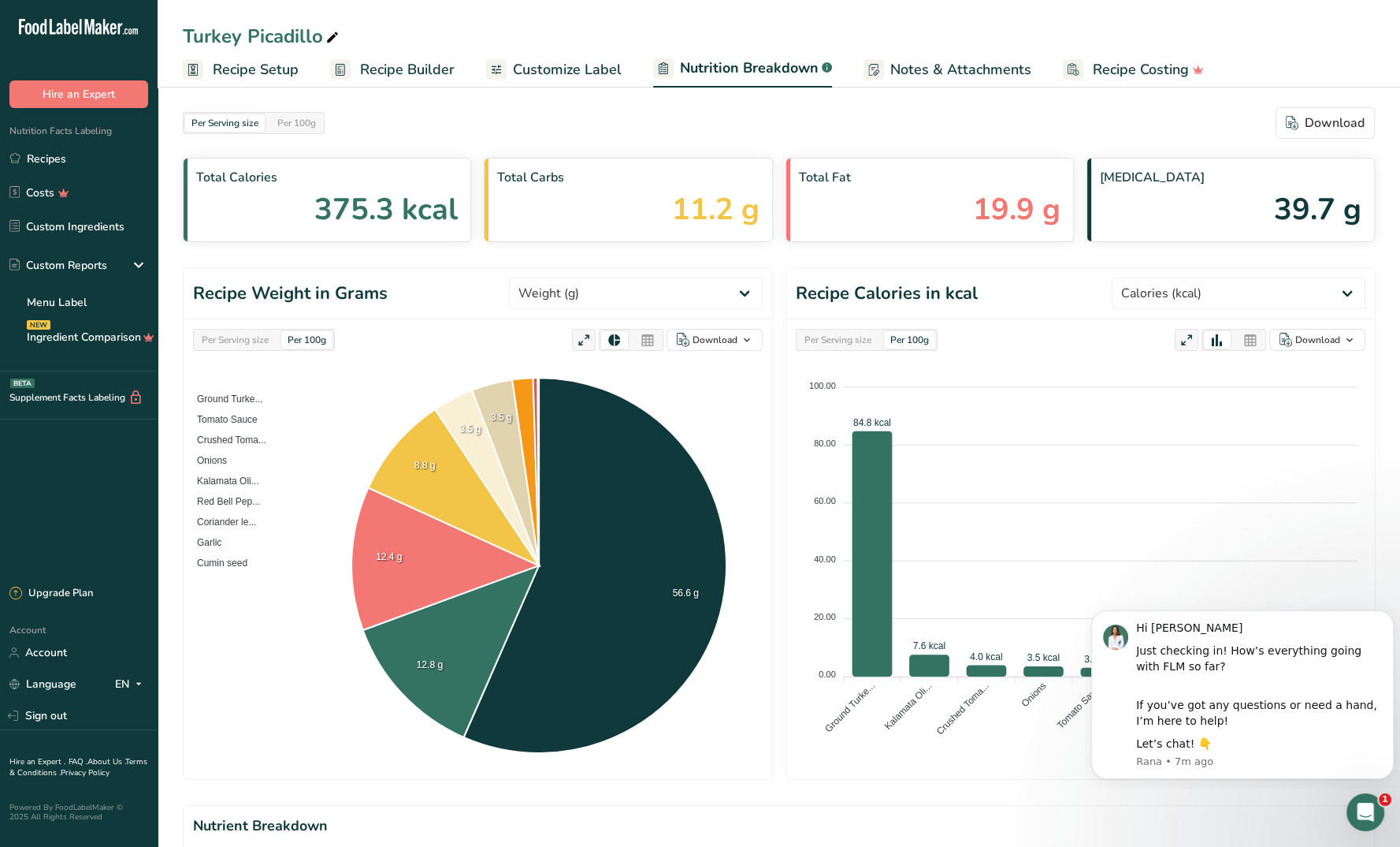
click at [251, 64] on span "Recipe Setup" at bounding box center [256, 70] width 86 height 21
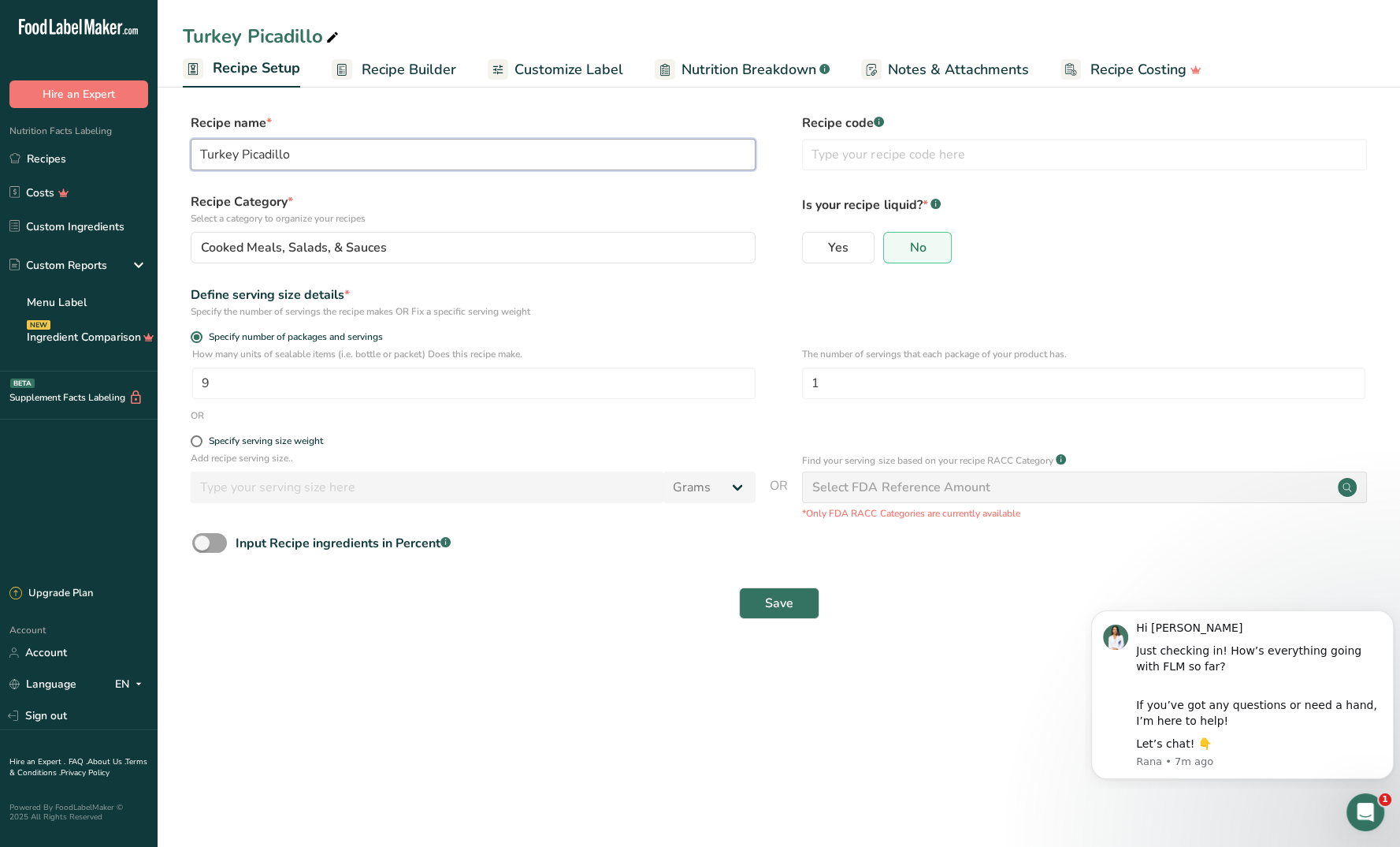
click at [197, 152] on input "Turkey Picadillo" at bounding box center [473, 154] width 565 height 32
type input "Turkey Picadillo - Low Sodium"
click at [789, 617] on button "Save" at bounding box center [779, 603] width 80 height 32
